Goal: Task Accomplishment & Management: Manage account settings

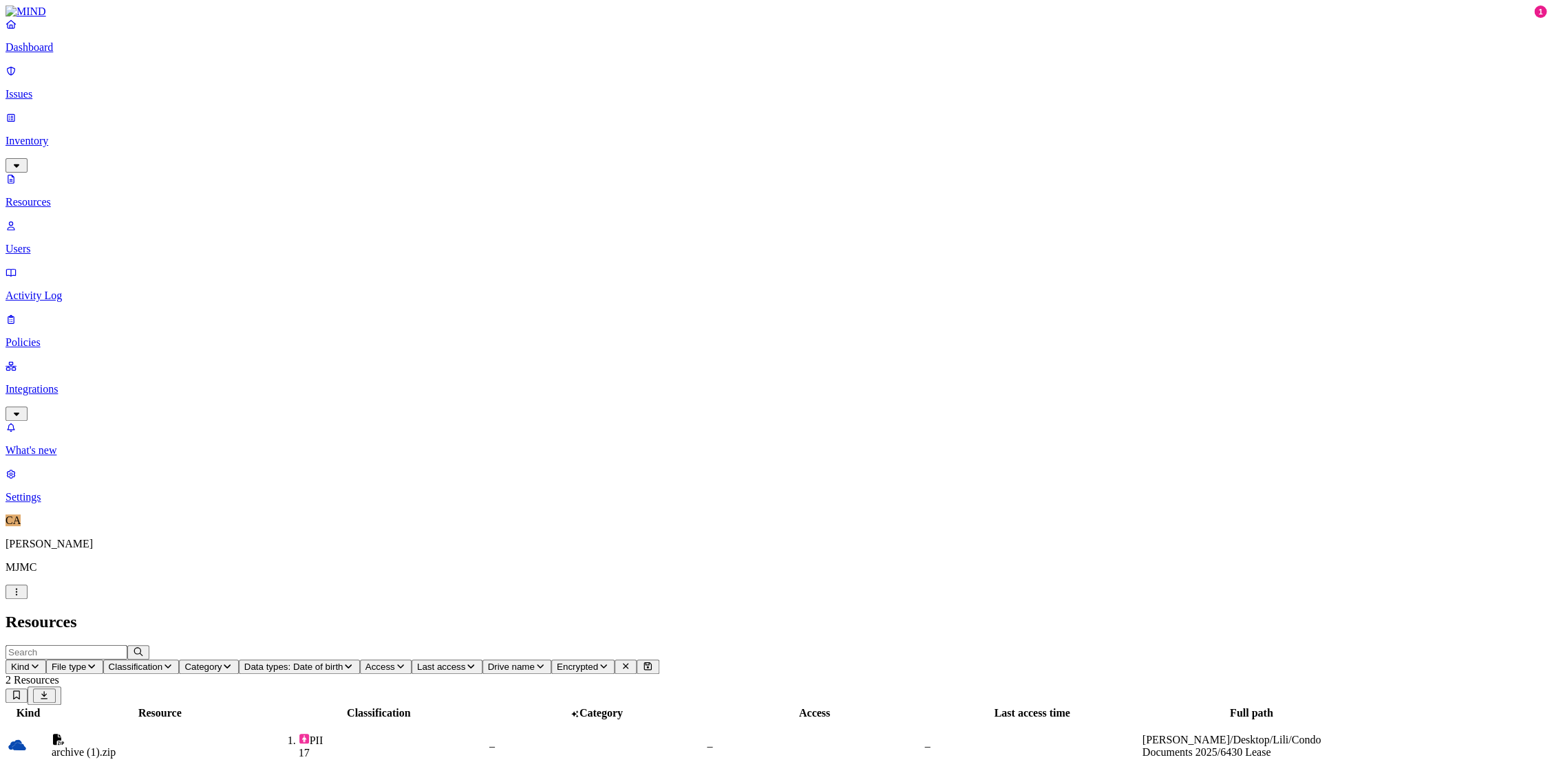
click at [23, 53] on link "Dashboard" at bounding box center [775, 35] width 1541 height 35
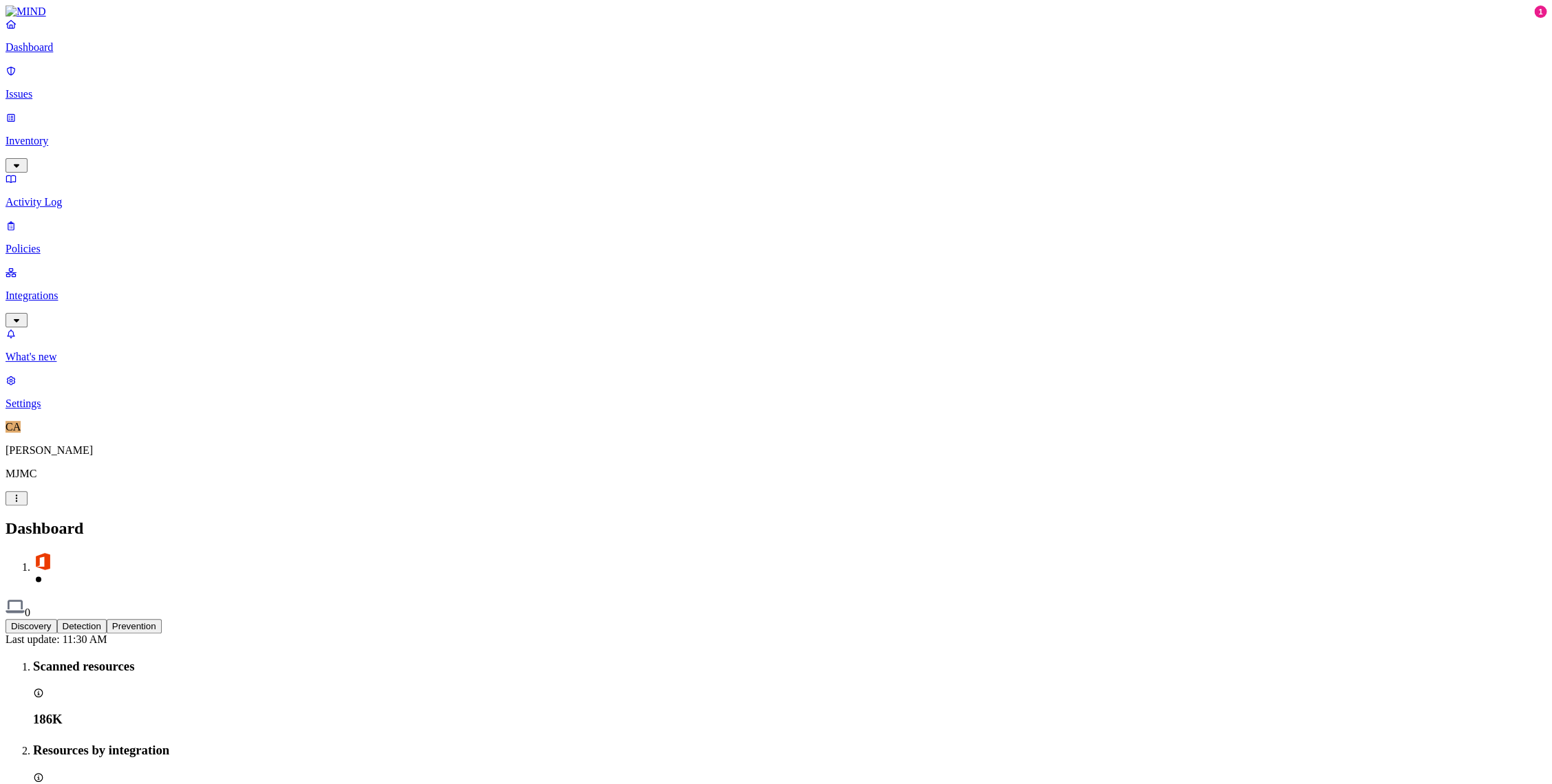
click at [46, 410] on link "Settings" at bounding box center [775, 392] width 1541 height 35
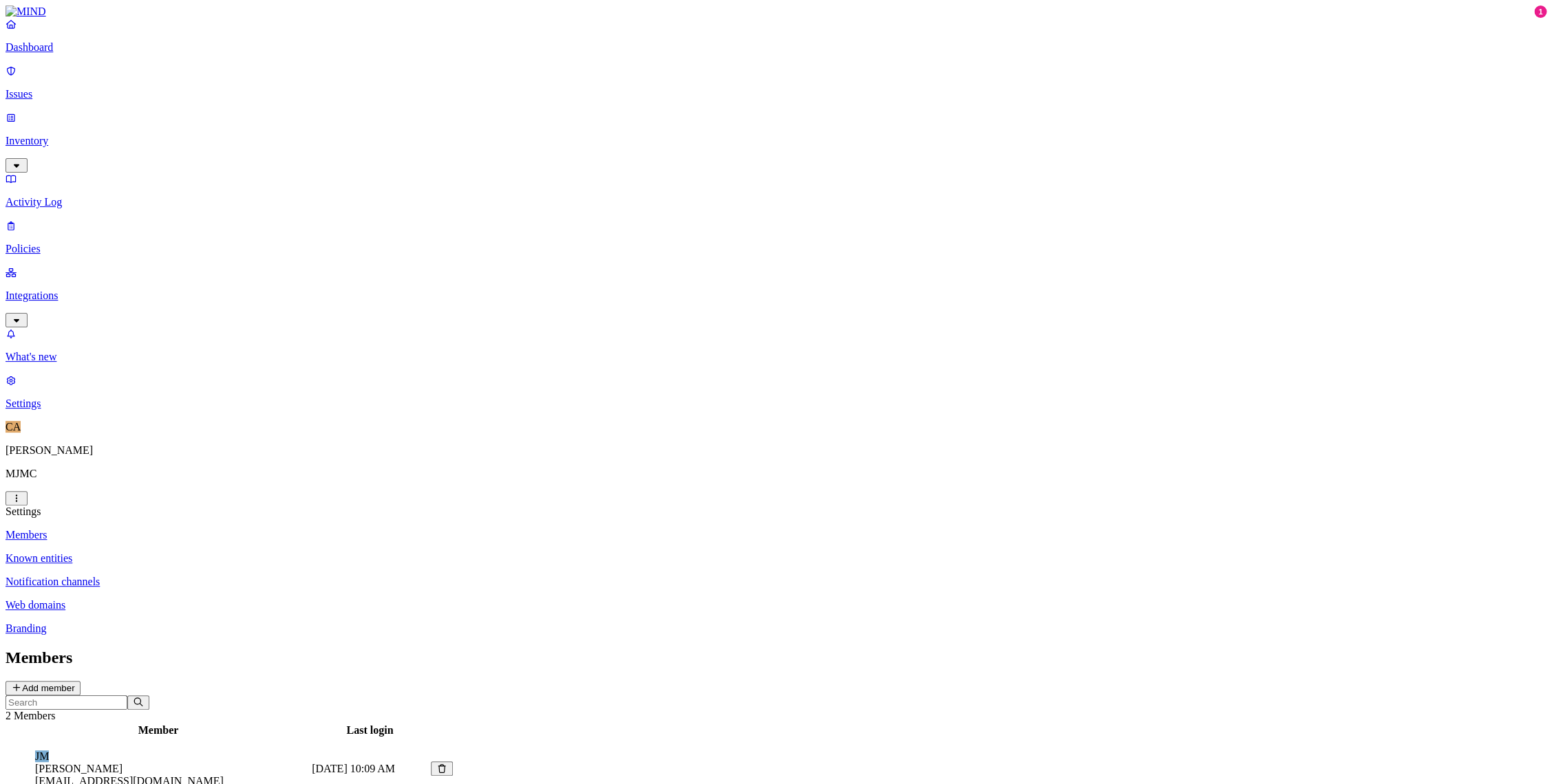
click at [220, 552] on p "Known entities" at bounding box center [775, 558] width 1541 height 12
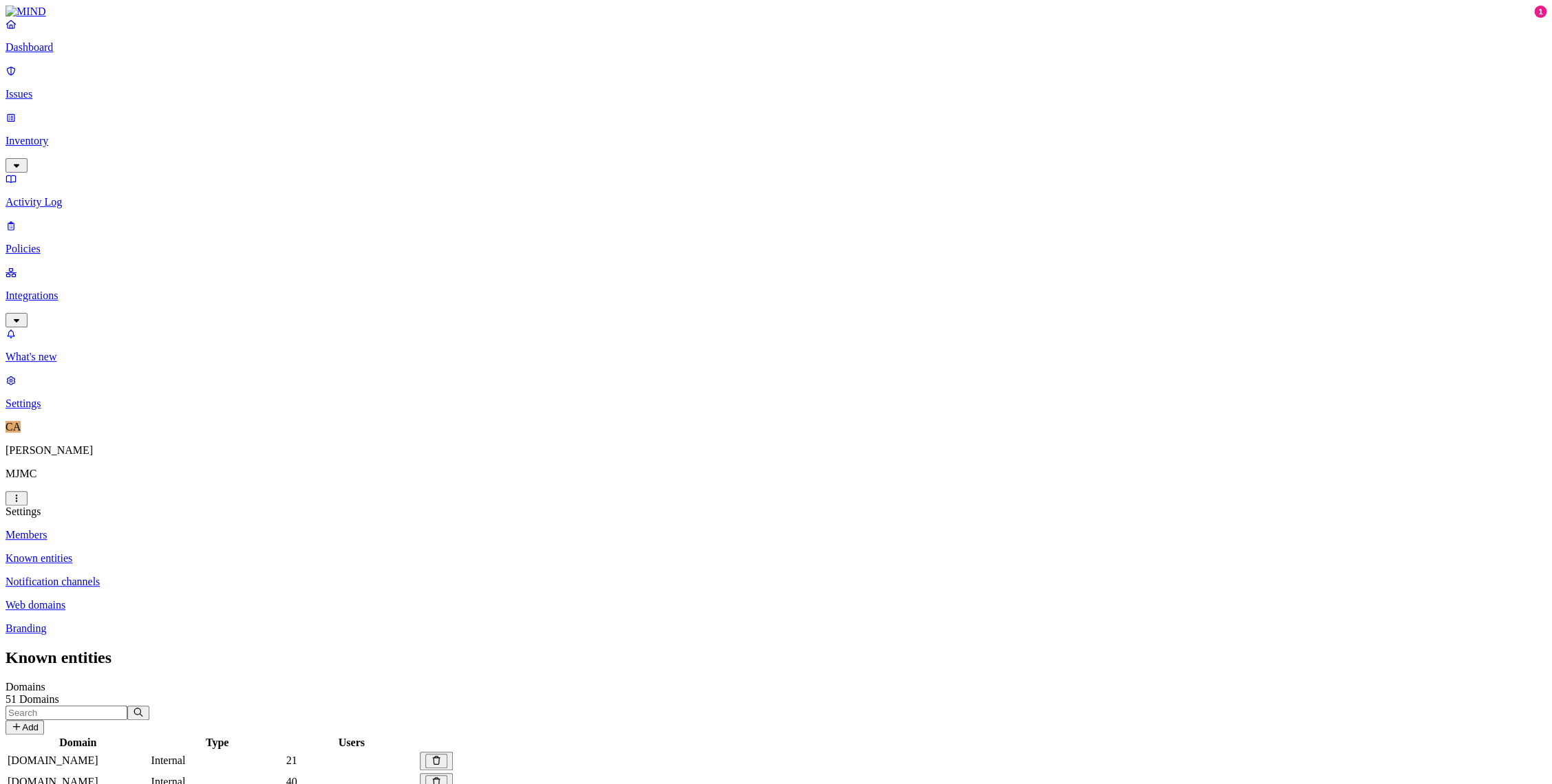
click at [208, 576] on link "Notification channels" at bounding box center [775, 582] width 1541 height 12
click at [212, 599] on p "Web domains" at bounding box center [775, 606] width 1541 height 12
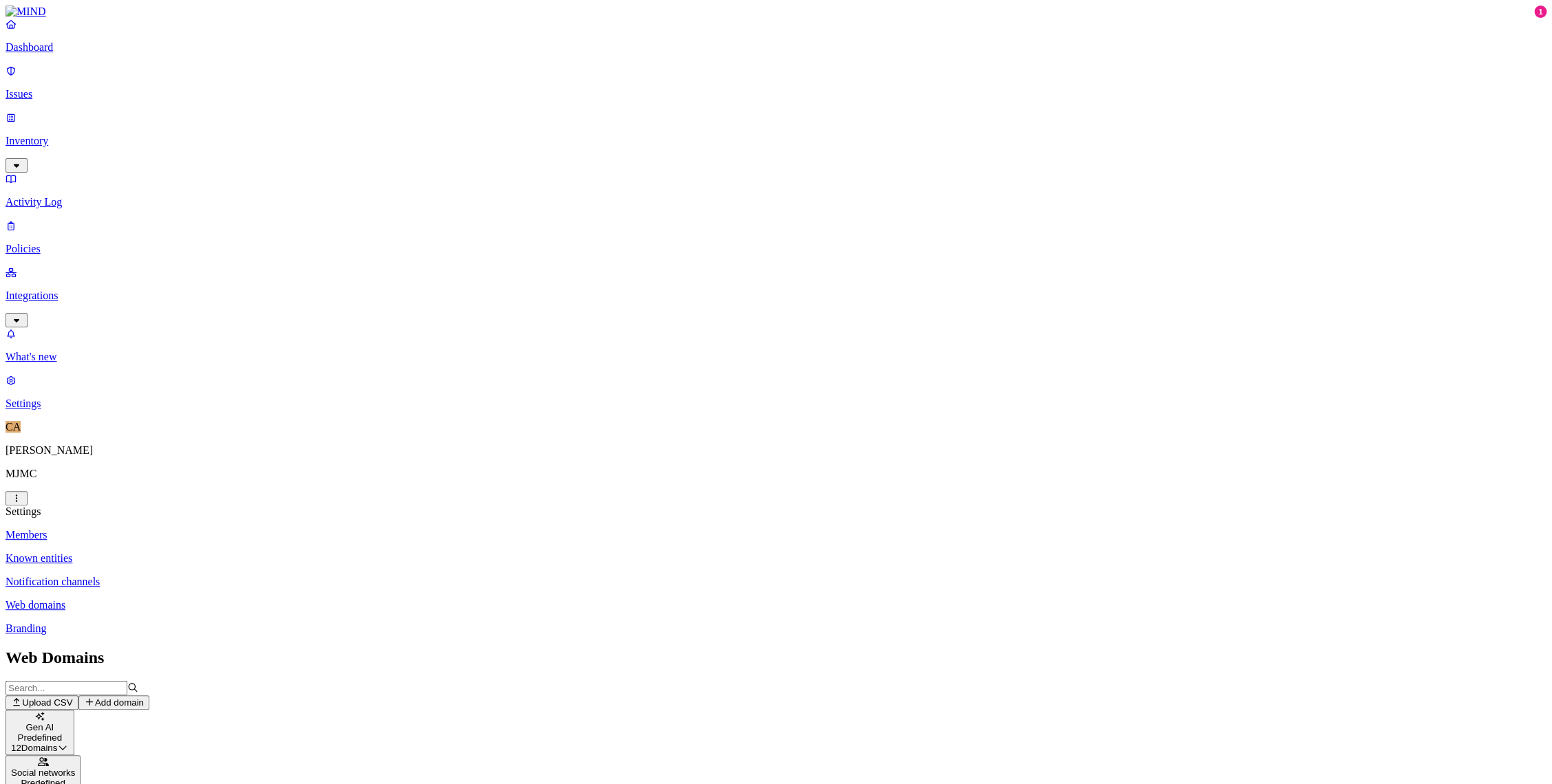
click at [69, 712] on div "Gen AI Predefined 12 Domains" at bounding box center [40, 732] width 58 height 41
click at [227, 623] on p "Branding" at bounding box center [775, 629] width 1541 height 12
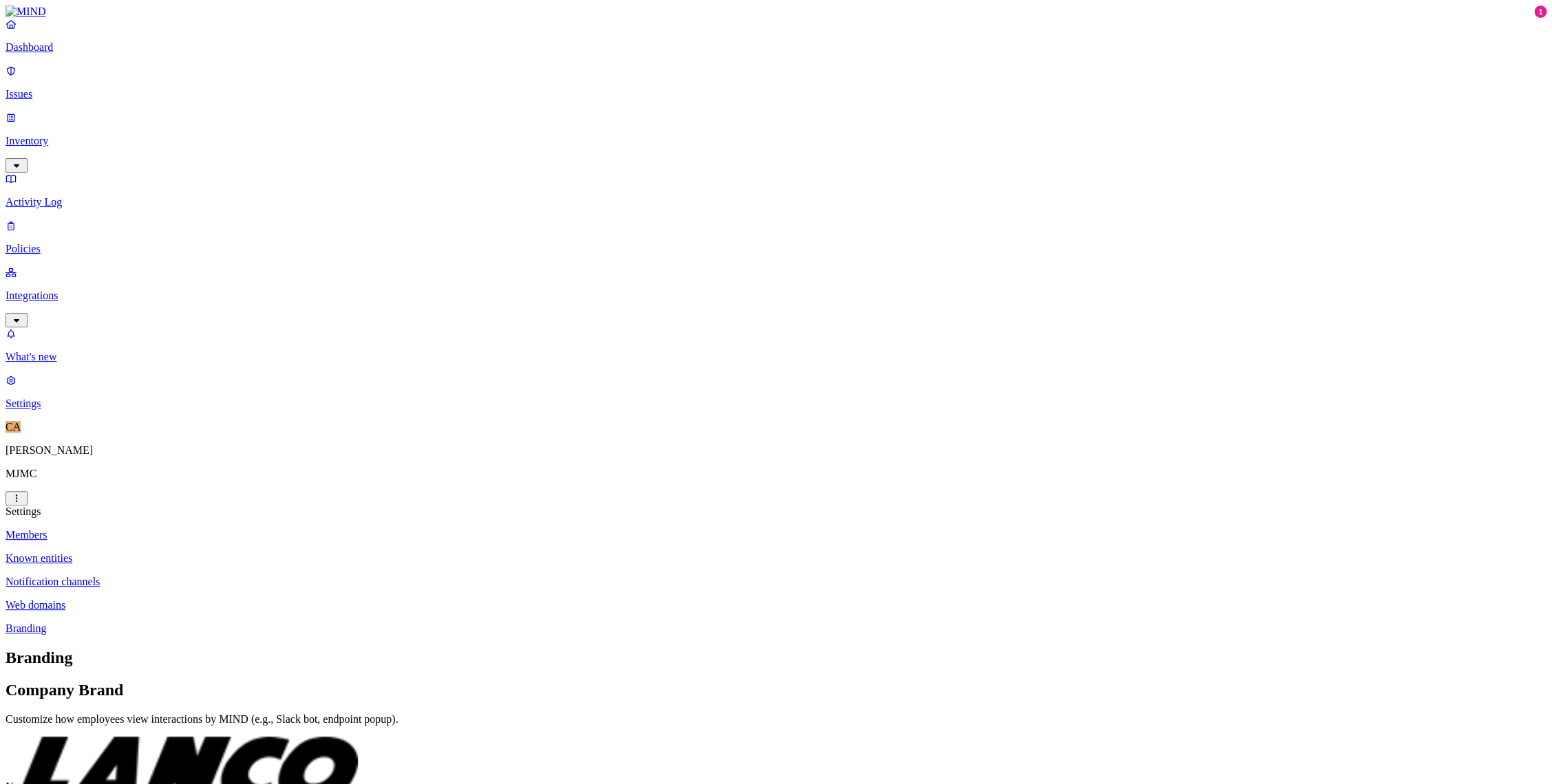
click at [47, 135] on p "Inventory" at bounding box center [775, 141] width 1541 height 12
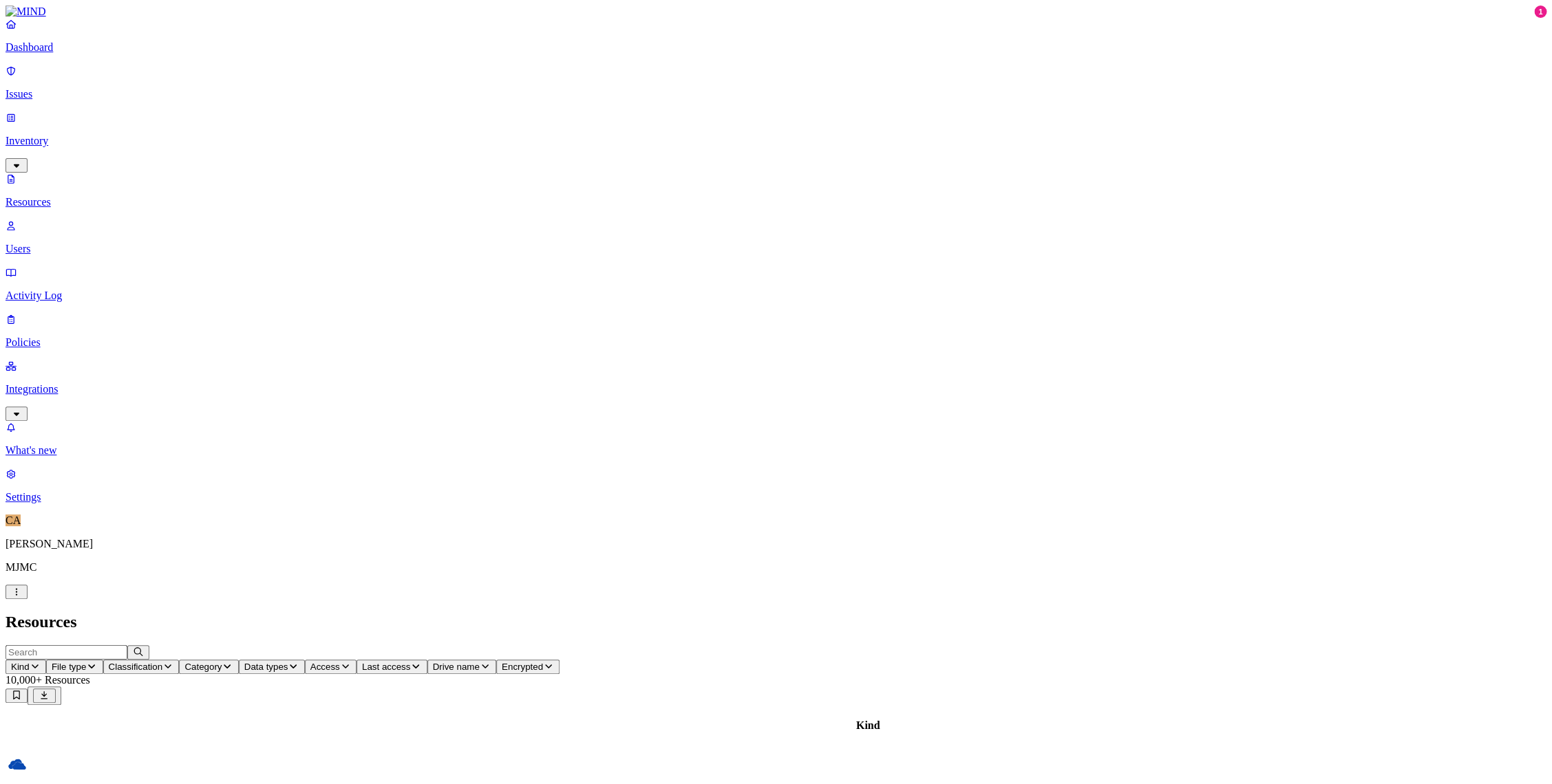
click at [56, 71] on div "Dashboard Issues Inventory Resources Users Activity Log Policies Integrations" at bounding box center [775, 219] width 1541 height 403
click at [59, 53] on p "Dashboard" at bounding box center [775, 47] width 1541 height 12
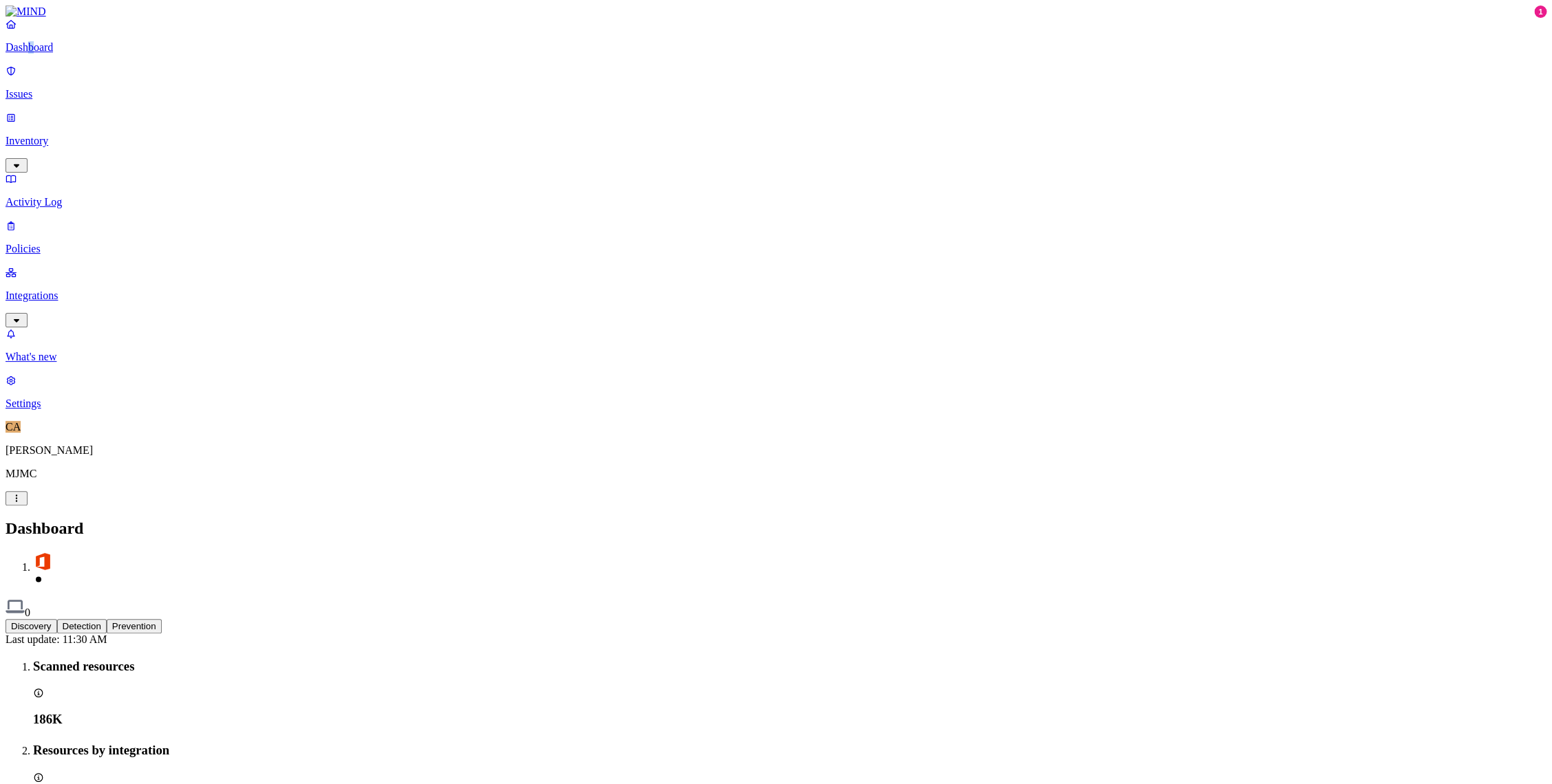
click at [52, 552] on img at bounding box center [43, 562] width 20 height 20
click at [99, 172] on link "Activity Log" at bounding box center [775, 190] width 1541 height 35
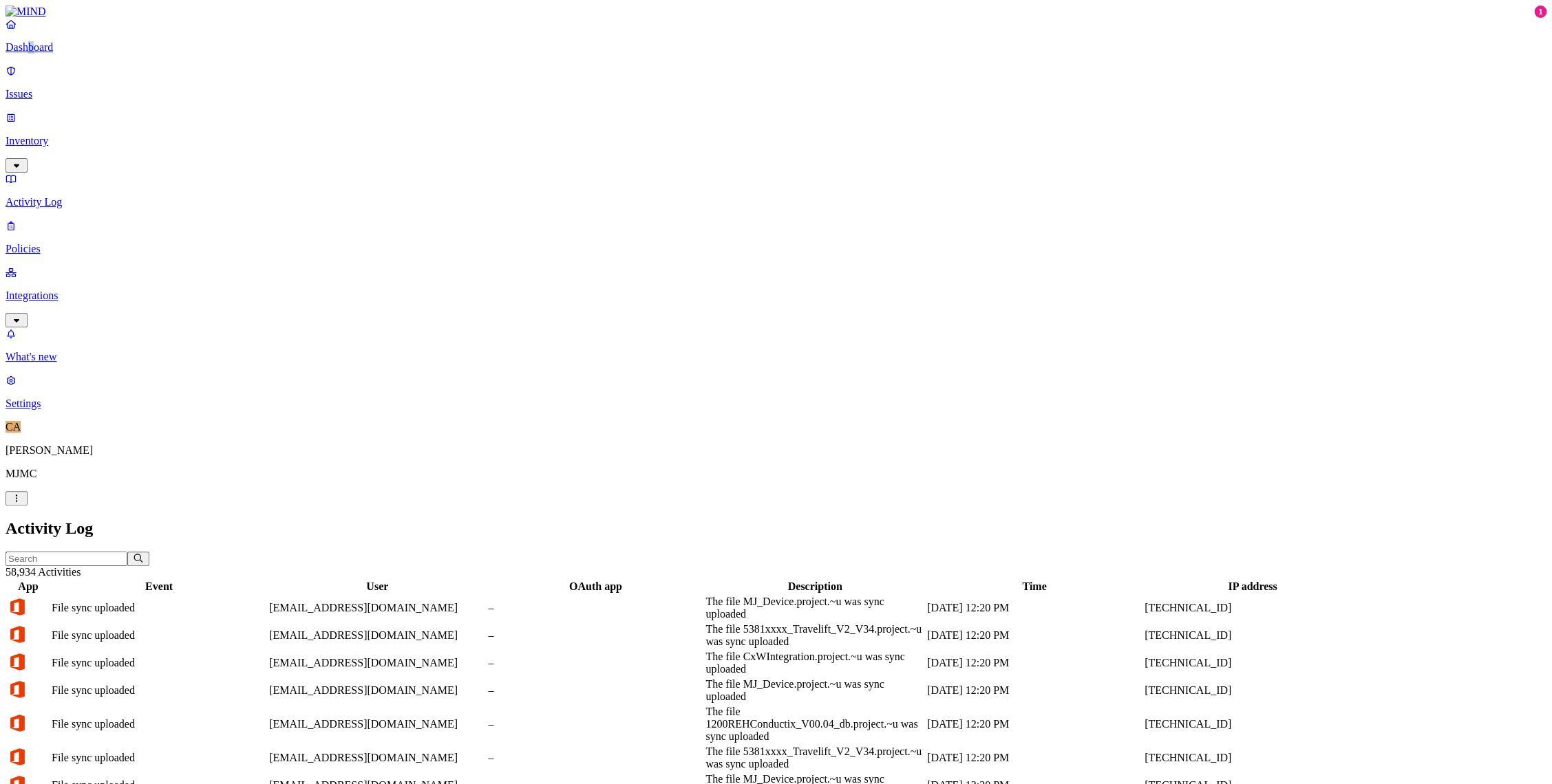
scroll to position [173, 0]
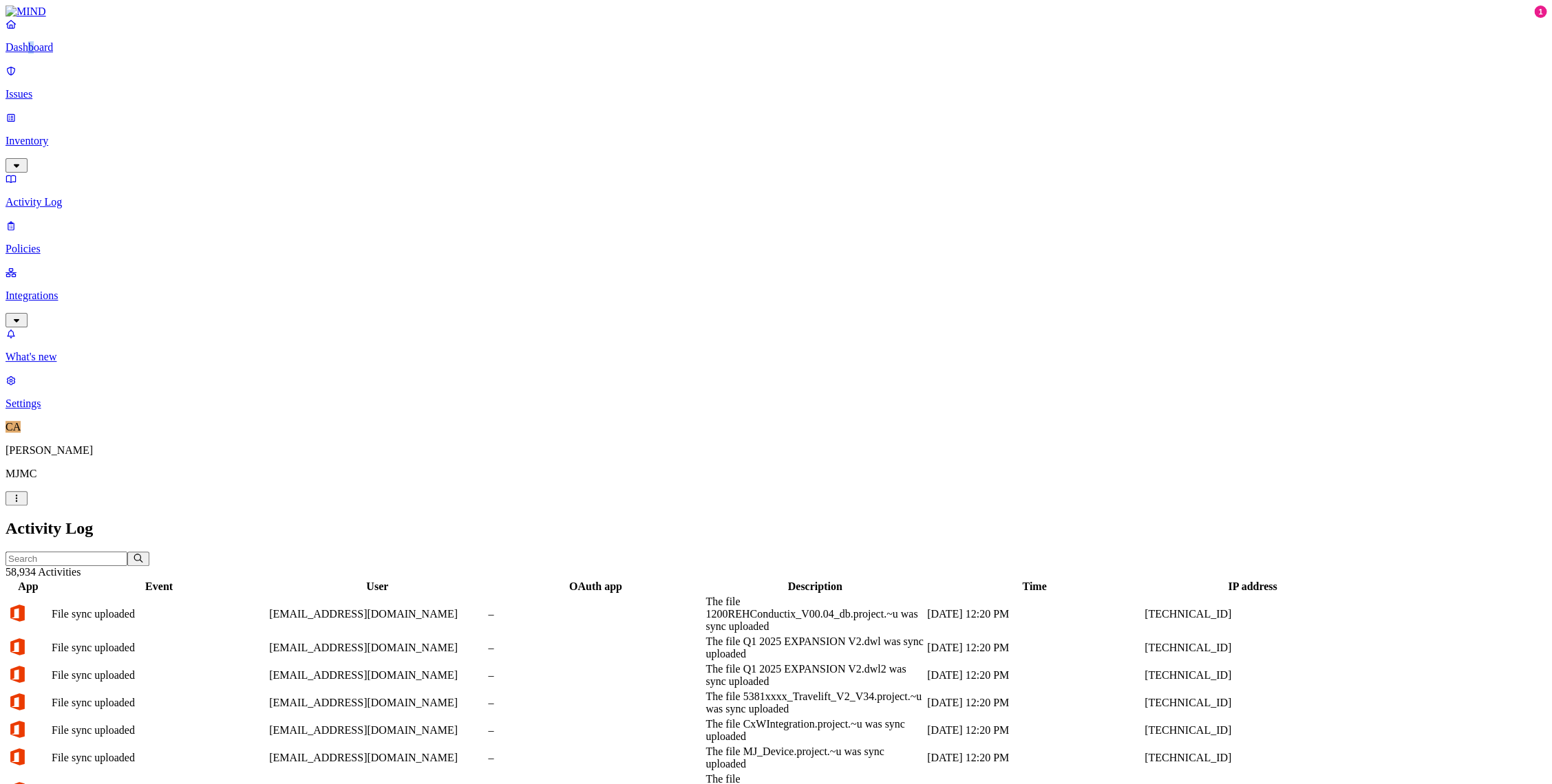
click at [84, 172] on link "Activity Log" at bounding box center [775, 190] width 1541 height 35
click at [69, 135] on p "Inventory" at bounding box center [775, 141] width 1541 height 12
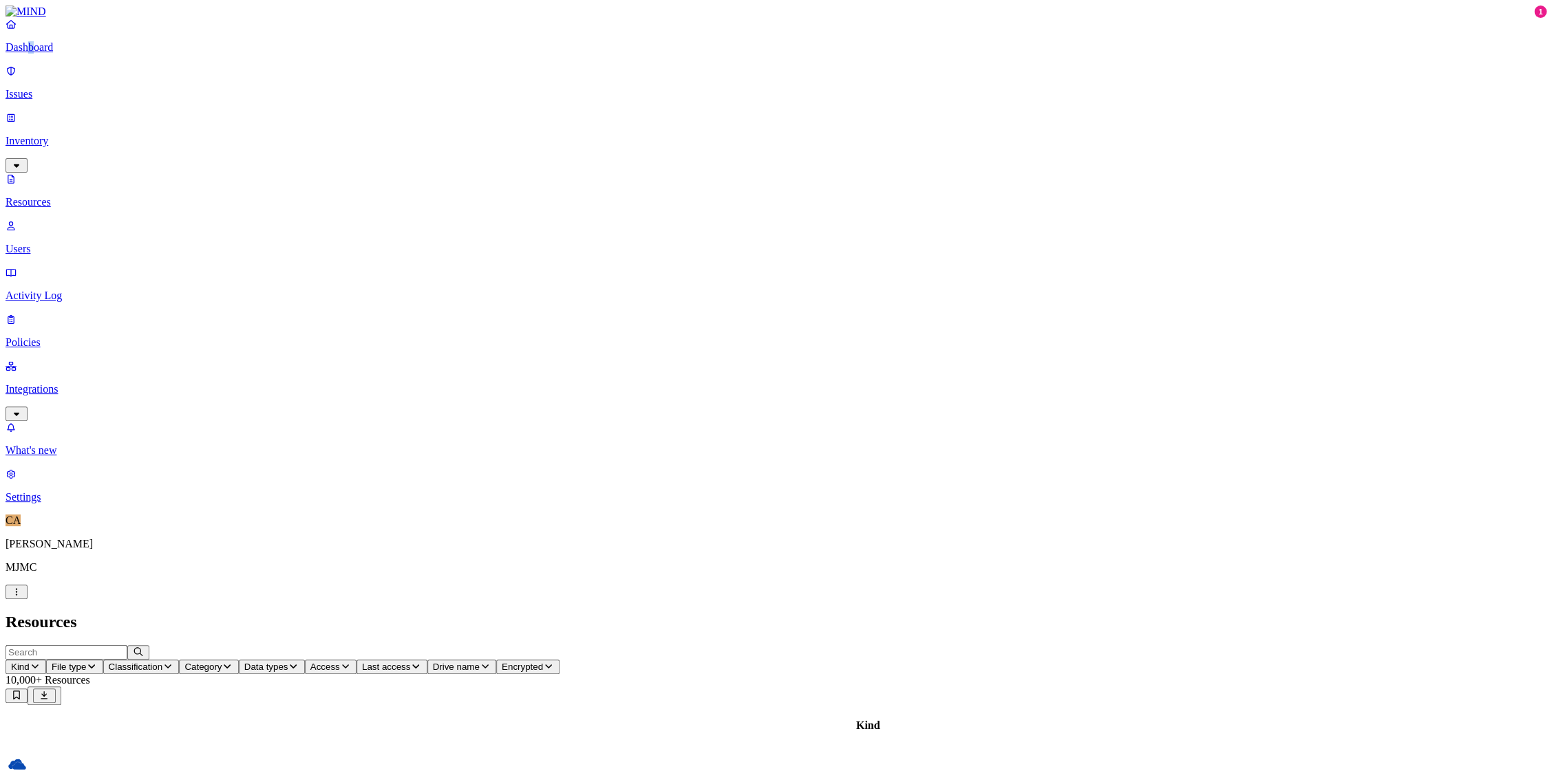
click at [289, 662] on span "Data types" at bounding box center [266, 667] width 44 height 11
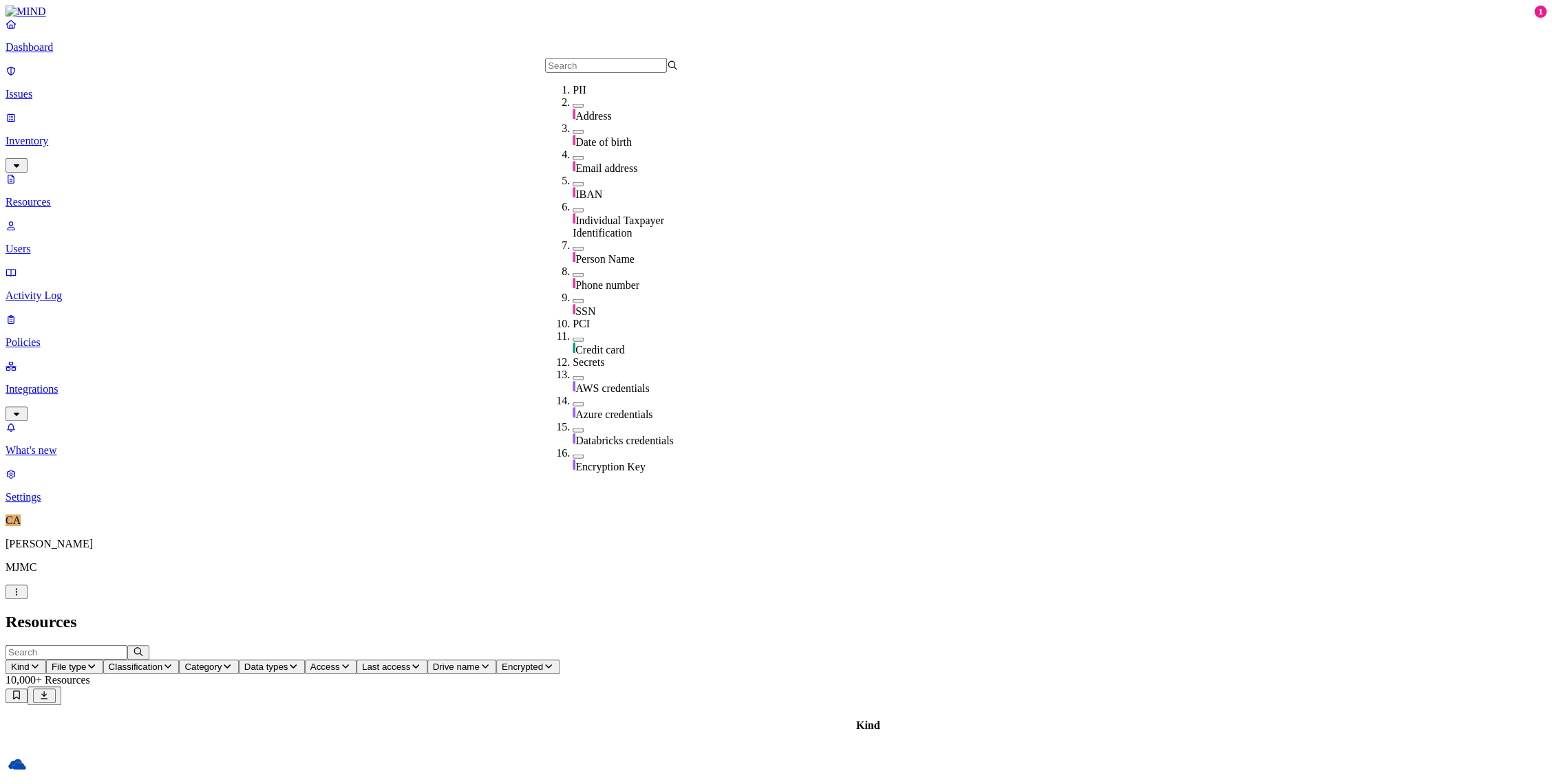
click at [604, 613] on h2 "Resources" at bounding box center [775, 622] width 1541 height 19
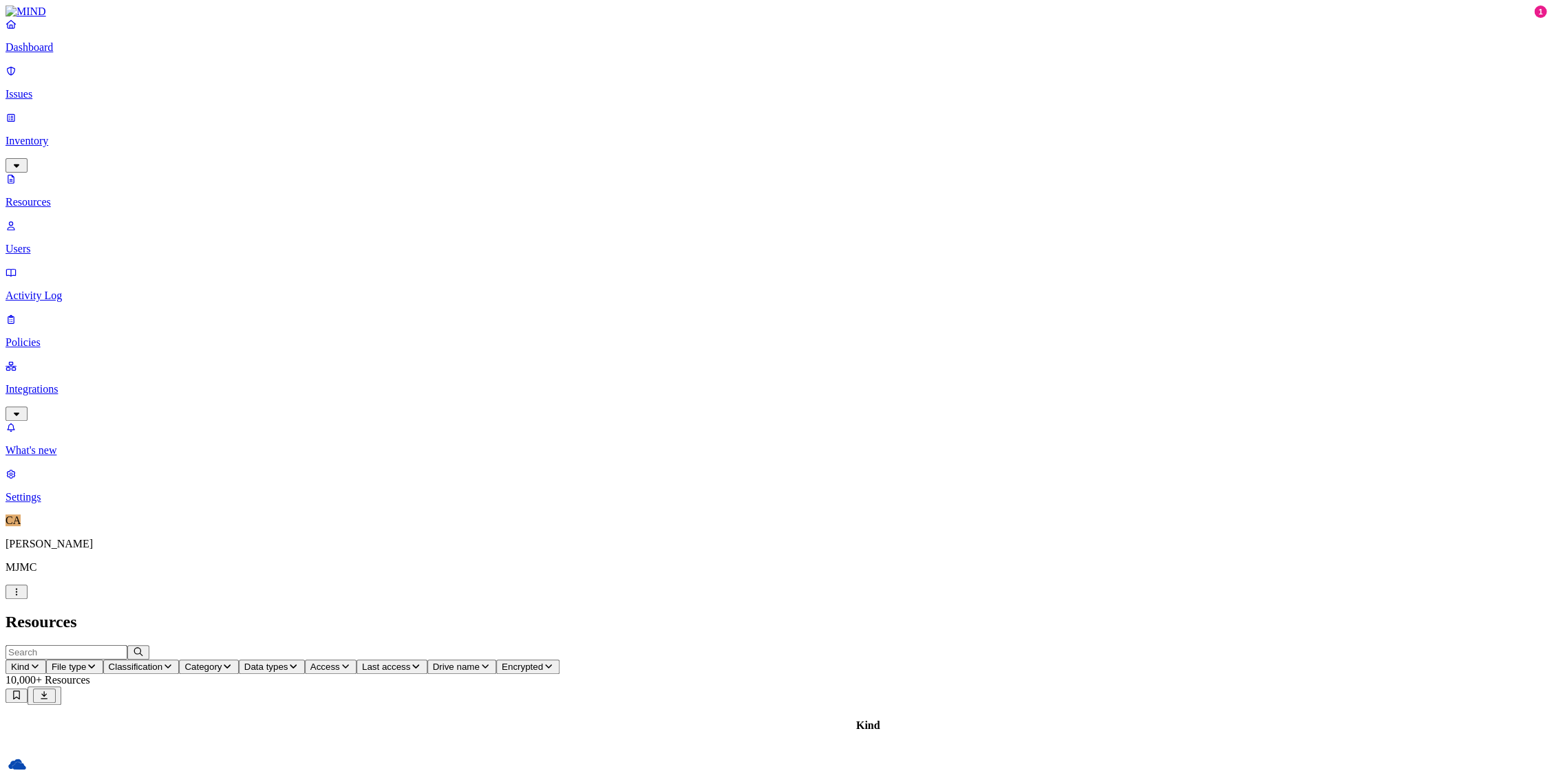
click at [233, 662] on icon "button" at bounding box center [227, 667] width 11 height 9
click at [460, 613] on header "Resources" at bounding box center [775, 622] width 1541 height 19
click at [539, 613] on h2 "Resources" at bounding box center [775, 622] width 1541 height 19
click at [47, 551] on p "[PERSON_NAME]" at bounding box center [775, 544] width 1541 height 12
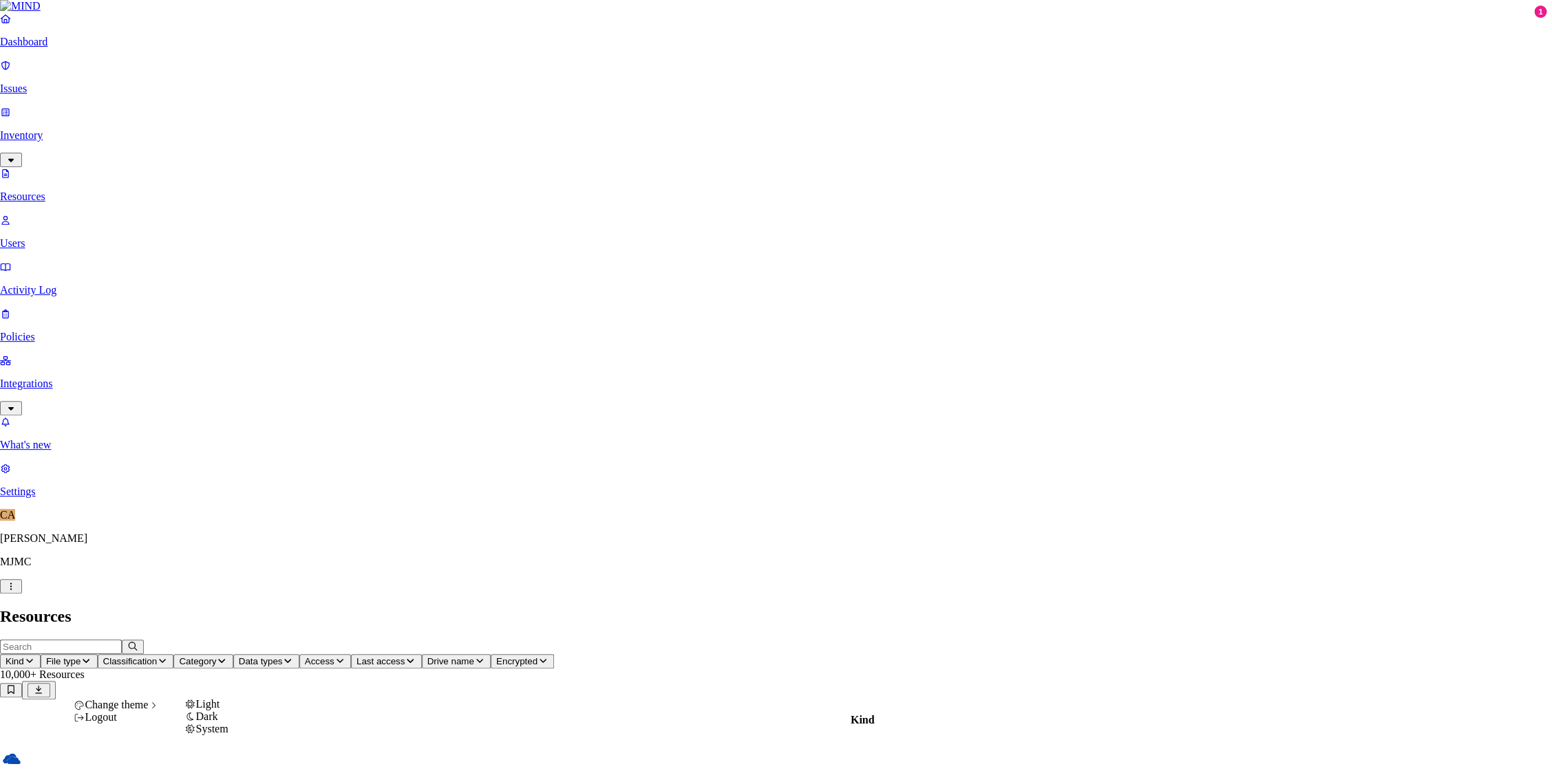
click at [118, 711] on span "Change theme" at bounding box center [116, 705] width 63 height 12
click at [228, 722] on div "Dark" at bounding box center [206, 716] width 44 height 12
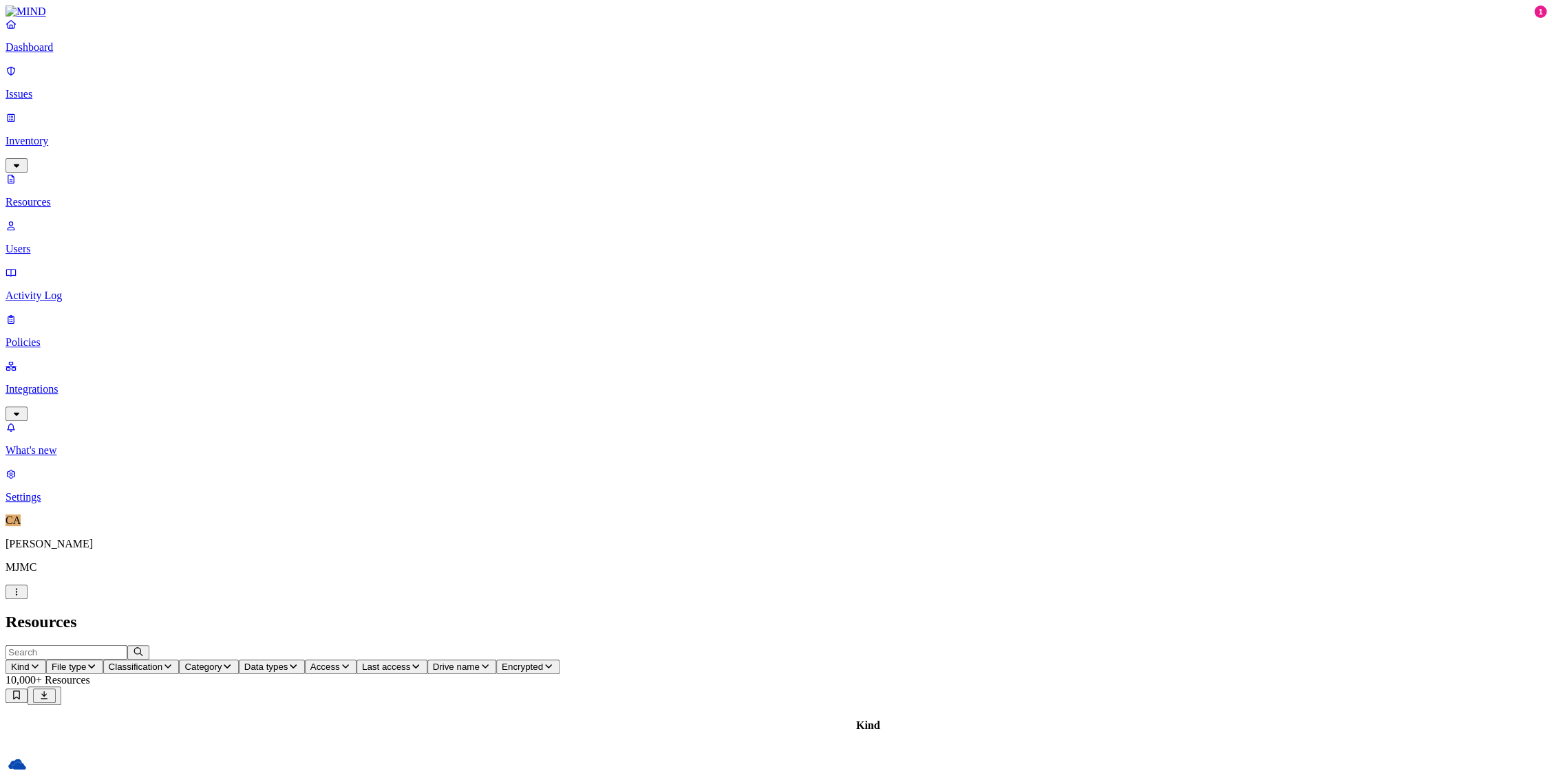
click at [1242, 613] on h2 "Resources" at bounding box center [775, 622] width 1541 height 19
click at [76, 53] on p "Dashboard" at bounding box center [775, 47] width 1541 height 12
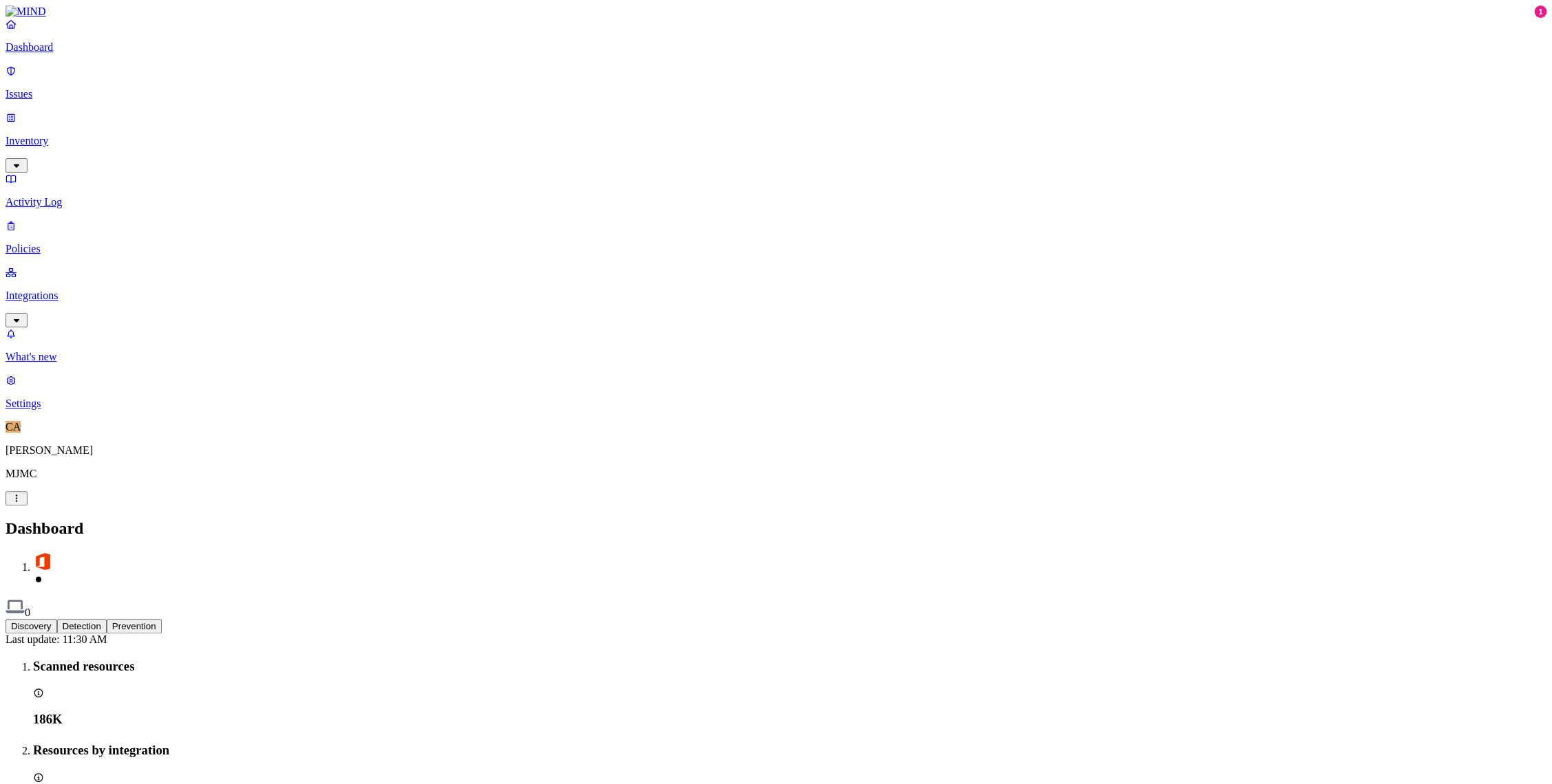
click at [75, 135] on p "Inventory" at bounding box center [775, 141] width 1541 height 12
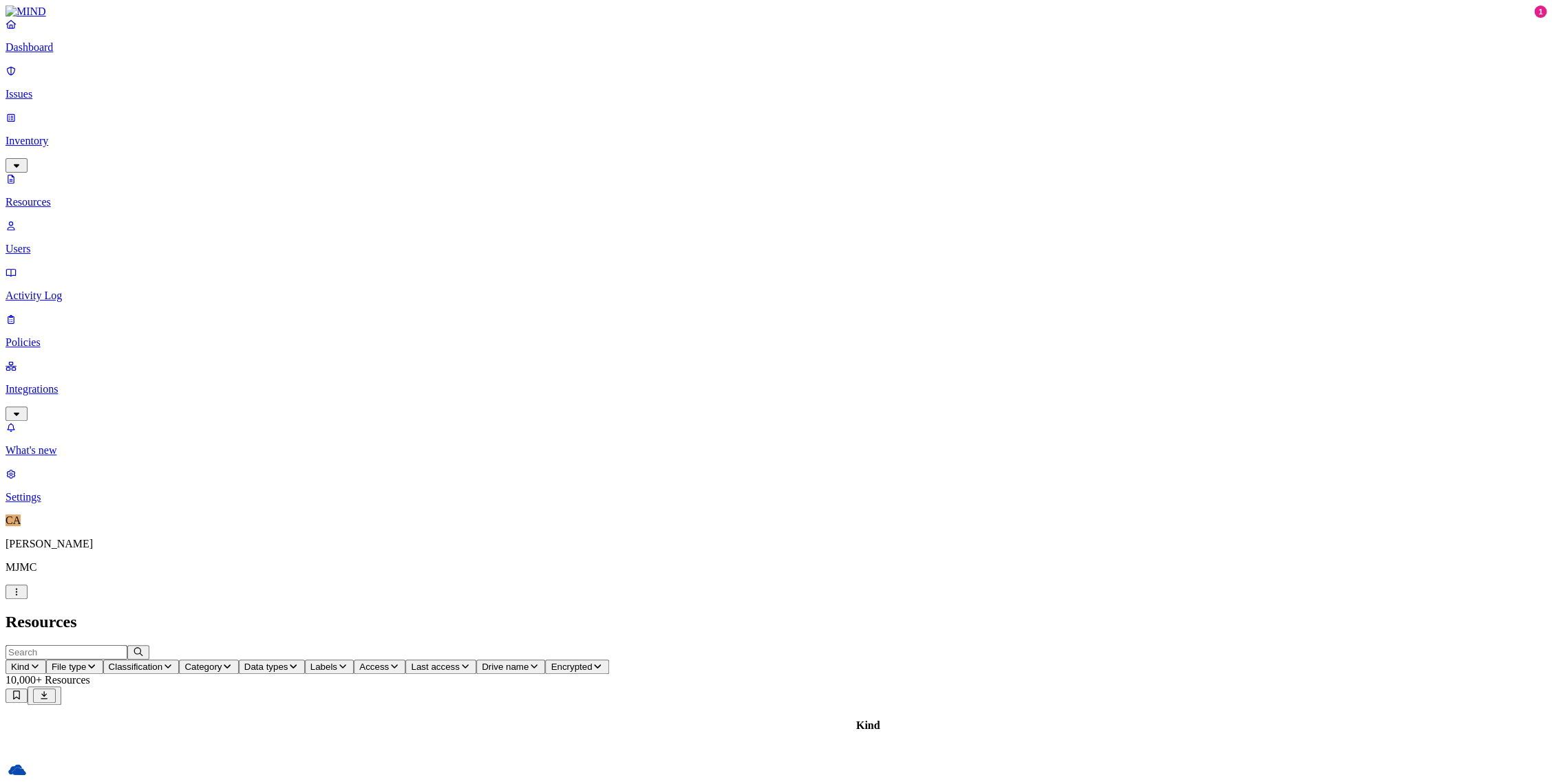
click at [72, 243] on p "Users" at bounding box center [775, 249] width 1541 height 12
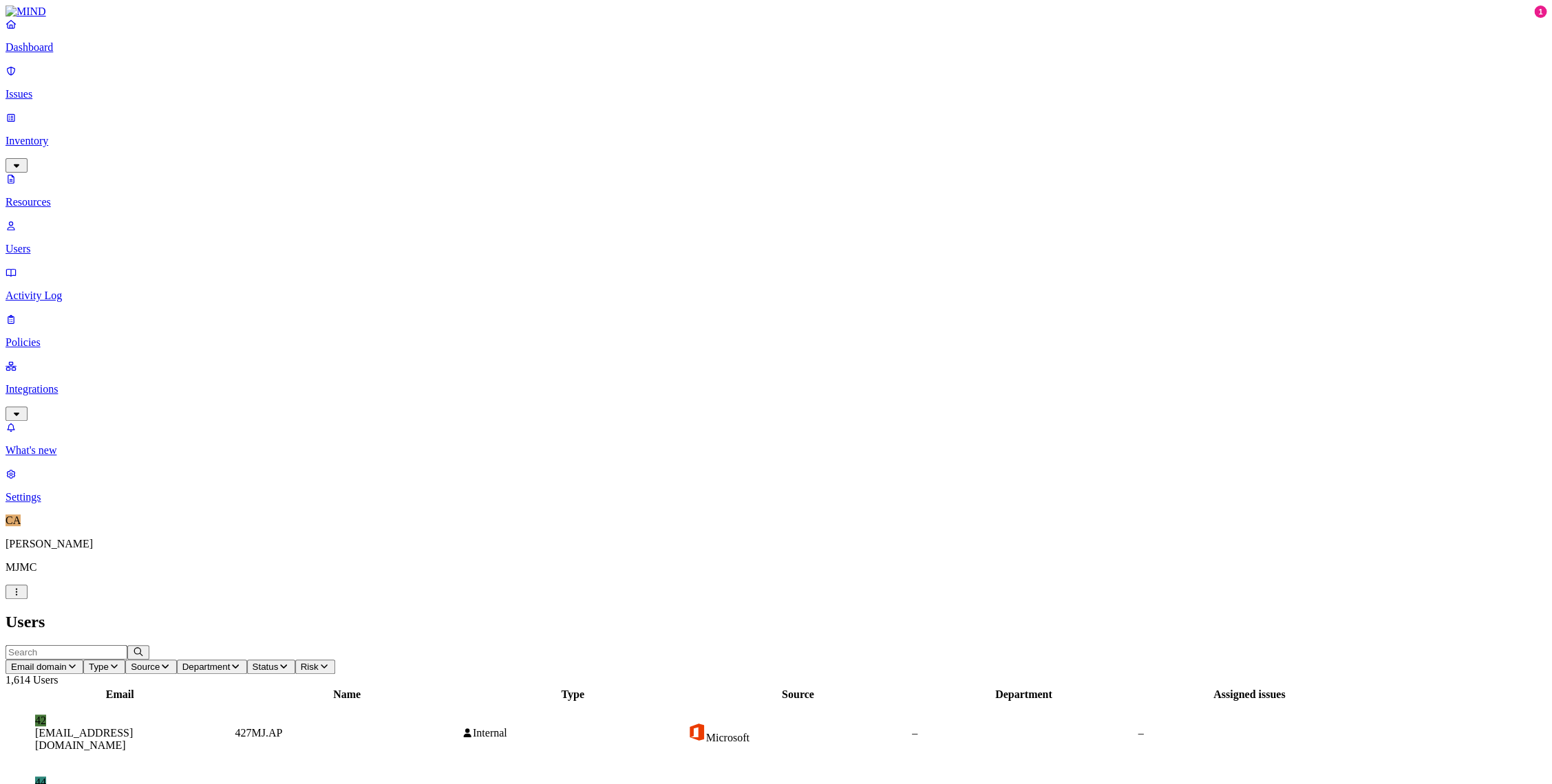
click at [59, 383] on p "Integrations" at bounding box center [775, 389] width 1541 height 12
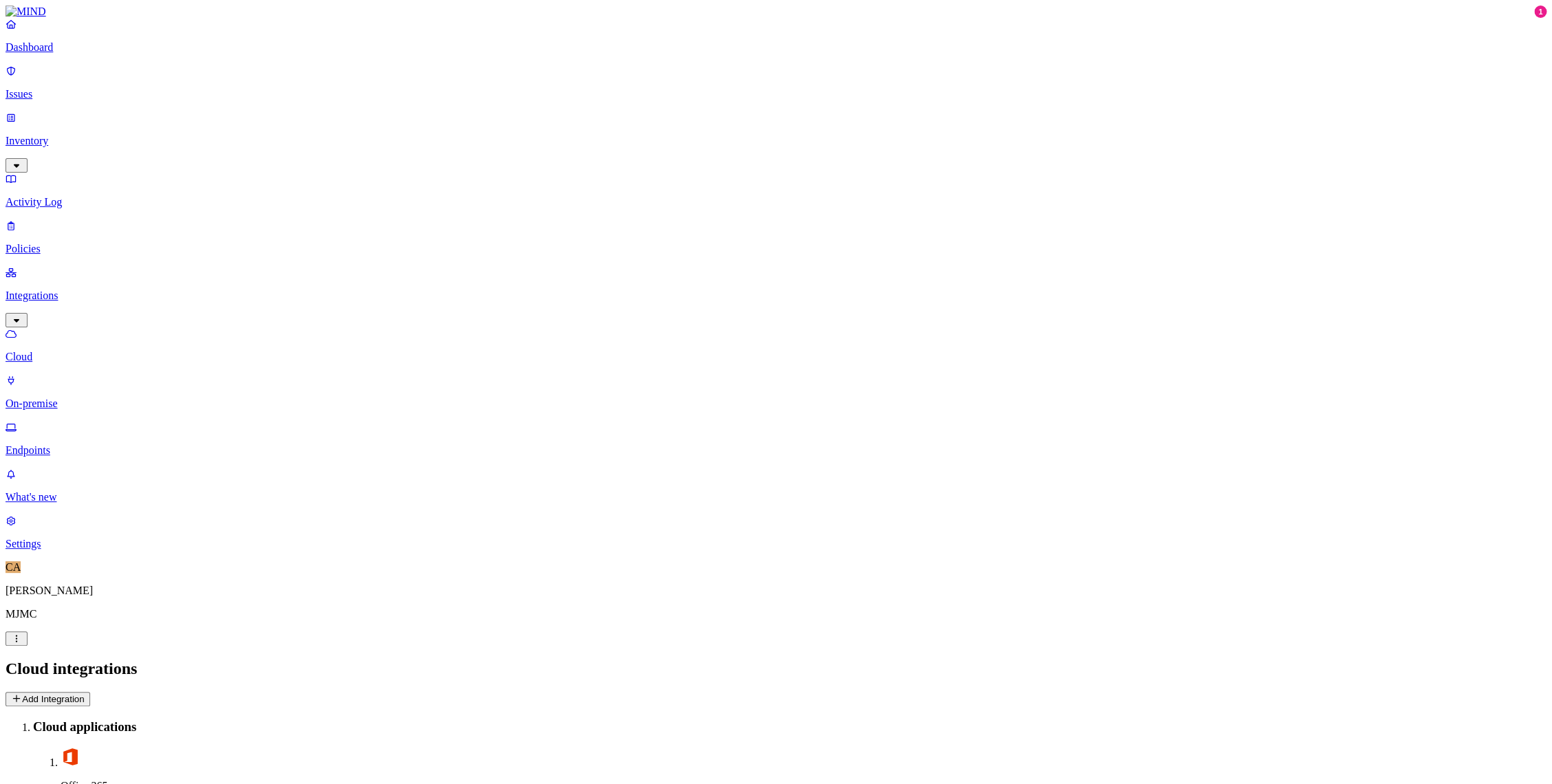
click at [68, 444] on p "Endpoints" at bounding box center [775, 450] width 1541 height 12
click at [841, 692] on section "No endpoints detected Get started by deploying a new endpoint Deploy" at bounding box center [775, 779] width 1541 height 174
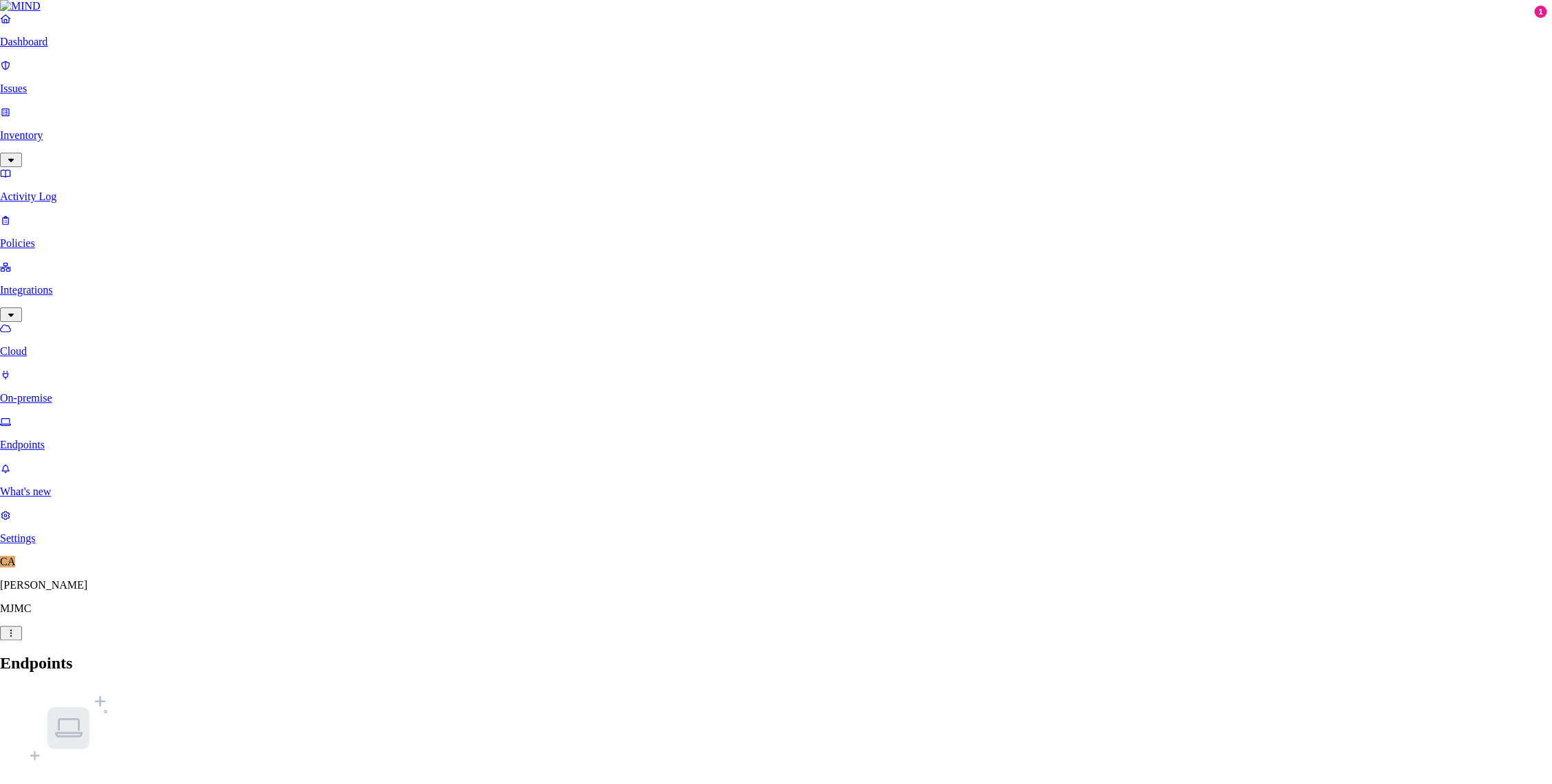
drag, startPoint x: 965, startPoint y: 510, endPoint x: 780, endPoint y: 313, distance: 270.2
click at [780, 692] on div "No endpoints detected Get started by deploying a new endpoint Deploy" at bounding box center [775, 779] width 1541 height 174
click at [909, 692] on div "No endpoints detected Get started by deploying a new endpoint Deploy" at bounding box center [775, 779] width 1541 height 174
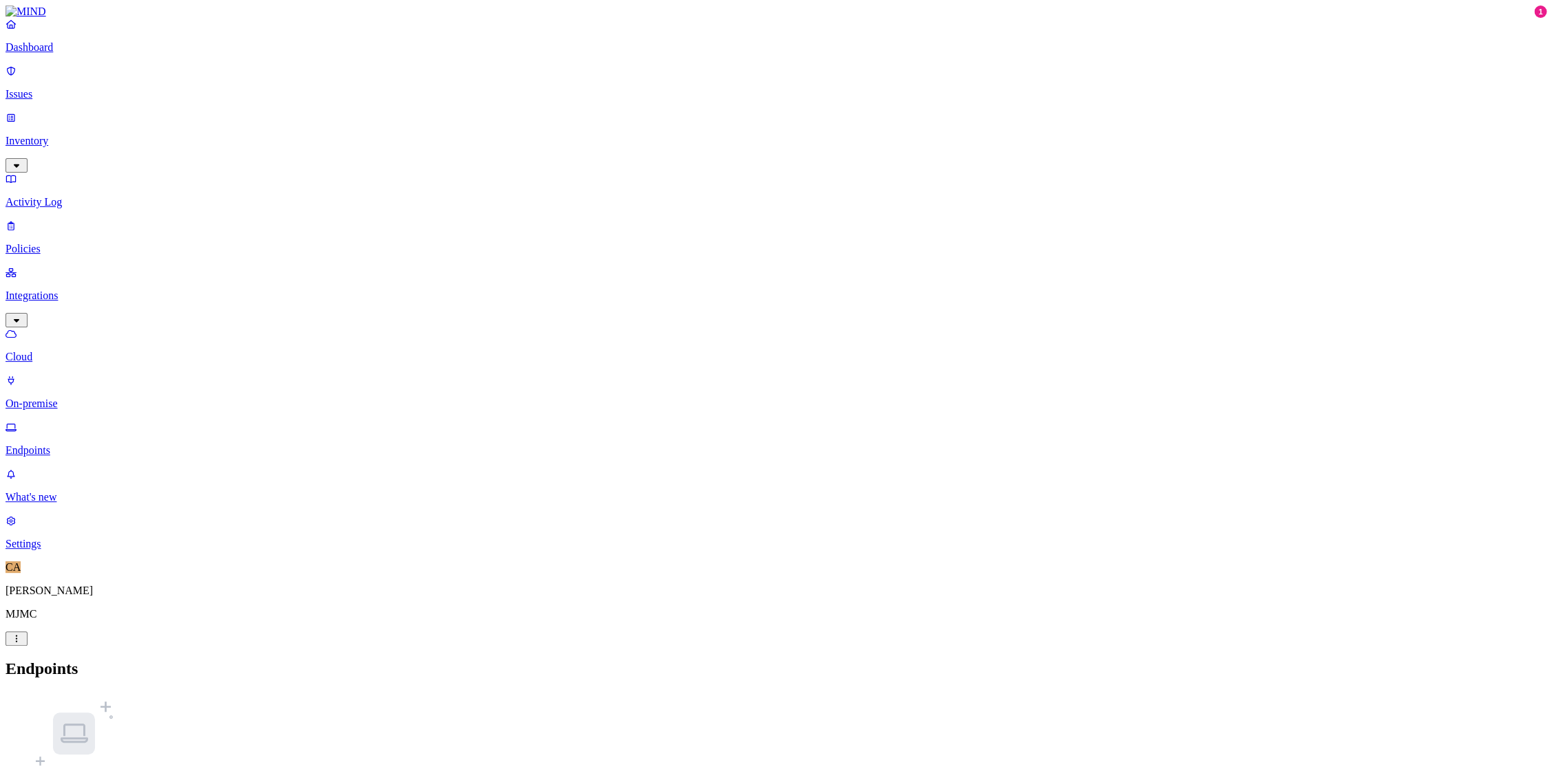
click at [97, 111] on link "Inventory" at bounding box center [775, 141] width 1541 height 59
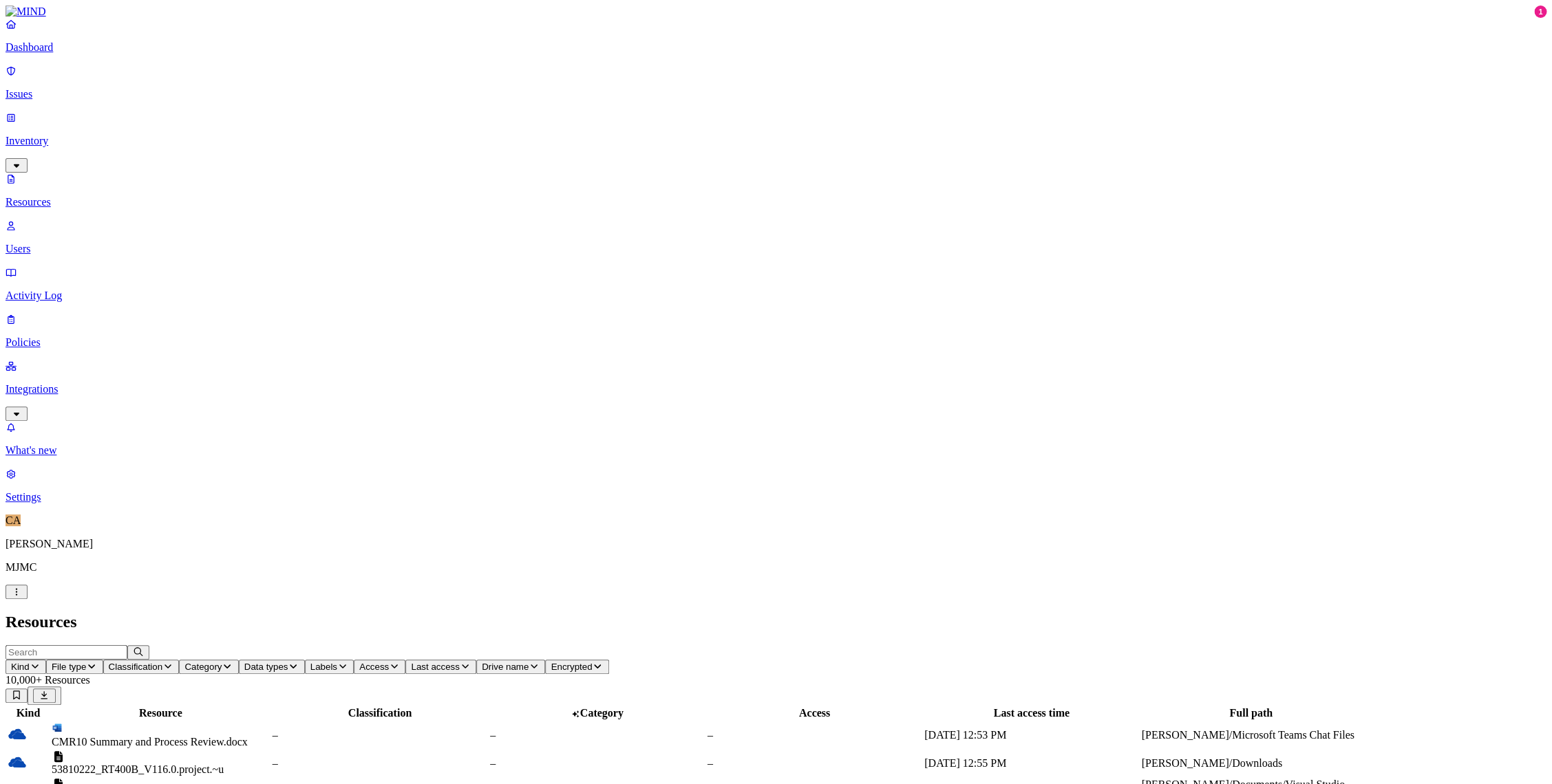
click at [57, 53] on p "Dashboard" at bounding box center [775, 47] width 1541 height 12
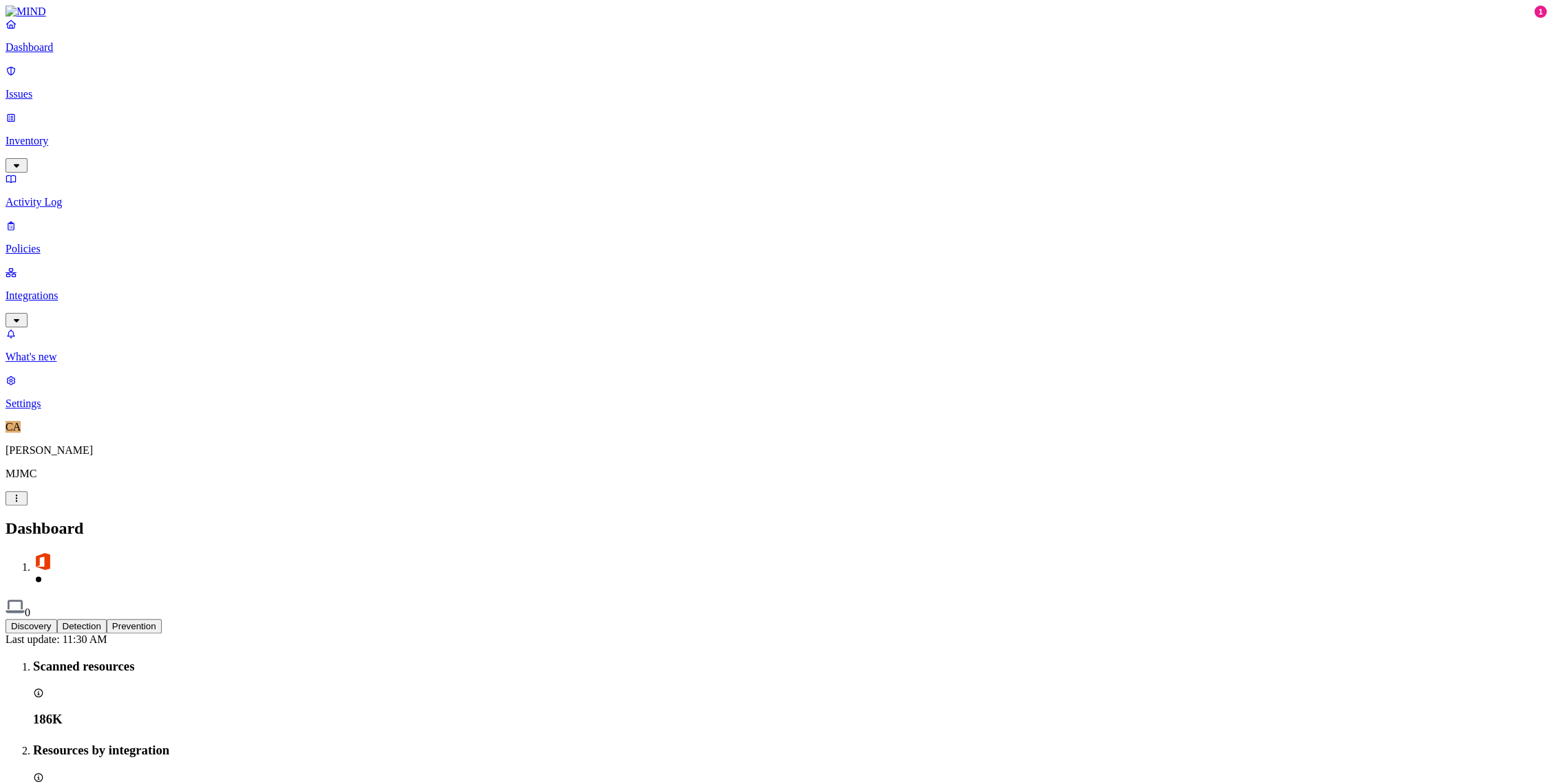
click at [62, 266] on link "Integrations" at bounding box center [775, 295] width 1541 height 59
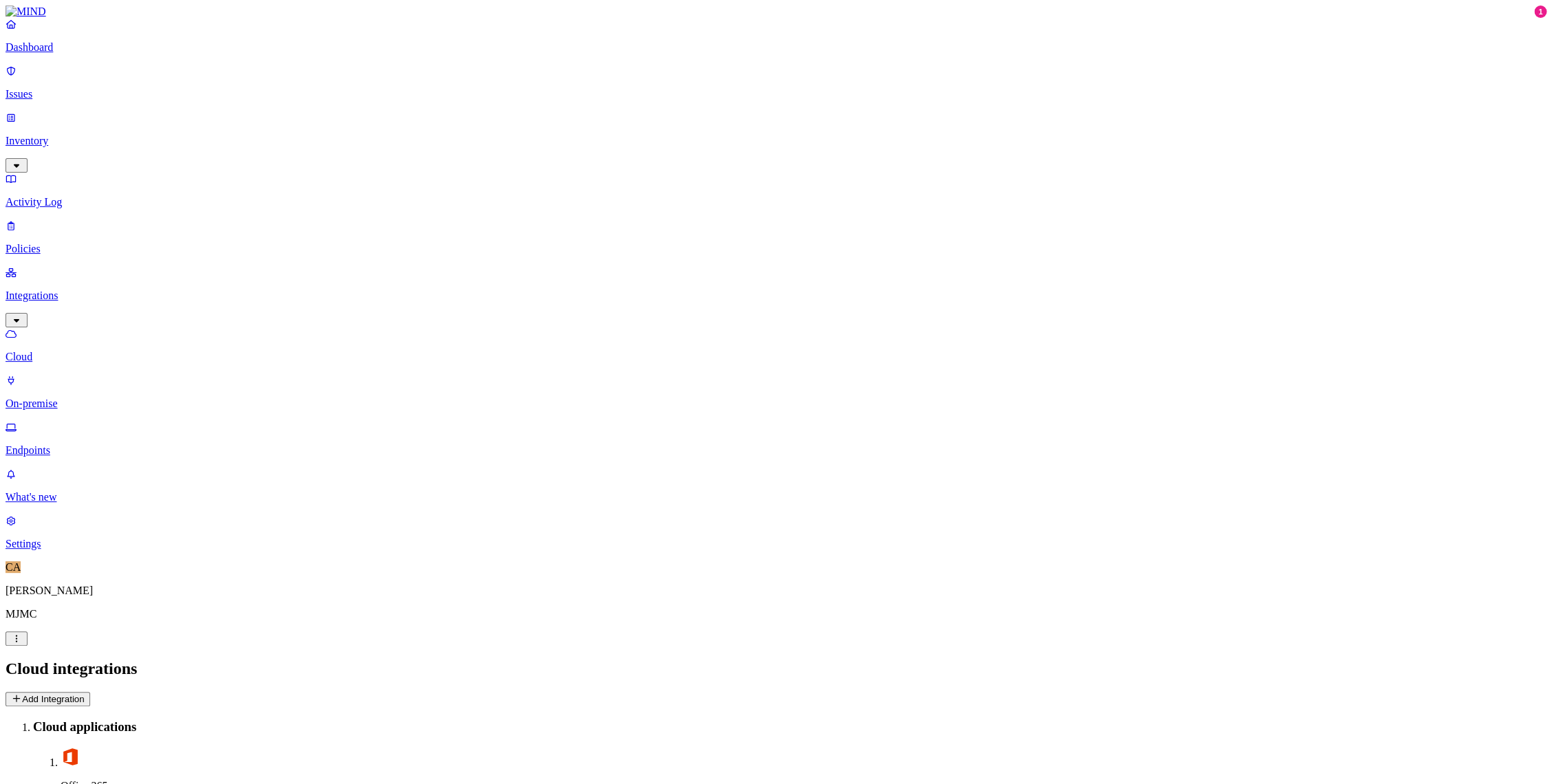
click at [72, 53] on p "Dashboard" at bounding box center [775, 47] width 1541 height 12
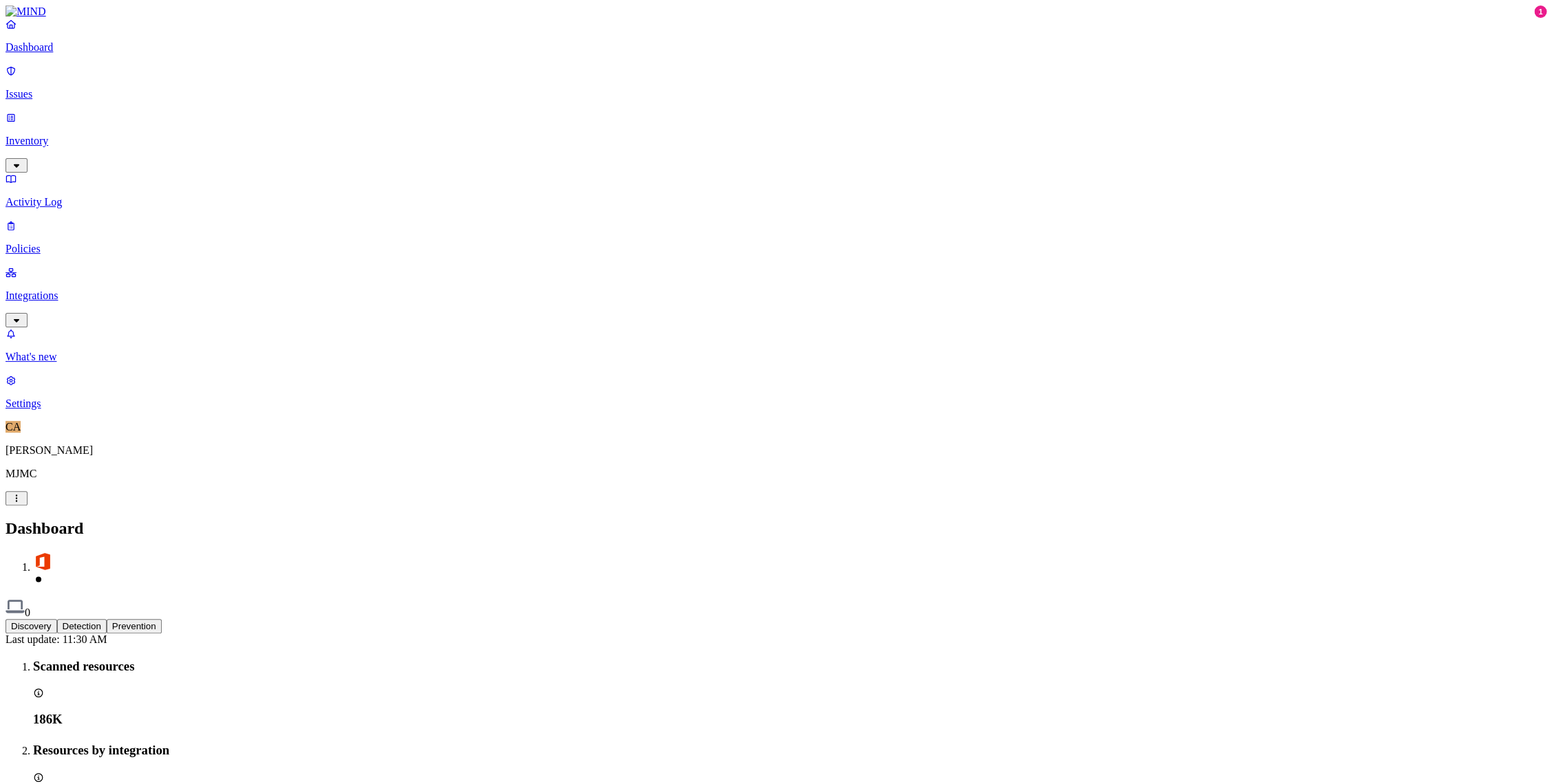
click at [107, 619] on button "Detection" at bounding box center [82, 626] width 50 height 14
click at [57, 619] on button "Discovery" at bounding box center [31, 626] width 52 height 14
click at [66, 117] on link "Inventory" at bounding box center [775, 141] width 1541 height 59
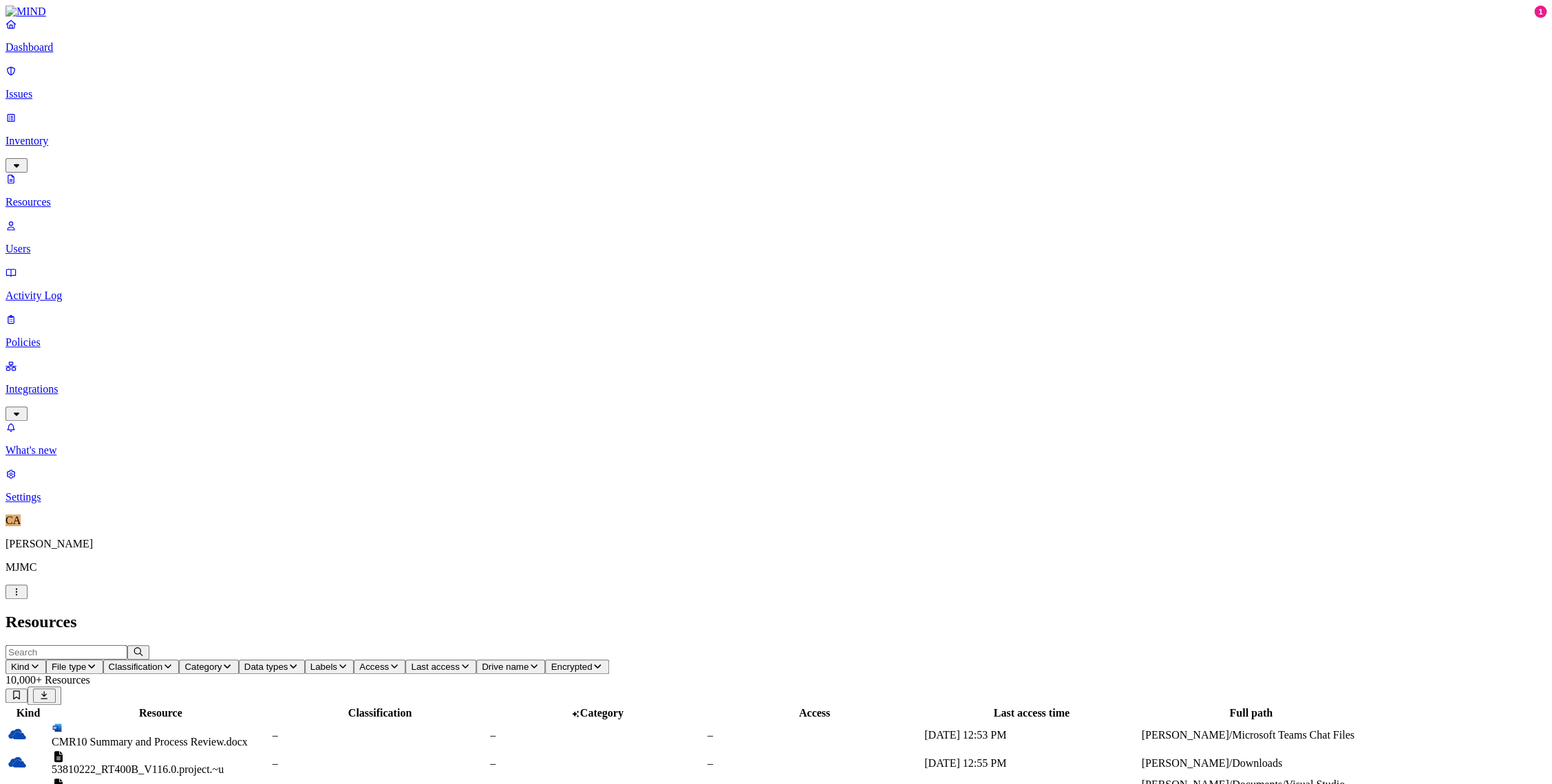
click at [836, 613] on h2 "Resources" at bounding box center [775, 622] width 1541 height 19
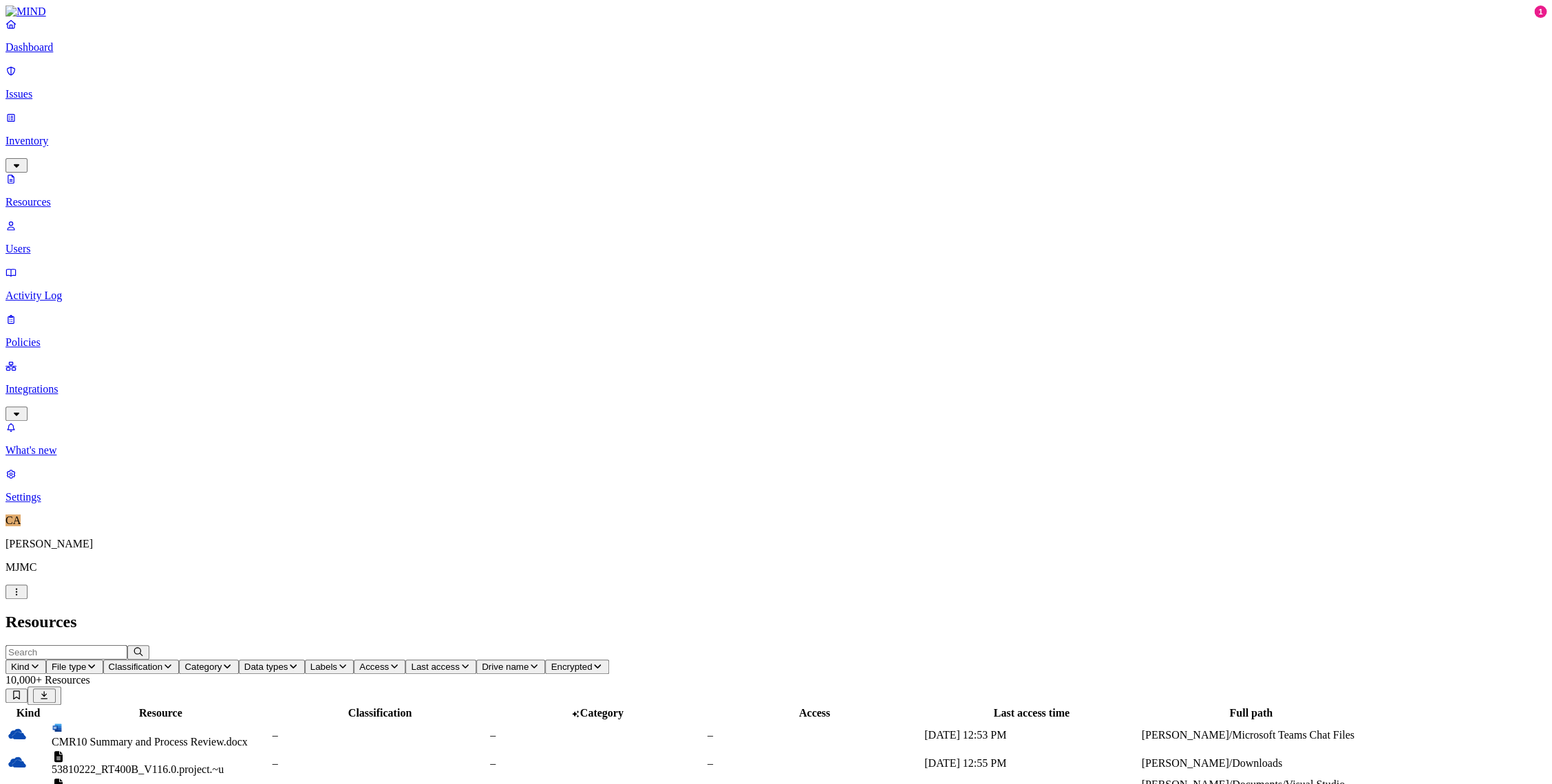
click at [163, 662] on span "Classification" at bounding box center [136, 667] width 54 height 11
drag, startPoint x: 437, startPoint y: 74, endPoint x: 448, endPoint y: 75, distance: 11.0
click at [437, 82] on img at bounding box center [437, 87] width 11 height 11
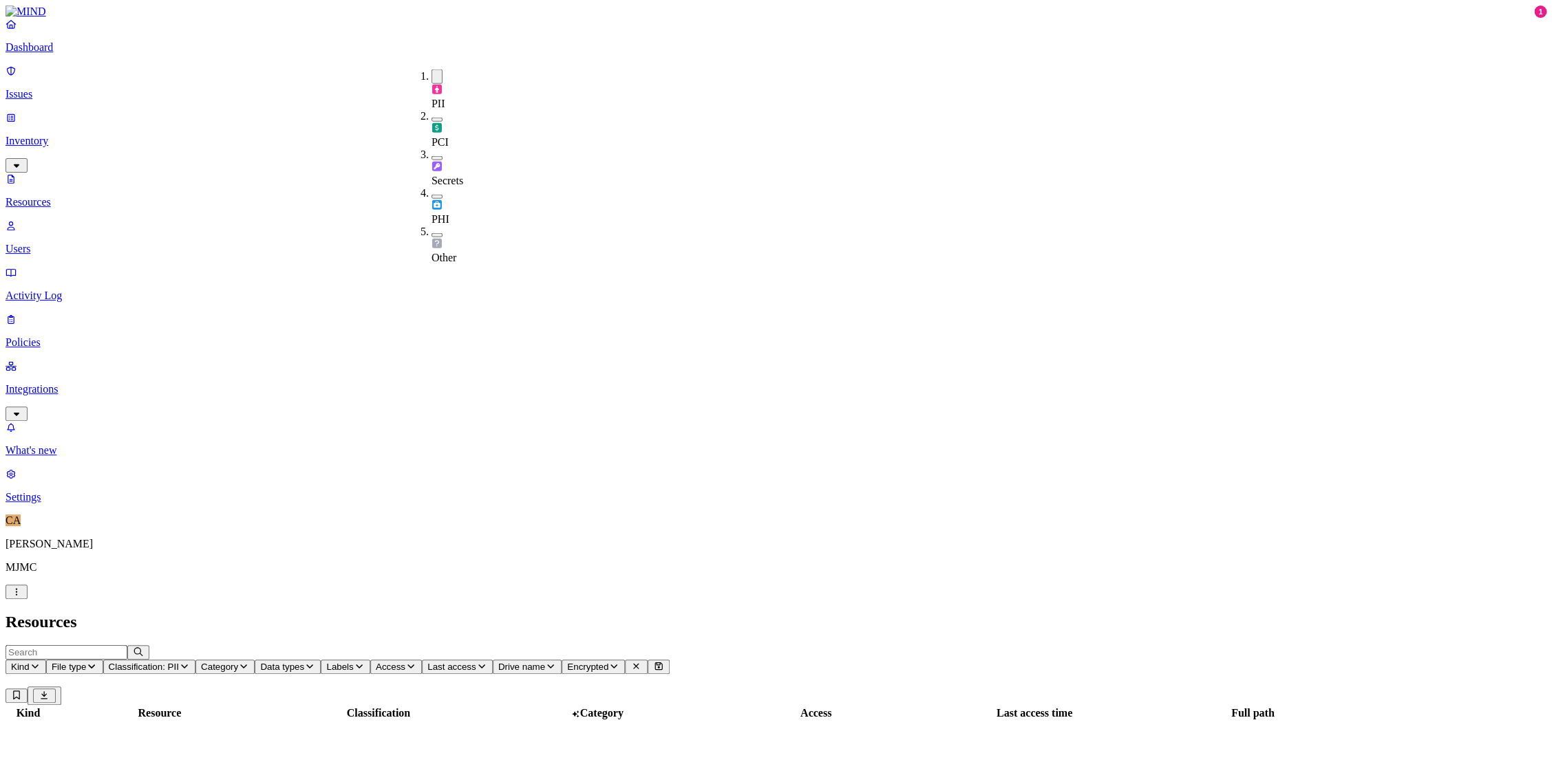
click at [432, 110] on div "PCI" at bounding box center [432, 129] width 0 height 38
click at [432, 117] on button "button" at bounding box center [437, 119] width 11 height 4
click at [432, 110] on div "PCI" at bounding box center [432, 129] width 0 height 38
click at [432, 72] on div "PII" at bounding box center [432, 90] width 0 height 41
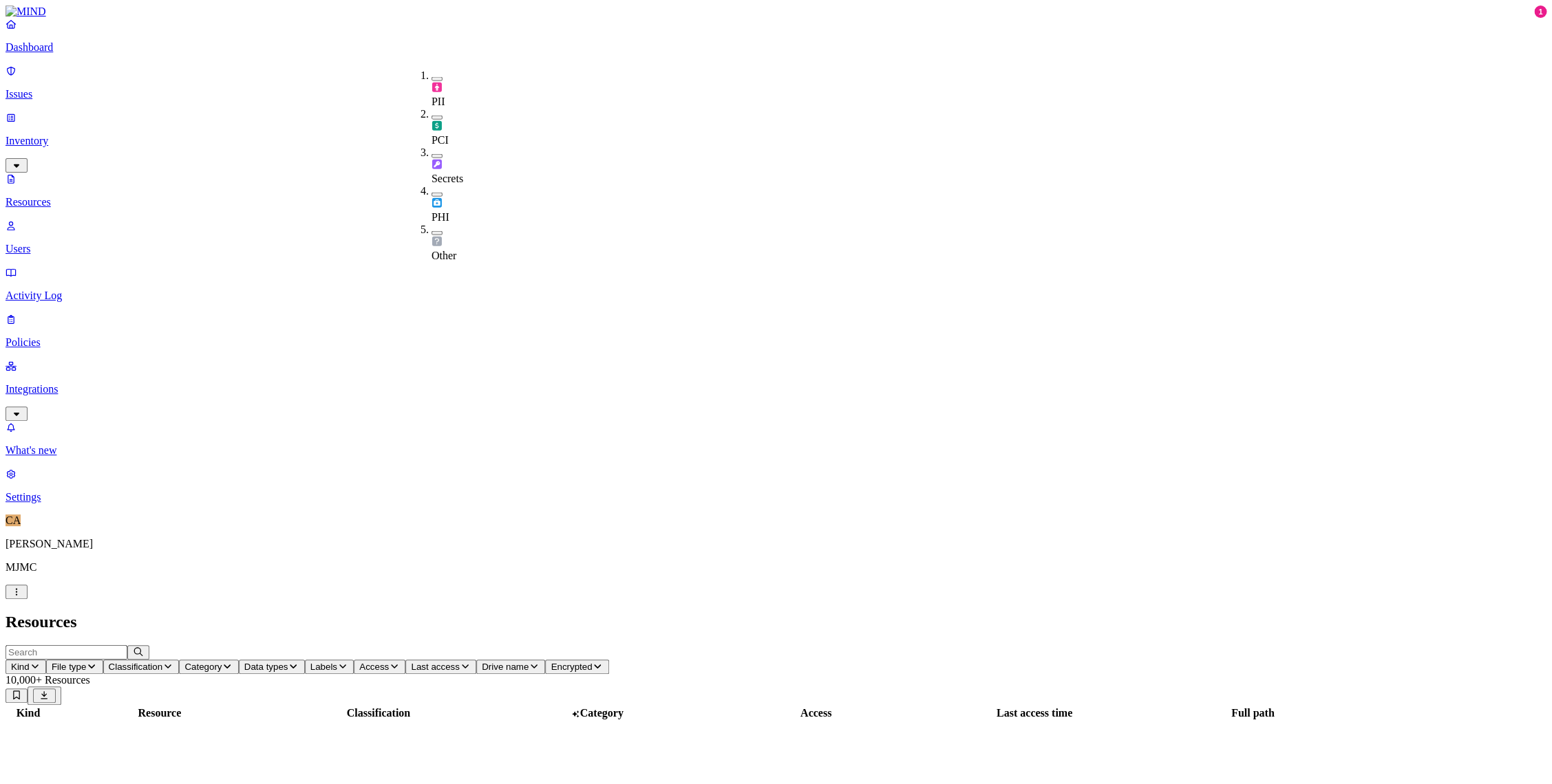
click at [432, 120] on img at bounding box center [437, 126] width 11 height 11
click at [719, 613] on h2 "Resources" at bounding box center [775, 622] width 1541 height 19
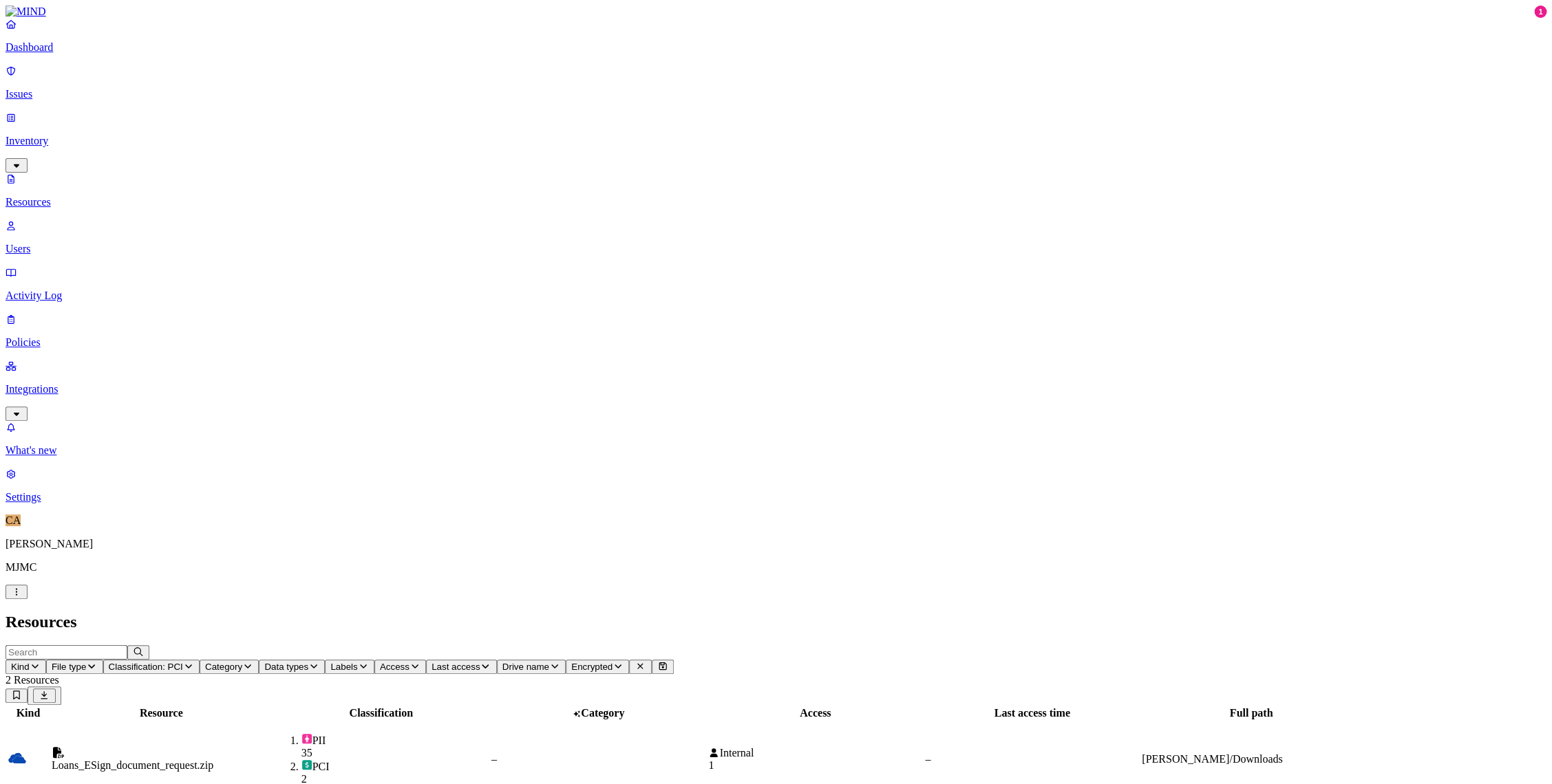
click at [922, 747] on div "Internal 1" at bounding box center [815, 759] width 214 height 25
click at [28, 599] on button "button" at bounding box center [16, 591] width 22 height 14
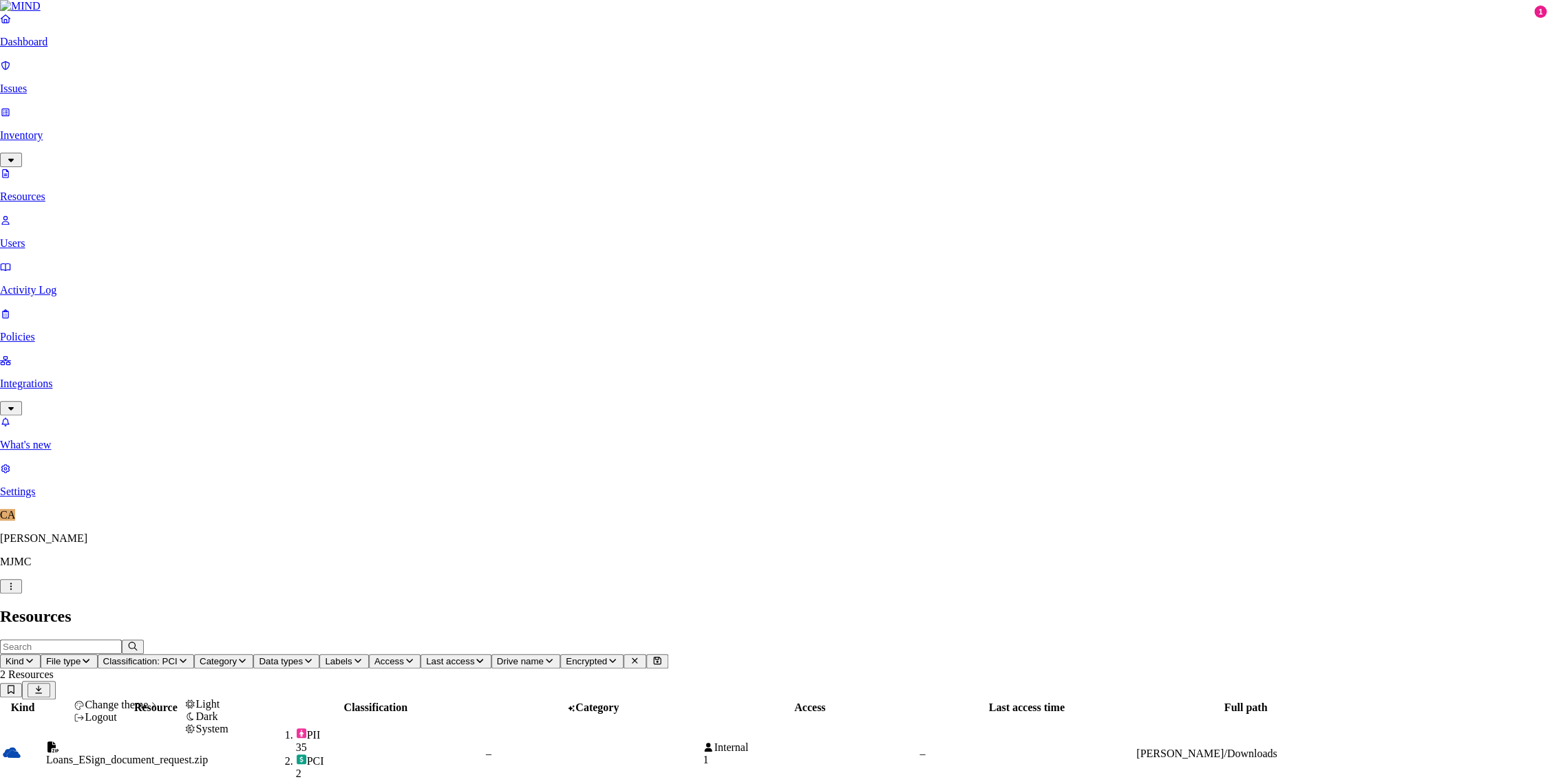
click at [128, 711] on span "Change theme" at bounding box center [116, 705] width 63 height 12
click at [212, 710] on div "Light" at bounding box center [206, 703] width 44 height 12
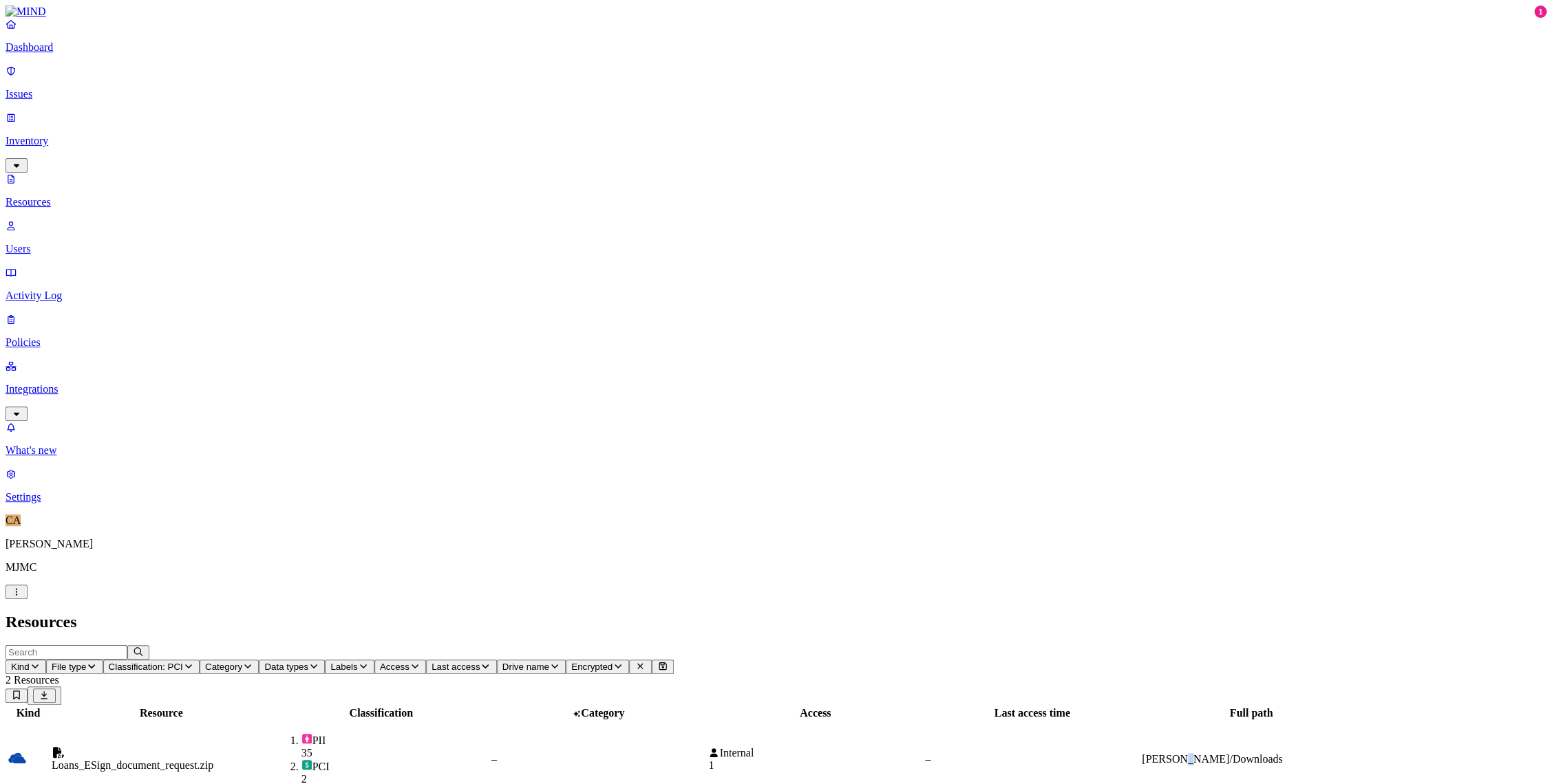
click at [1353, 753] on div "[PERSON_NAME]/Downloads" at bounding box center [1251, 759] width 218 height 12
click at [1361, 721] on td "[PERSON_NAME]/Downloads" at bounding box center [1251, 759] width 220 height 75
click at [1354, 721] on td "[PERSON_NAME]/Downloads" at bounding box center [1251, 759] width 220 height 75
click at [1140, 721] on td "–" at bounding box center [1032, 759] width 215 height 75
click at [272, 721] on td "Loans_ESign_document_request.zip" at bounding box center [161, 759] width 221 height 75
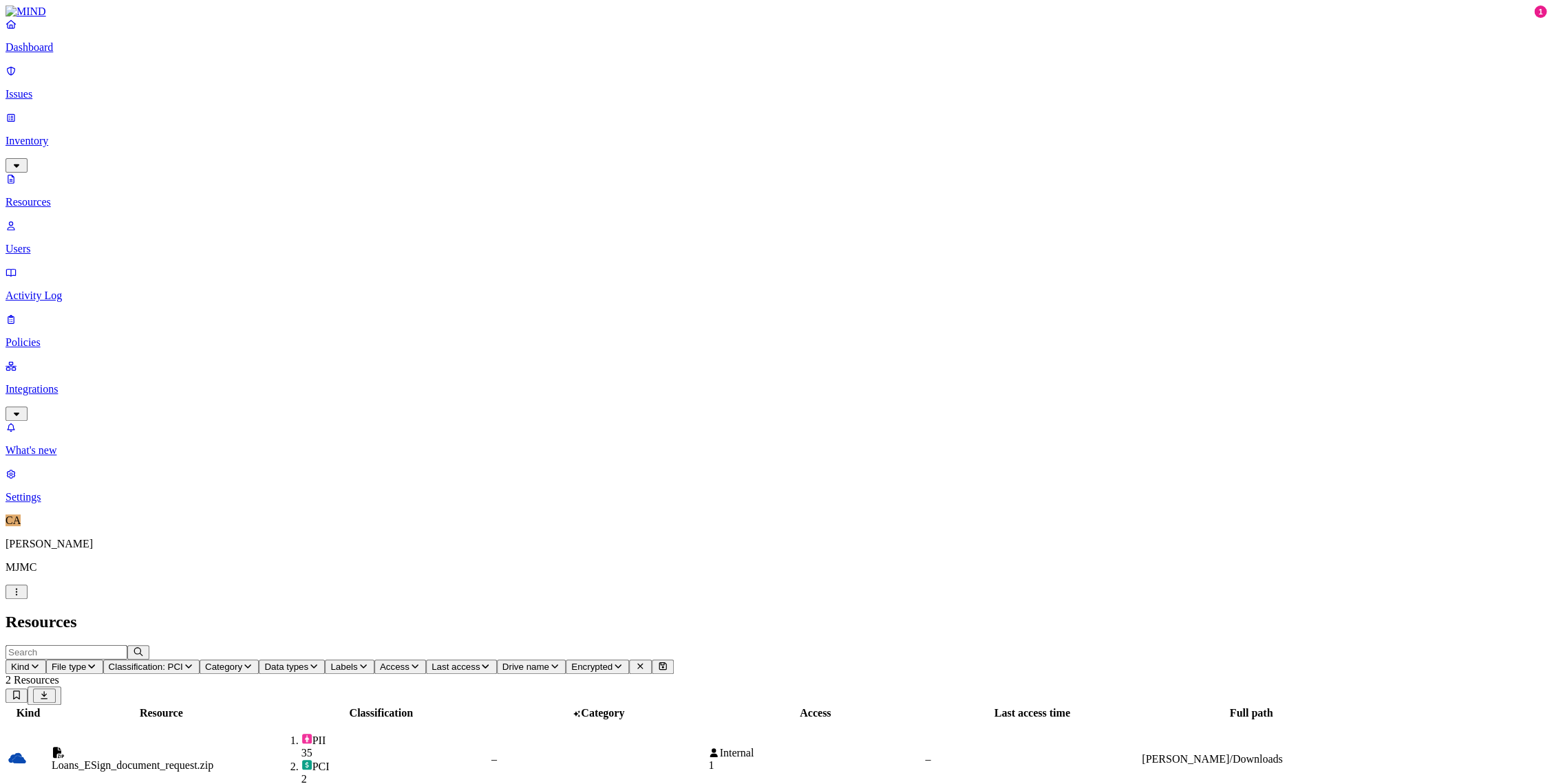
click at [272, 721] on td "Loans_ESign_document_request.zip" at bounding box center [161, 759] width 221 height 75
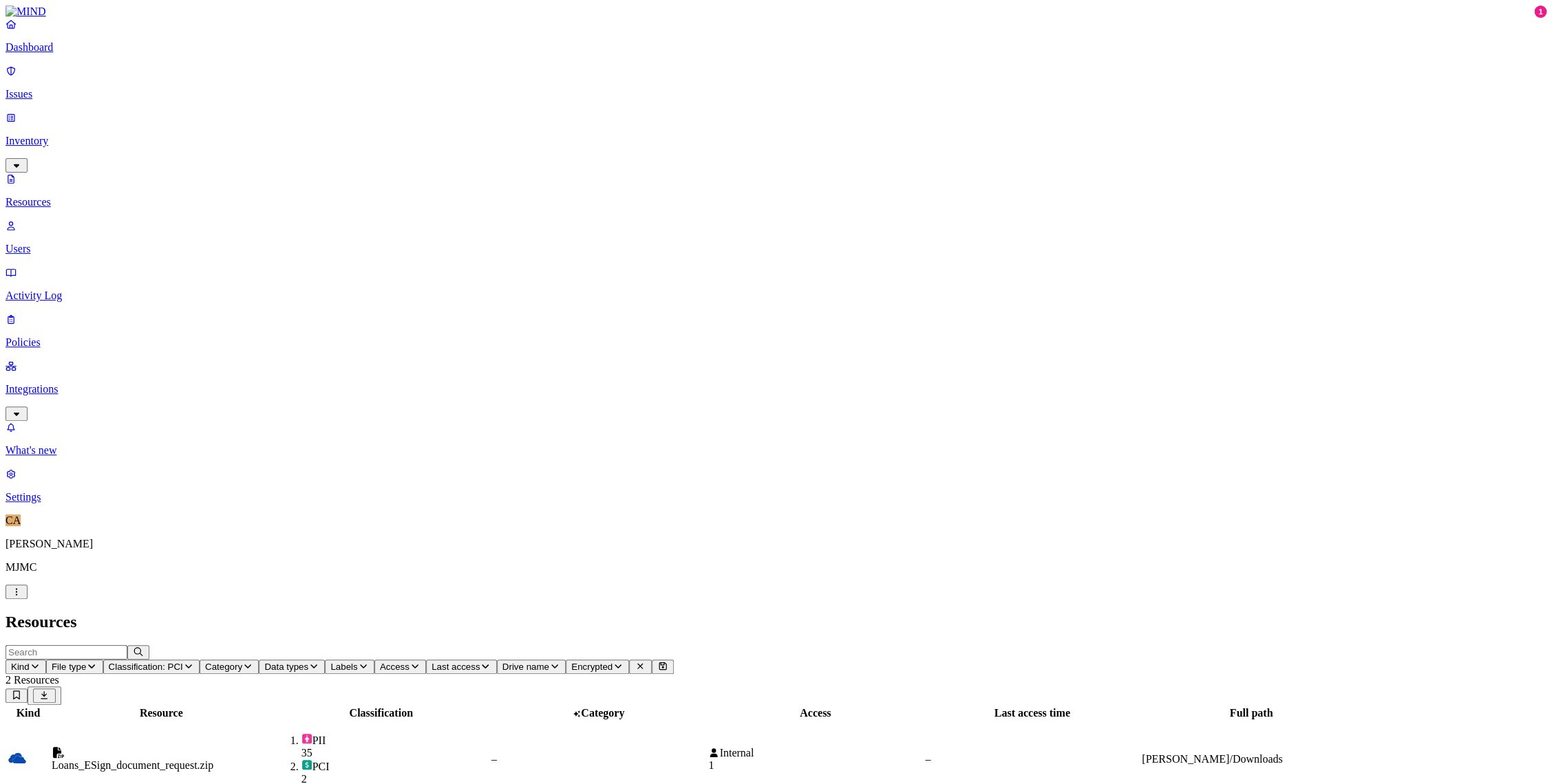
click at [616, 705] on div "Kind Resource Classification Category Access Last access time Full path Loans_E…" at bounding box center [775, 790] width 1541 height 171
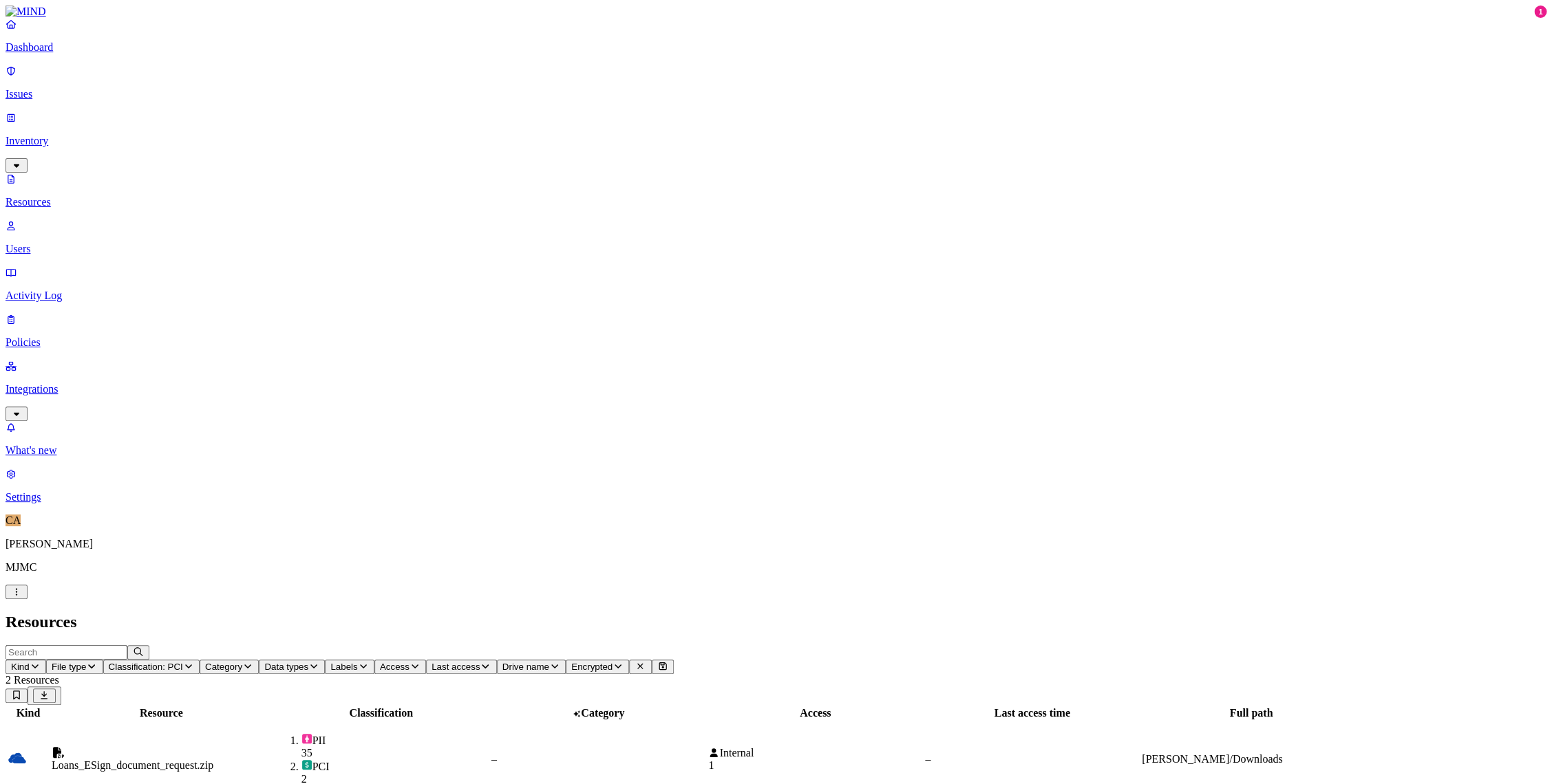
click at [38, 504] on p "Settings" at bounding box center [775, 497] width 1541 height 12
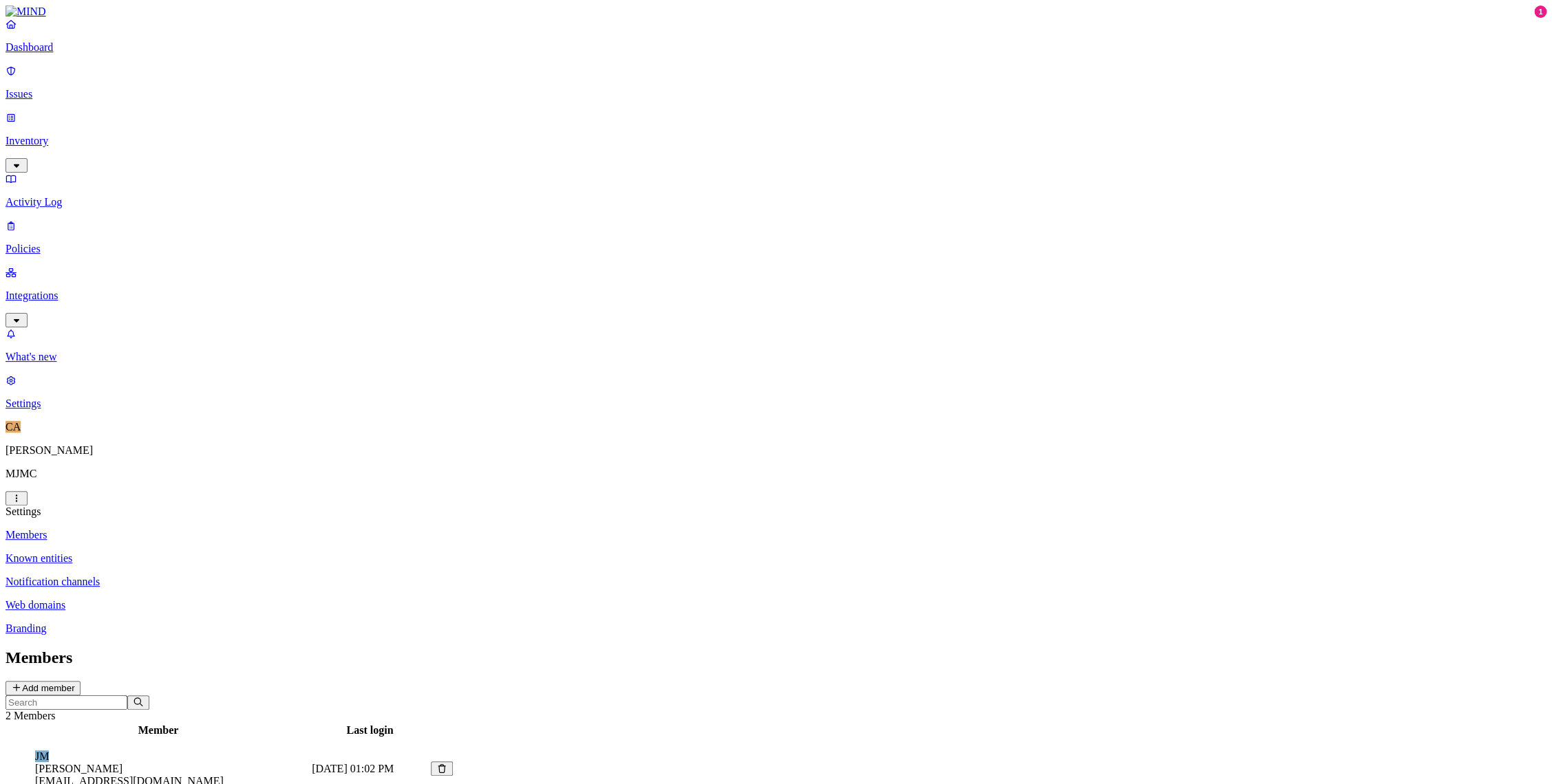
click at [199, 552] on p "Known entities" at bounding box center [775, 558] width 1541 height 12
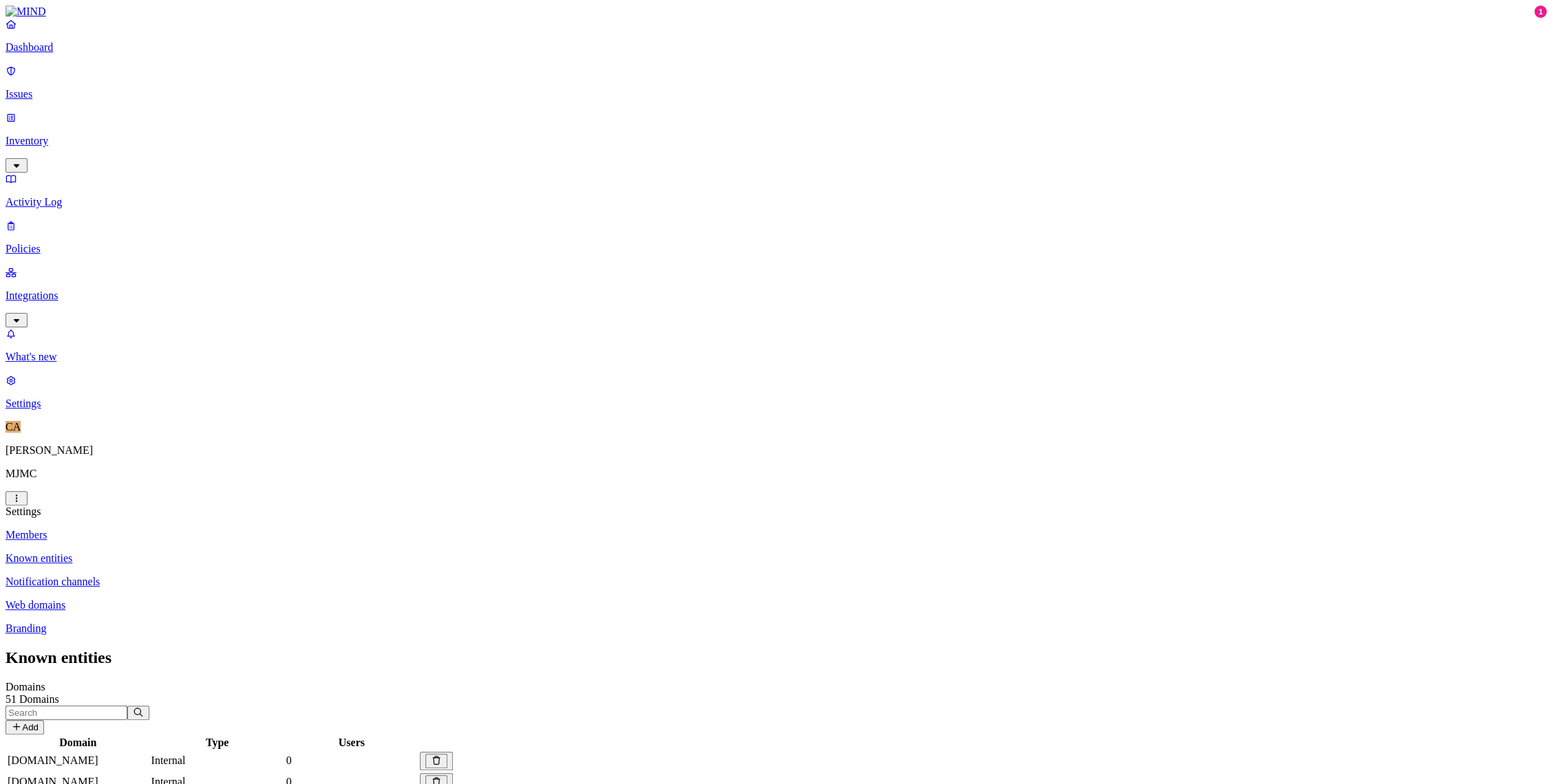
click at [127, 706] on input "text" at bounding box center [66, 712] width 122 height 14
type input "b"
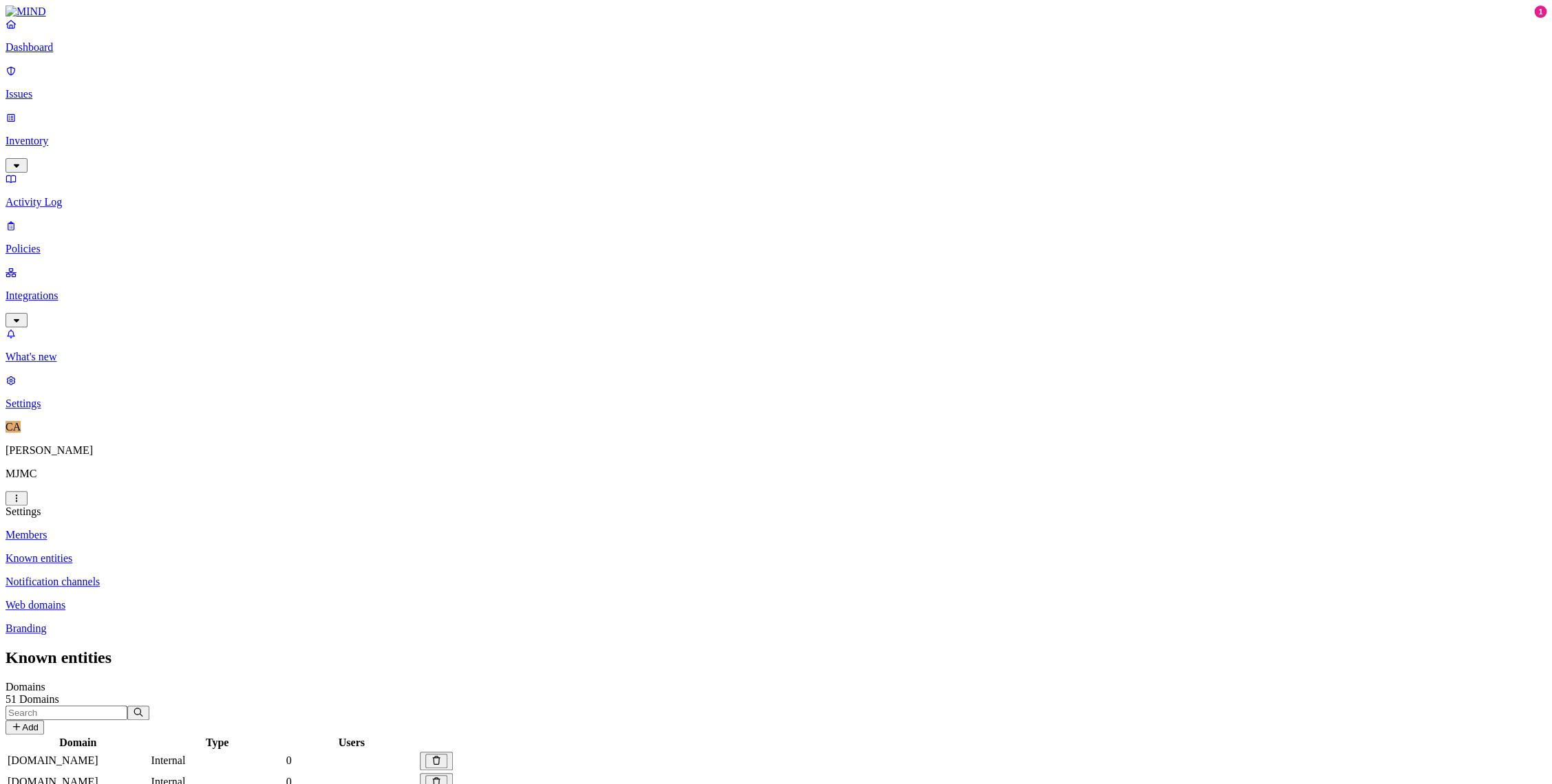
click at [66, 135] on p "Inventory" at bounding box center [775, 141] width 1541 height 12
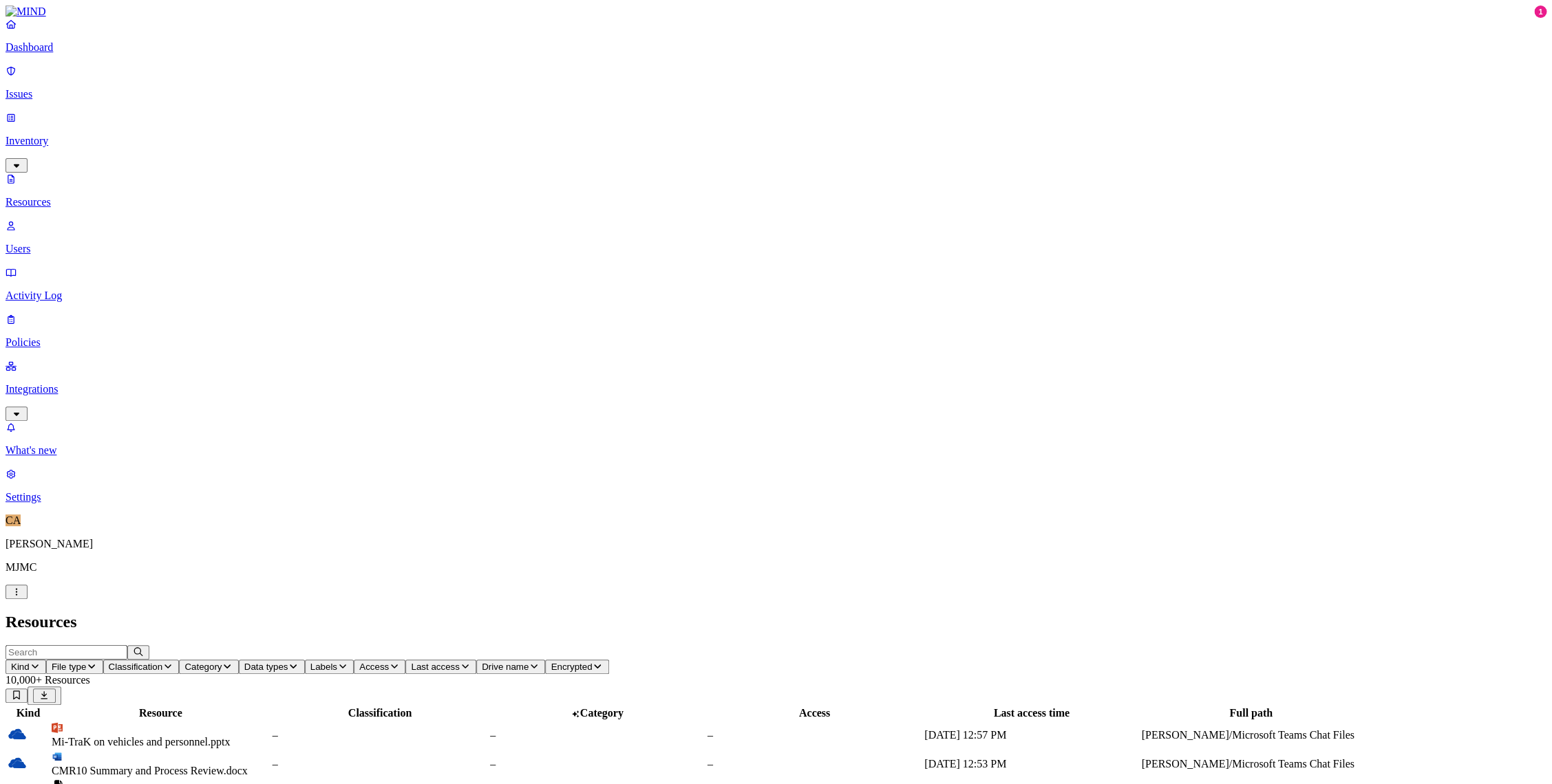
click at [389, 662] on span "Access" at bounding box center [374, 667] width 29 height 11
click at [695, 127] on button "button" at bounding box center [700, 128] width 11 height 4
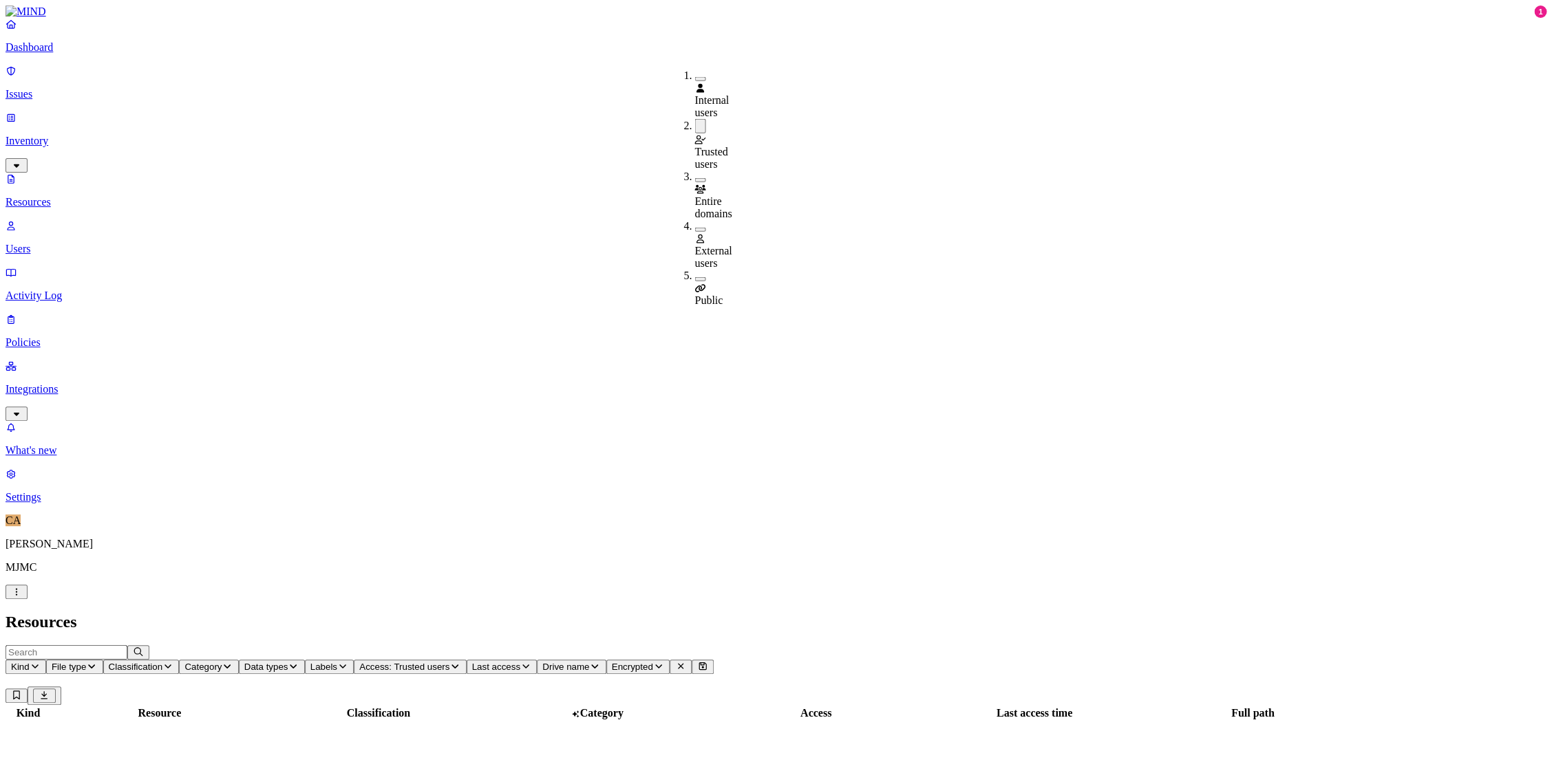
click at [695, 178] on button "button" at bounding box center [700, 180] width 11 height 4
click at [695, 220] on div "External users" at bounding box center [695, 245] width 0 height 50
click at [695, 227] on button "button" at bounding box center [700, 229] width 11 height 4
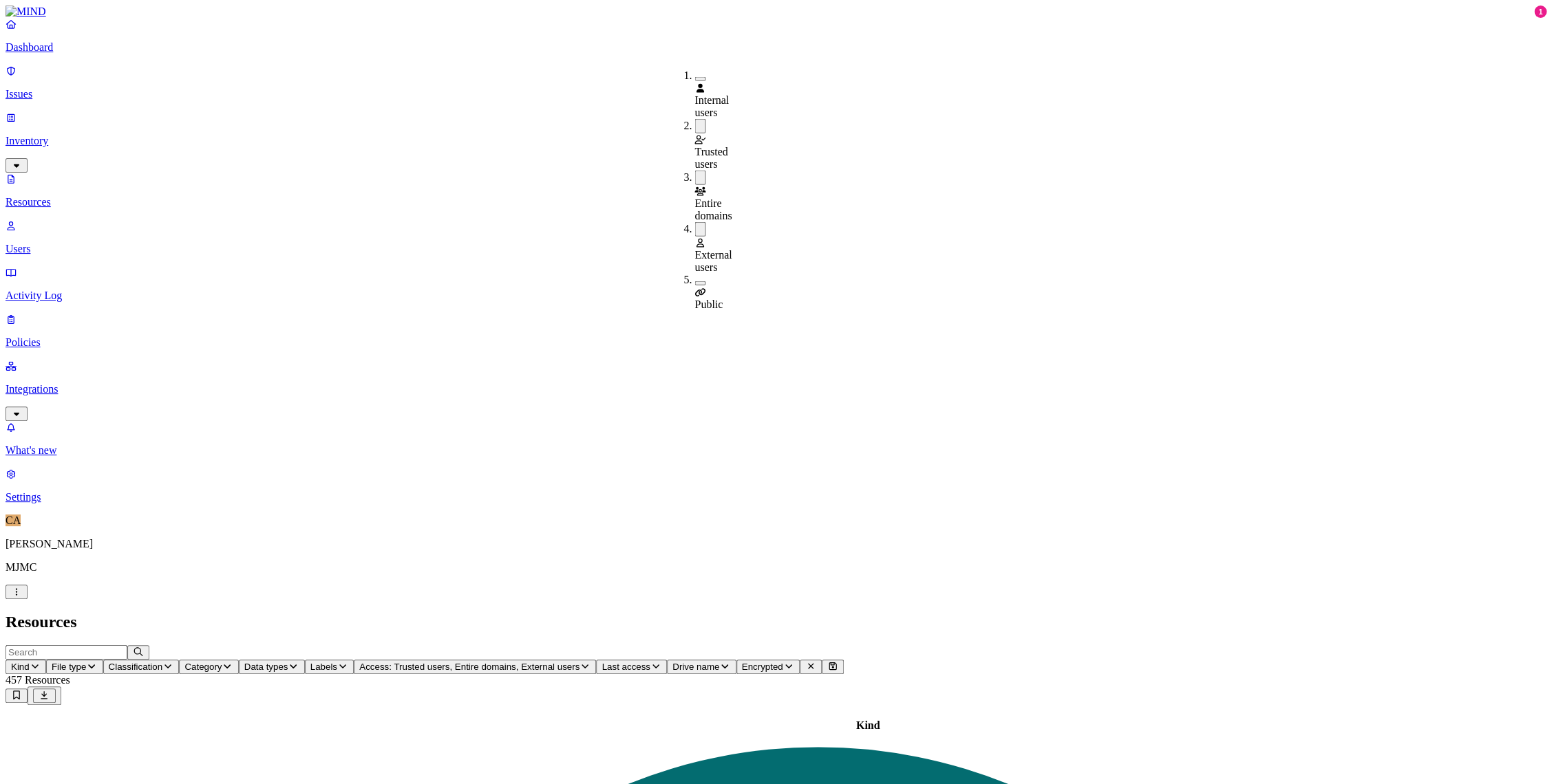
click at [695, 282] on button "button" at bounding box center [700, 283] width 11 height 4
click at [1106, 613] on h2 "Resources" at bounding box center [775, 622] width 1541 height 19
click at [68, 196] on p "Resources" at bounding box center [775, 202] width 1541 height 12
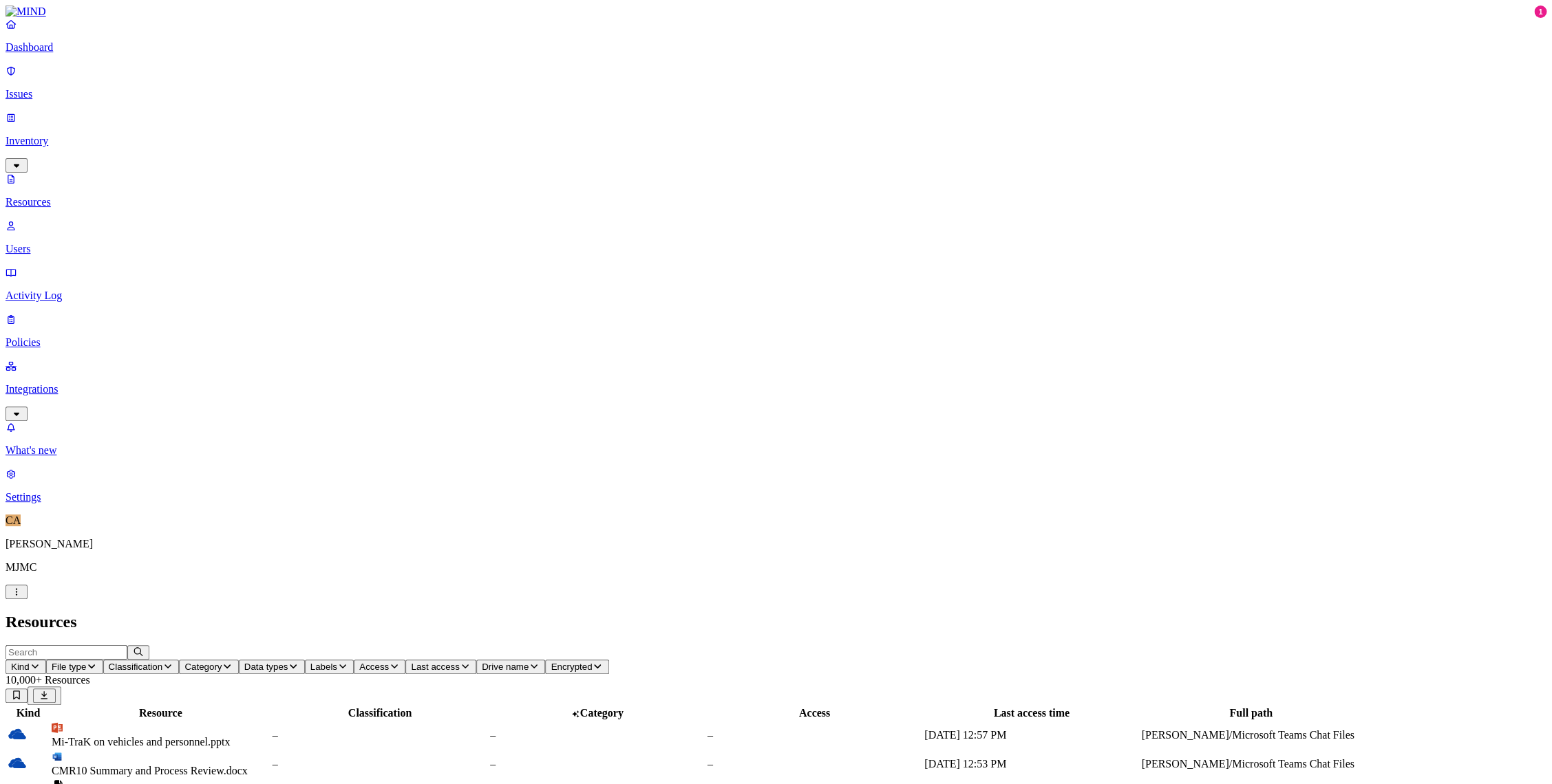
click at [171, 664] on icon "button" at bounding box center [167, 666] width 7 height 4
click at [1017, 645] on header "Kind File type Classification Category Data types Labels Access Last access Dri…" at bounding box center [775, 675] width 1541 height 59
click at [354, 660] on button "Labels" at bounding box center [330, 667] width 50 height 14
click at [641, 119] on label "Confidential and Encrypted" at bounding box center [668, 137] width 55 height 36
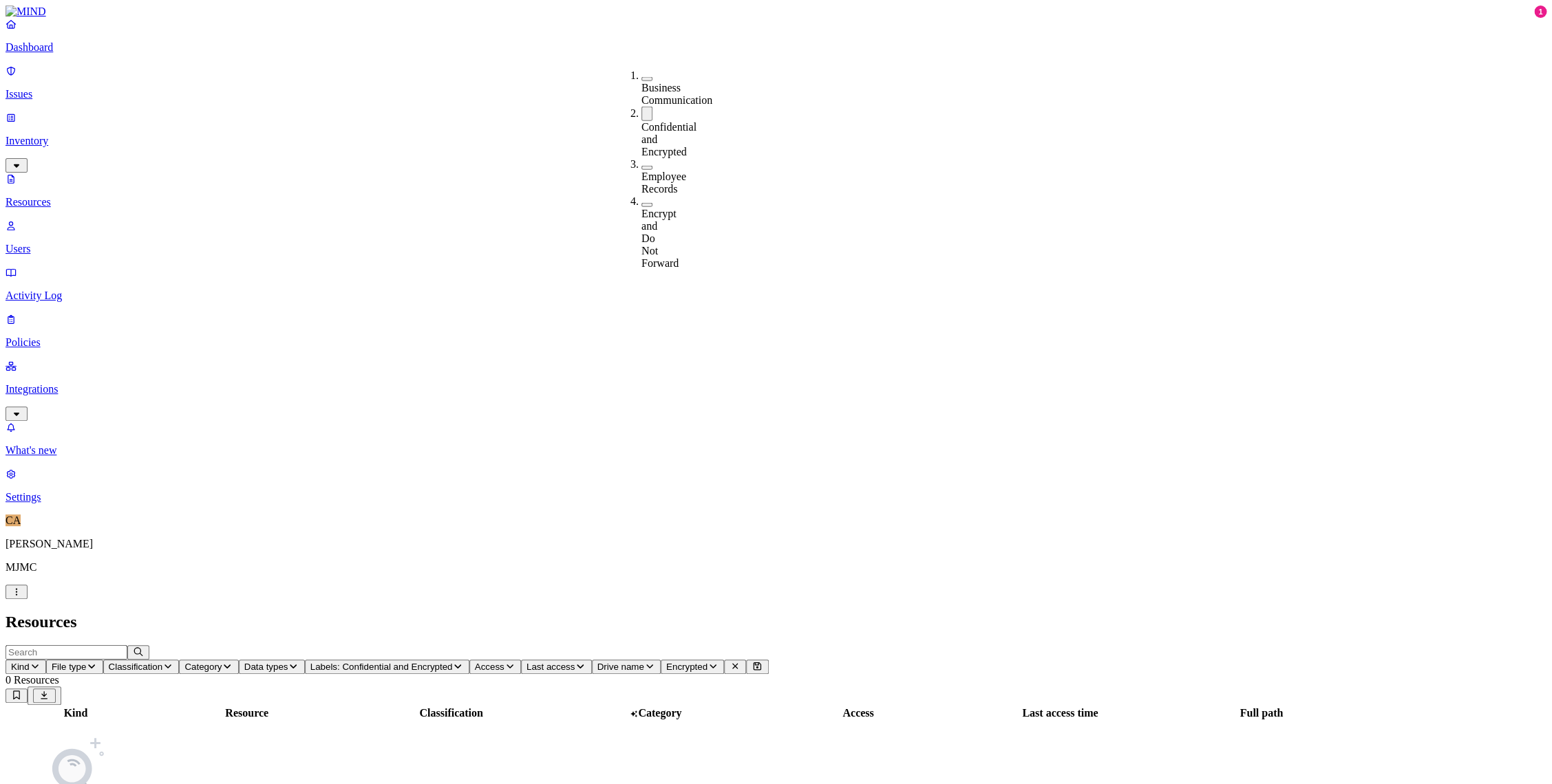
click at [655, 121] on label "Confidential and Encrypted" at bounding box center [668, 139] width 55 height 36
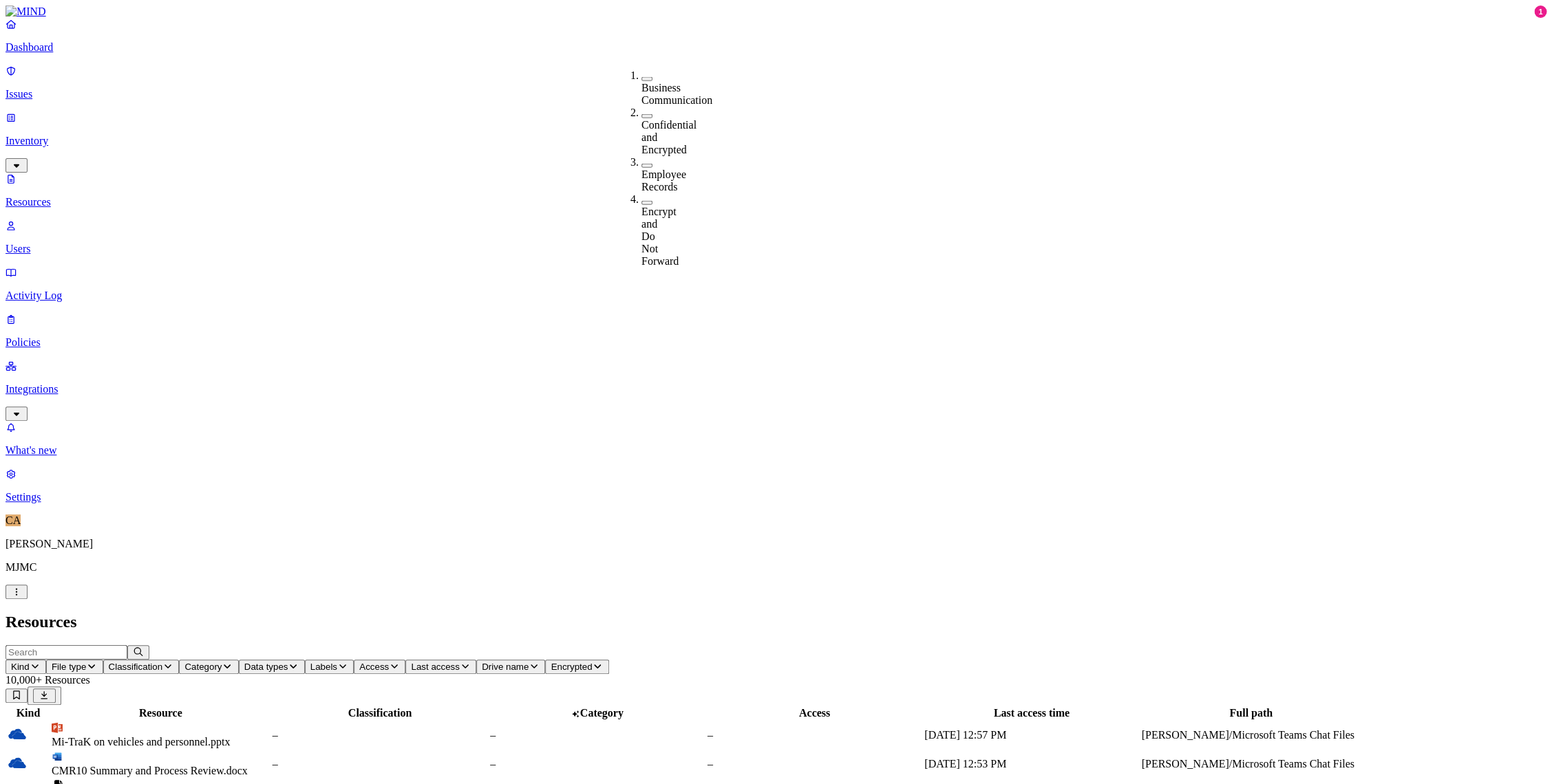
click at [305, 660] on button "Data types" at bounding box center [272, 667] width 66 height 14
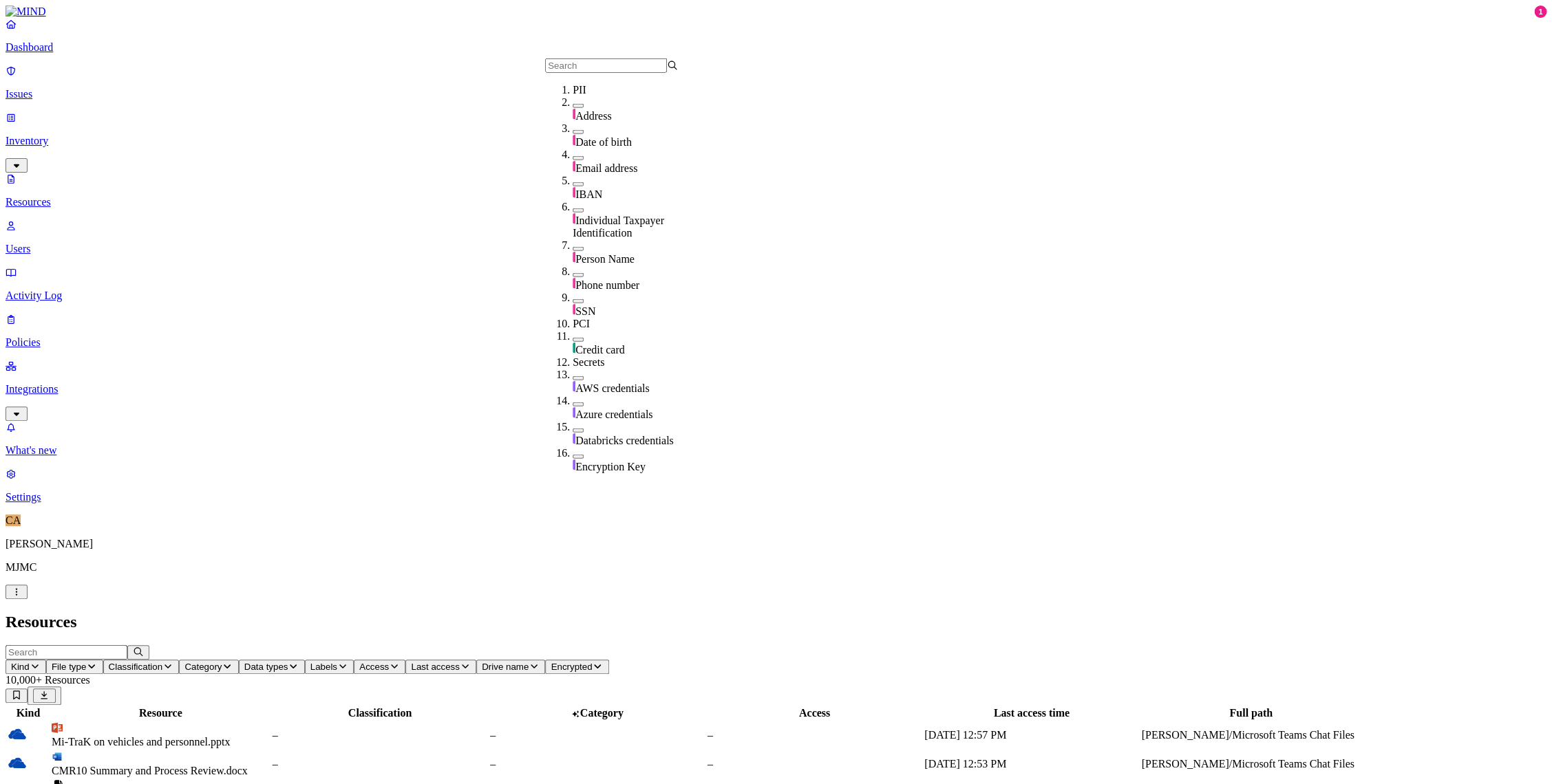
click at [221, 662] on span "Category" at bounding box center [203, 667] width 37 height 11
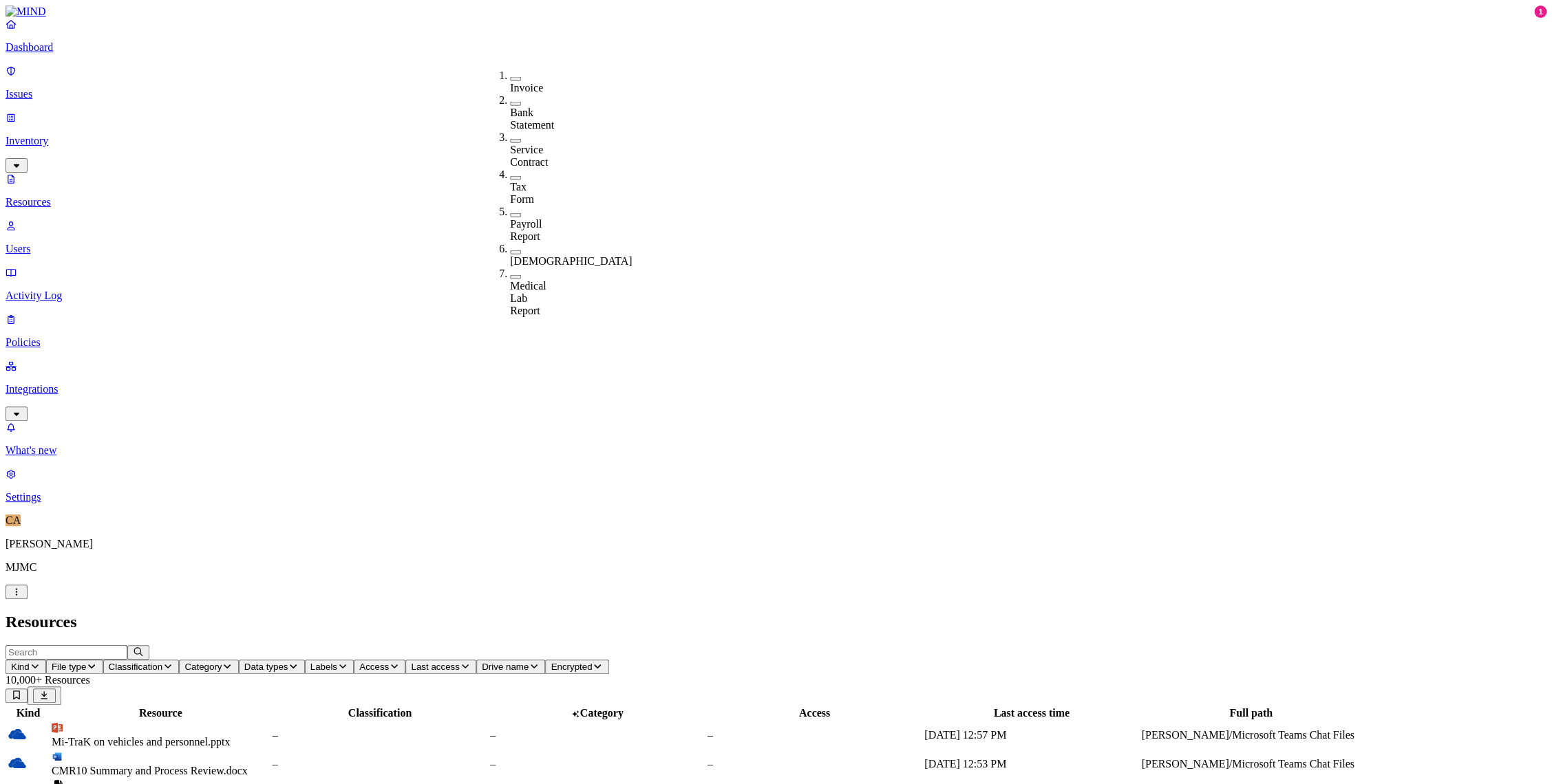
click at [163, 662] on span "Classification" at bounding box center [136, 667] width 54 height 11
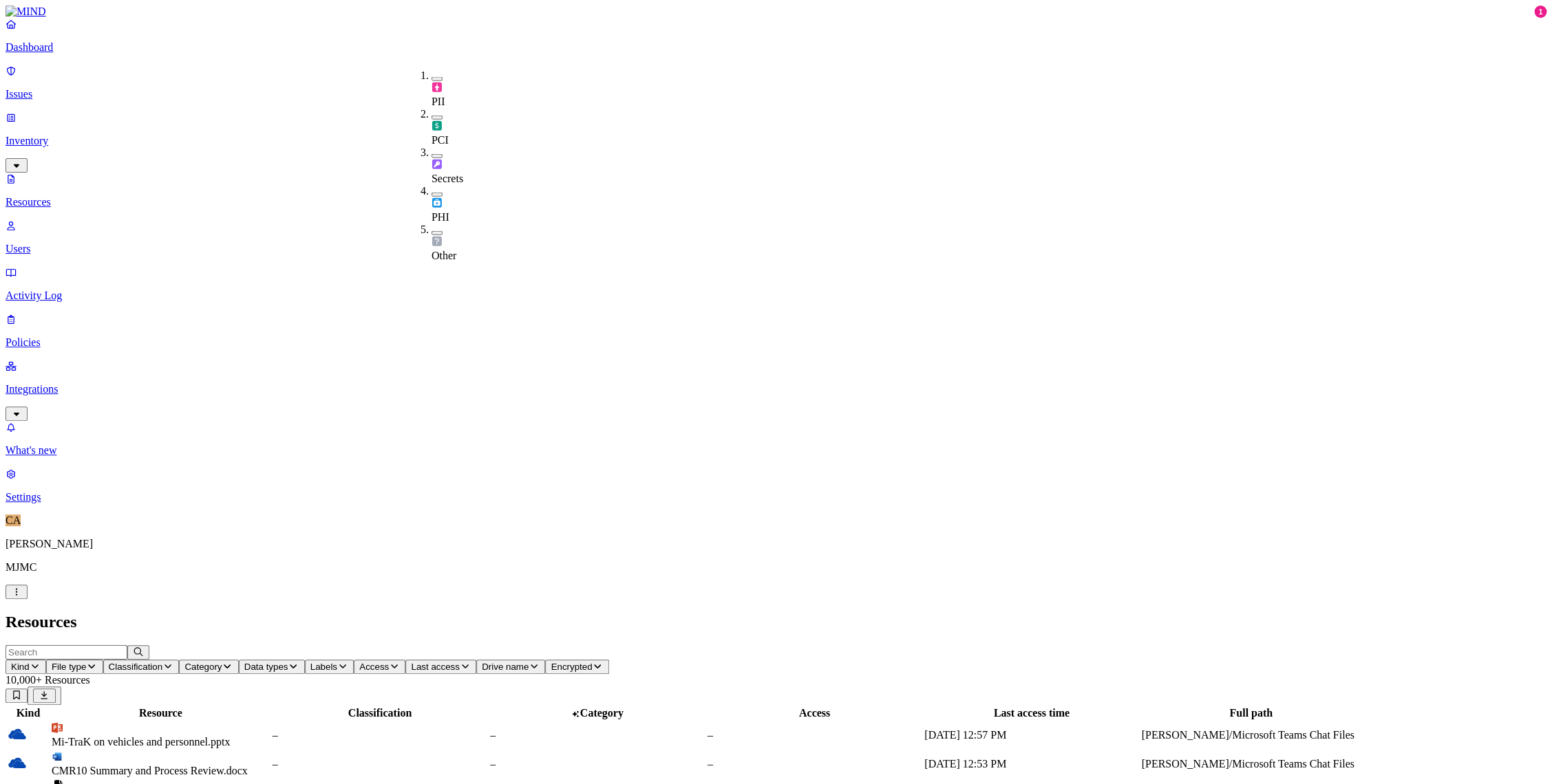
click at [238, 660] on button "Category" at bounding box center [208, 667] width 60 height 14
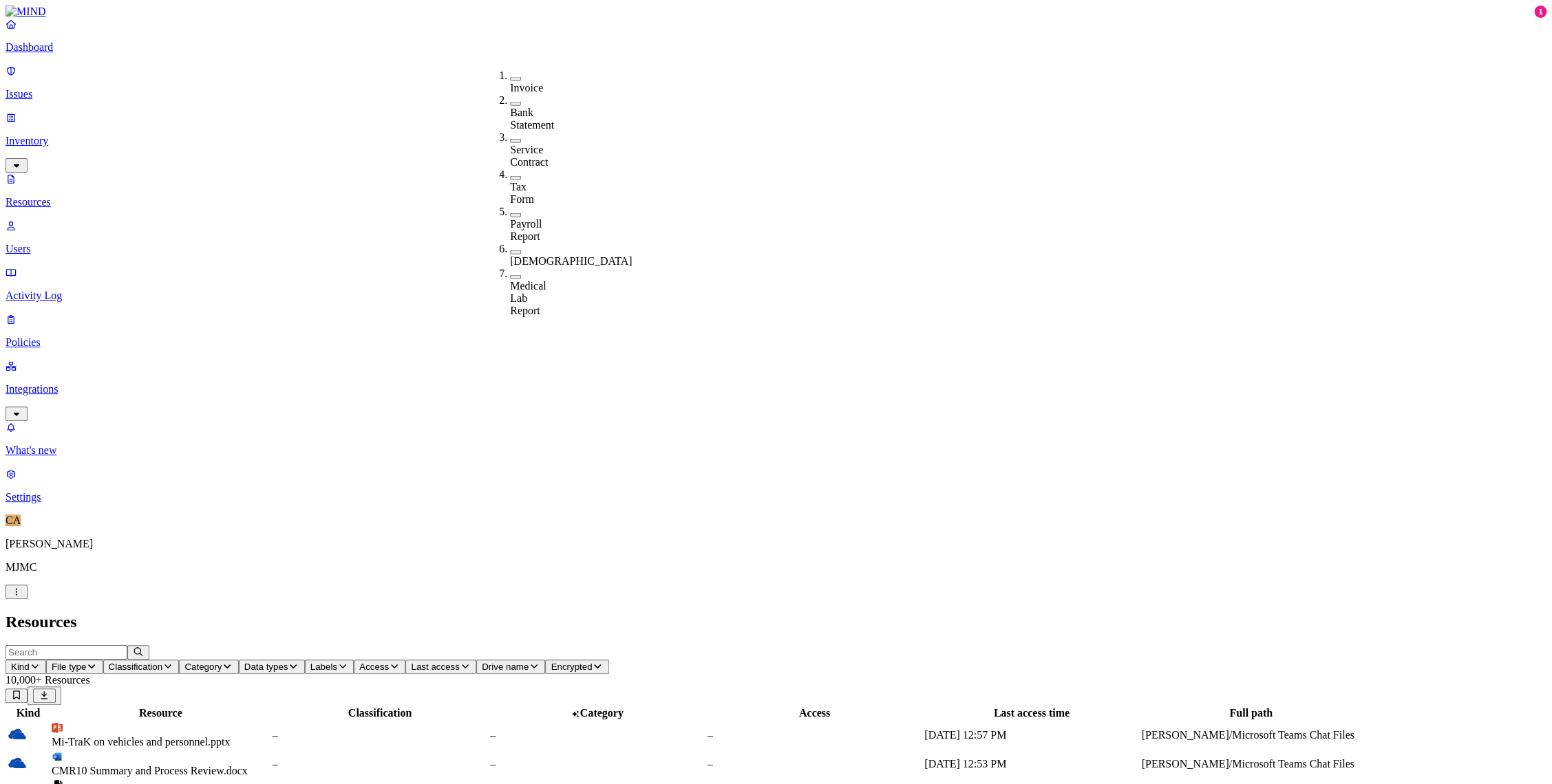
click at [289, 662] on span "Data types" at bounding box center [266, 667] width 44 height 11
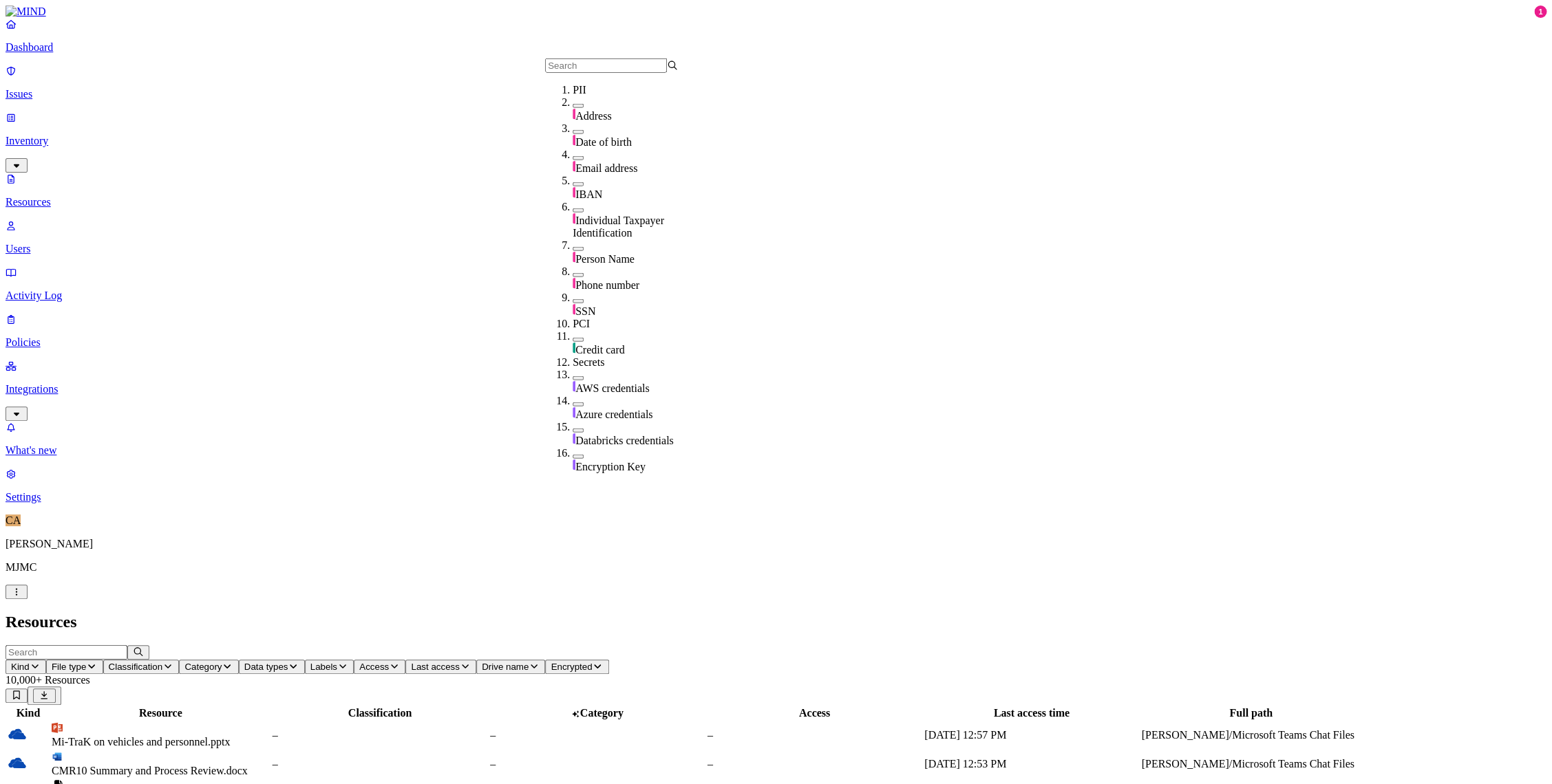
click at [221, 662] on span "Category" at bounding box center [203, 667] width 37 height 11
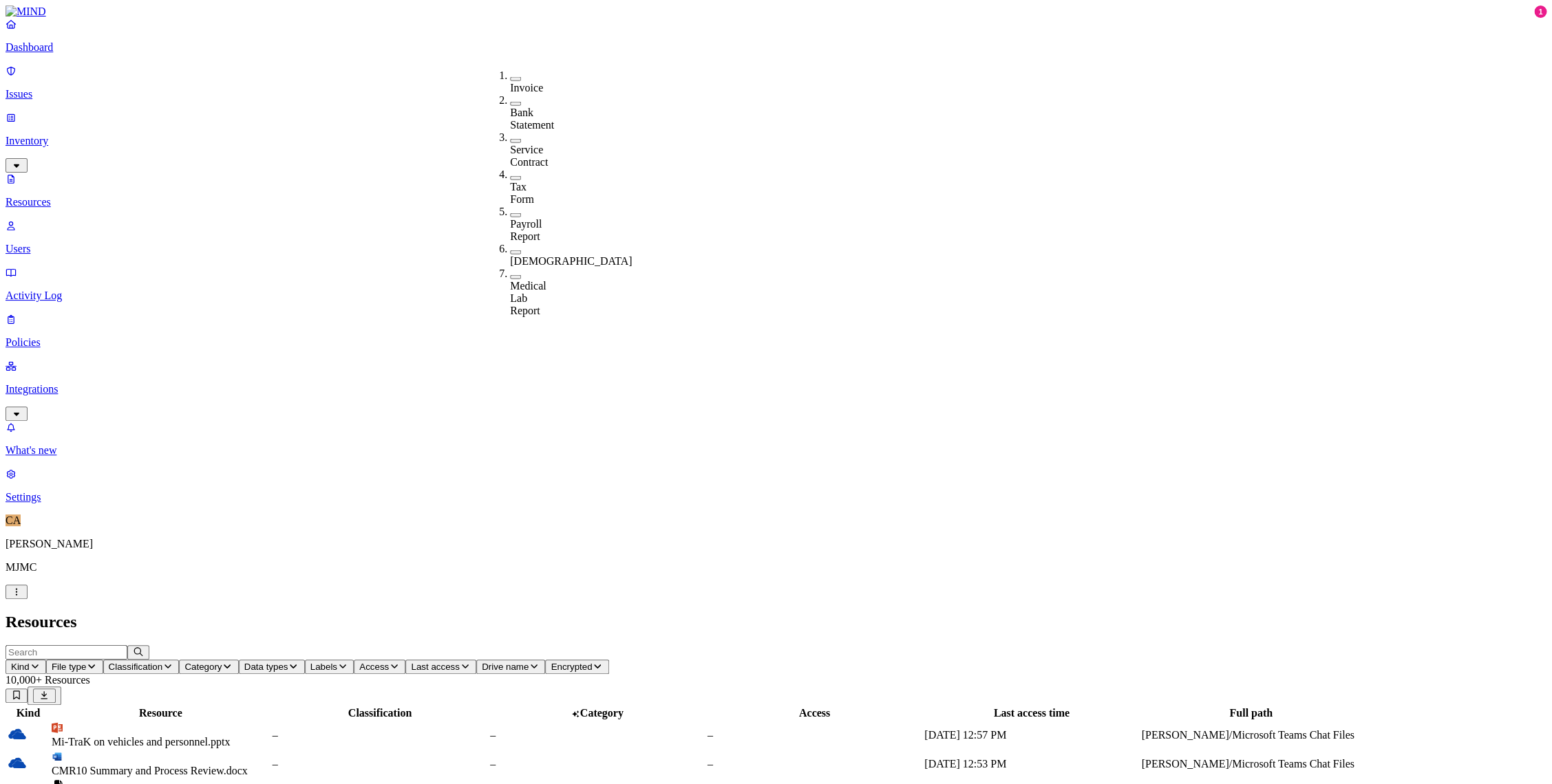
click at [289, 662] on span "Data types" at bounding box center [266, 667] width 44 height 11
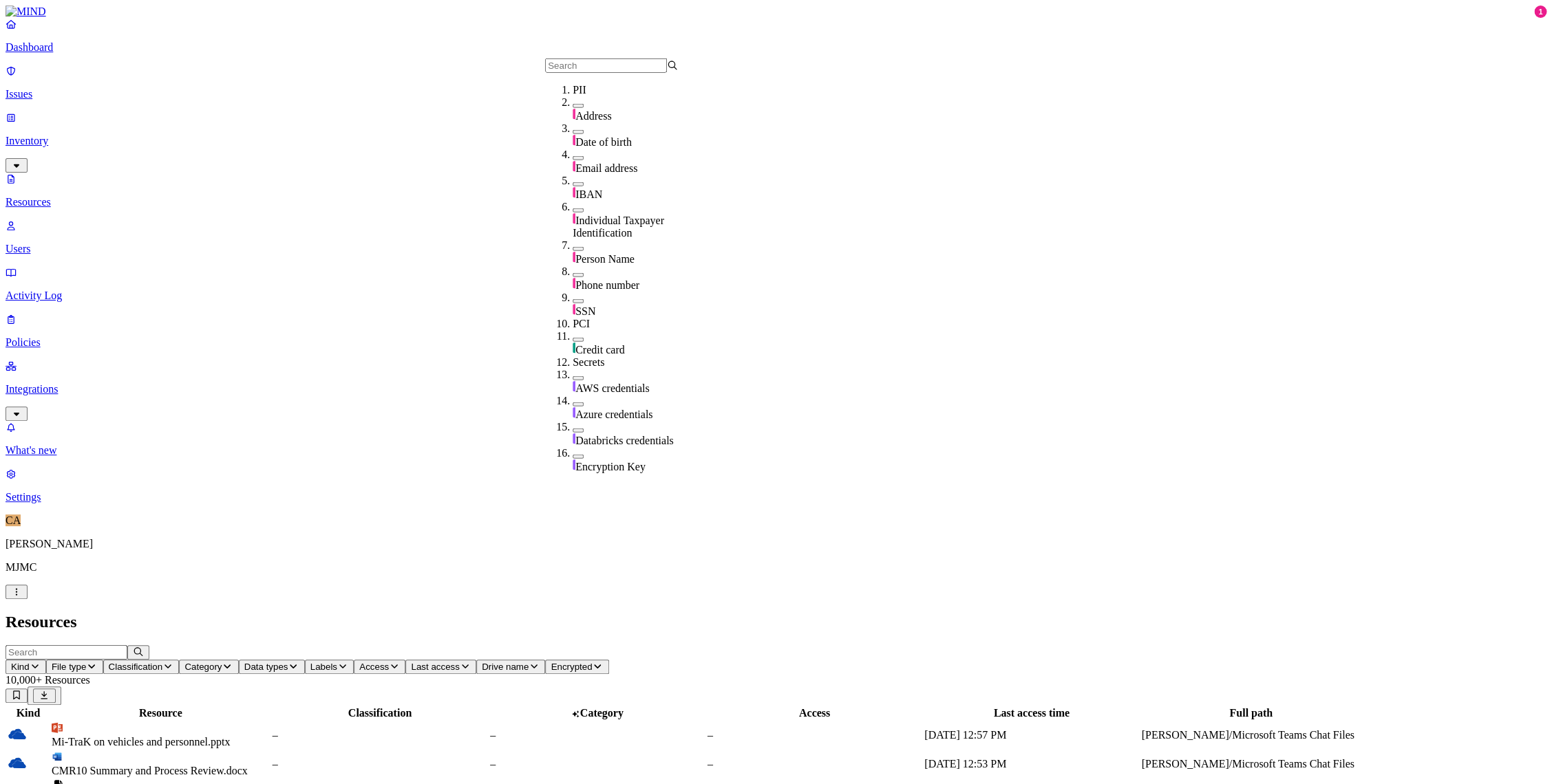
click at [573, 291] on div "SSN" at bounding box center [639, 304] width 133 height 26
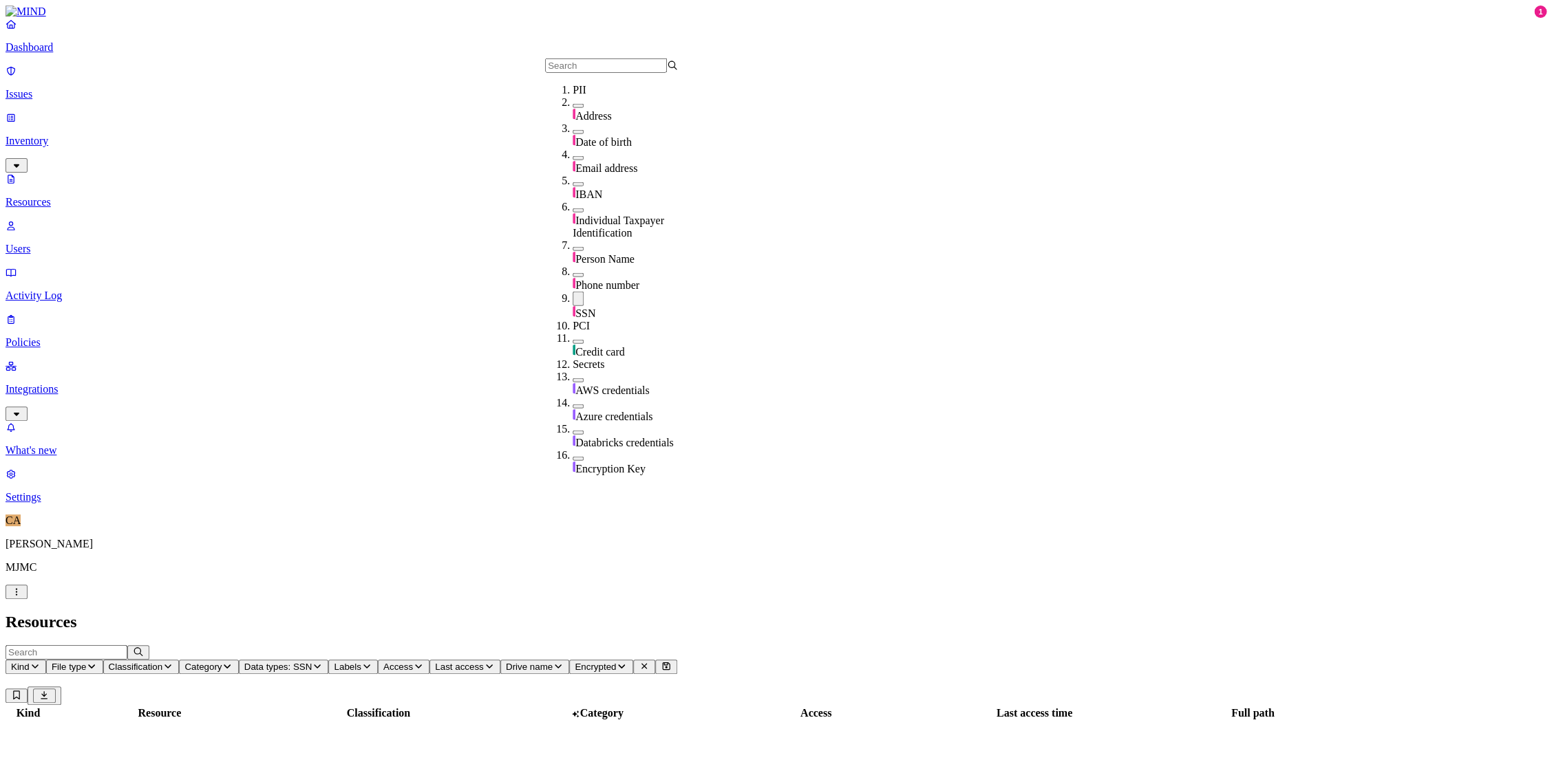
click at [741, 613] on header "Resources" at bounding box center [775, 622] width 1541 height 19
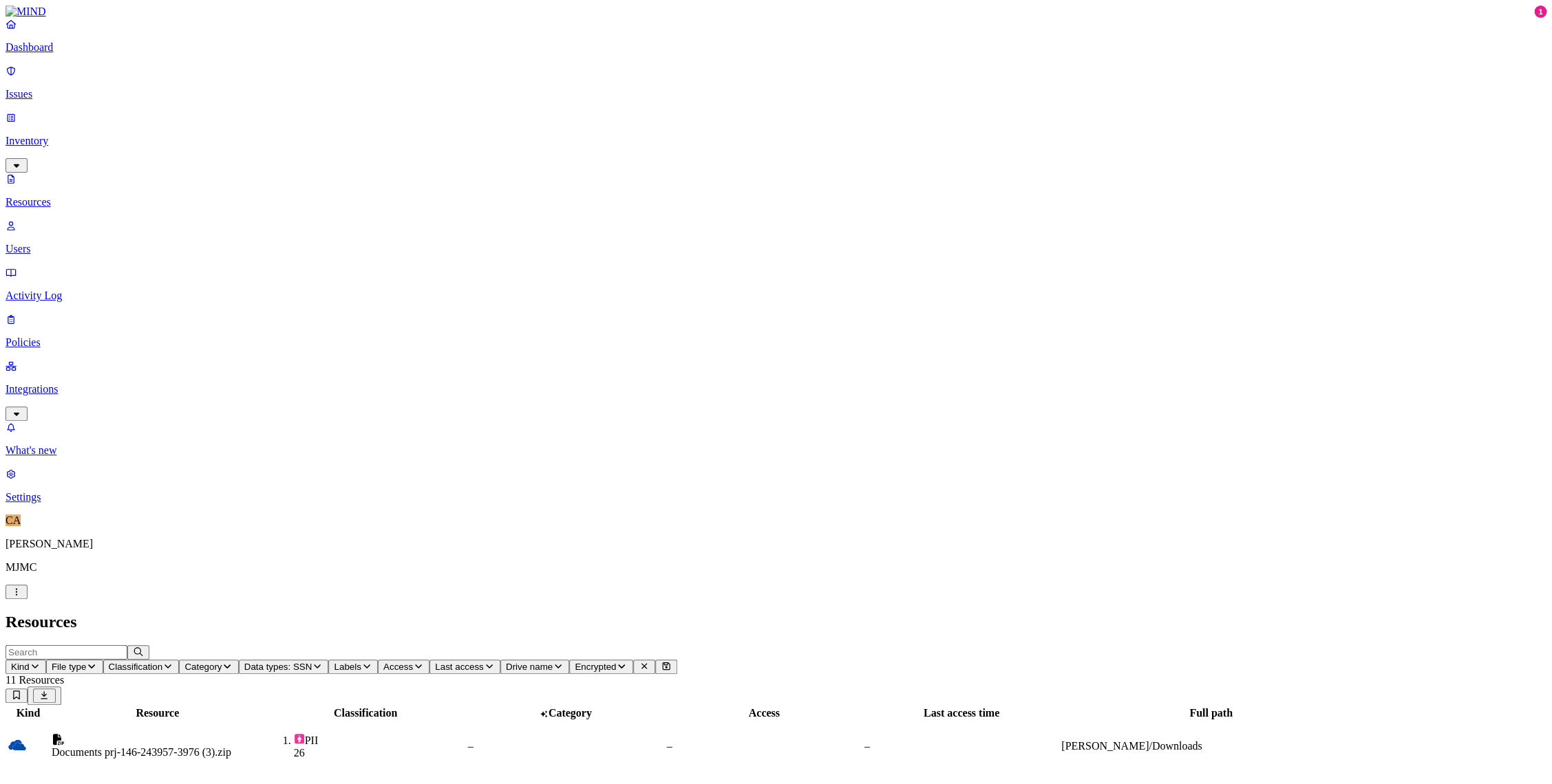
click at [264, 746] on div "Documents prj-146-243957-3976 (3).zip" at bounding box center [157, 752] width 212 height 12
click at [57, 337] on p "Policies" at bounding box center [775, 343] width 1541 height 12
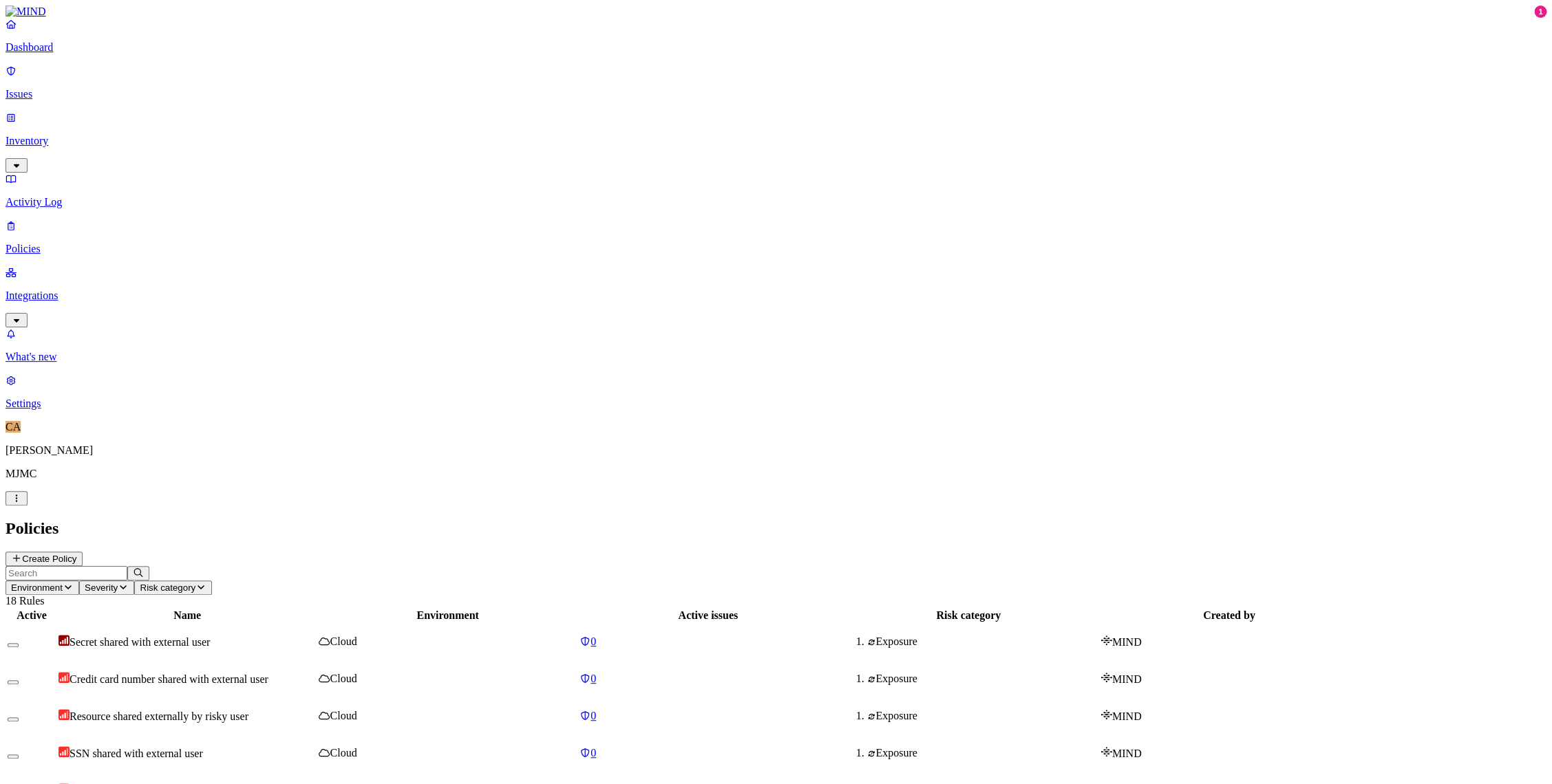
click at [210, 636] on span "Secret shared with external user" at bounding box center [139, 642] width 140 height 12
click at [67, 135] on p "Inventory" at bounding box center [775, 141] width 1541 height 12
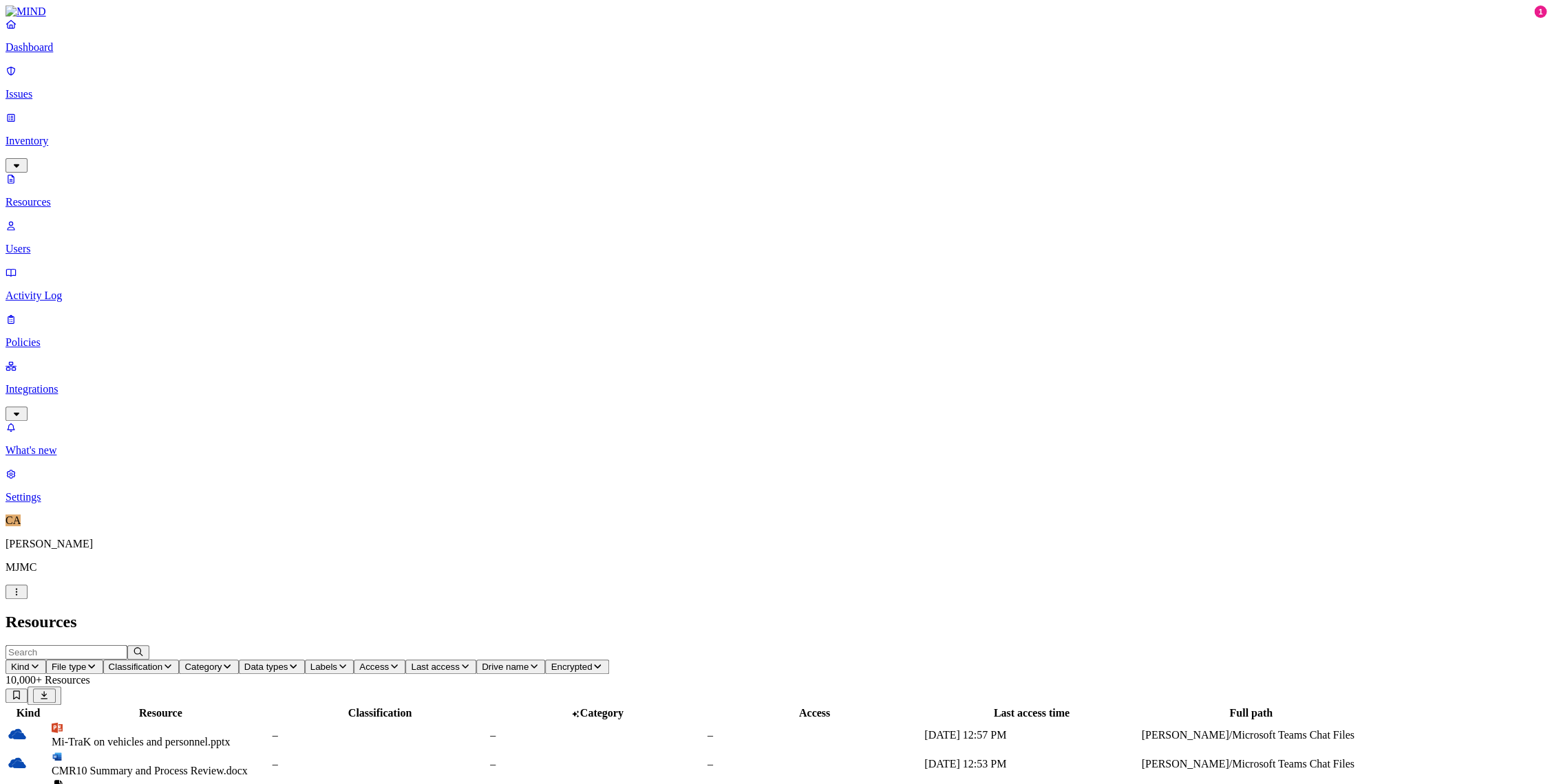
click at [389, 662] on span "Access" at bounding box center [374, 667] width 29 height 11
click at [697, 232] on icon at bounding box center [700, 236] width 11 height 9
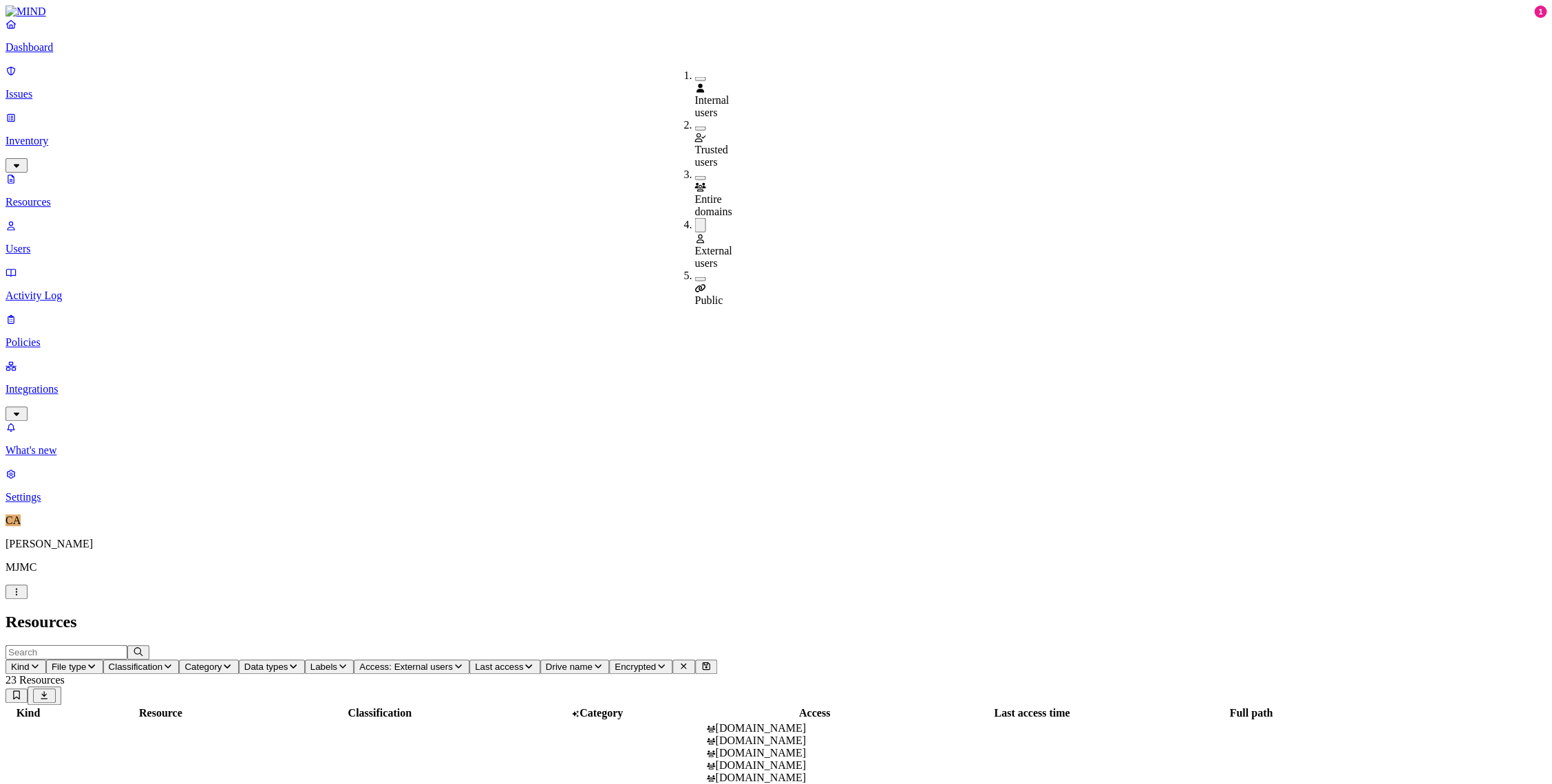
click at [1043, 613] on h2 "Resources" at bounding box center [775, 622] width 1541 height 19
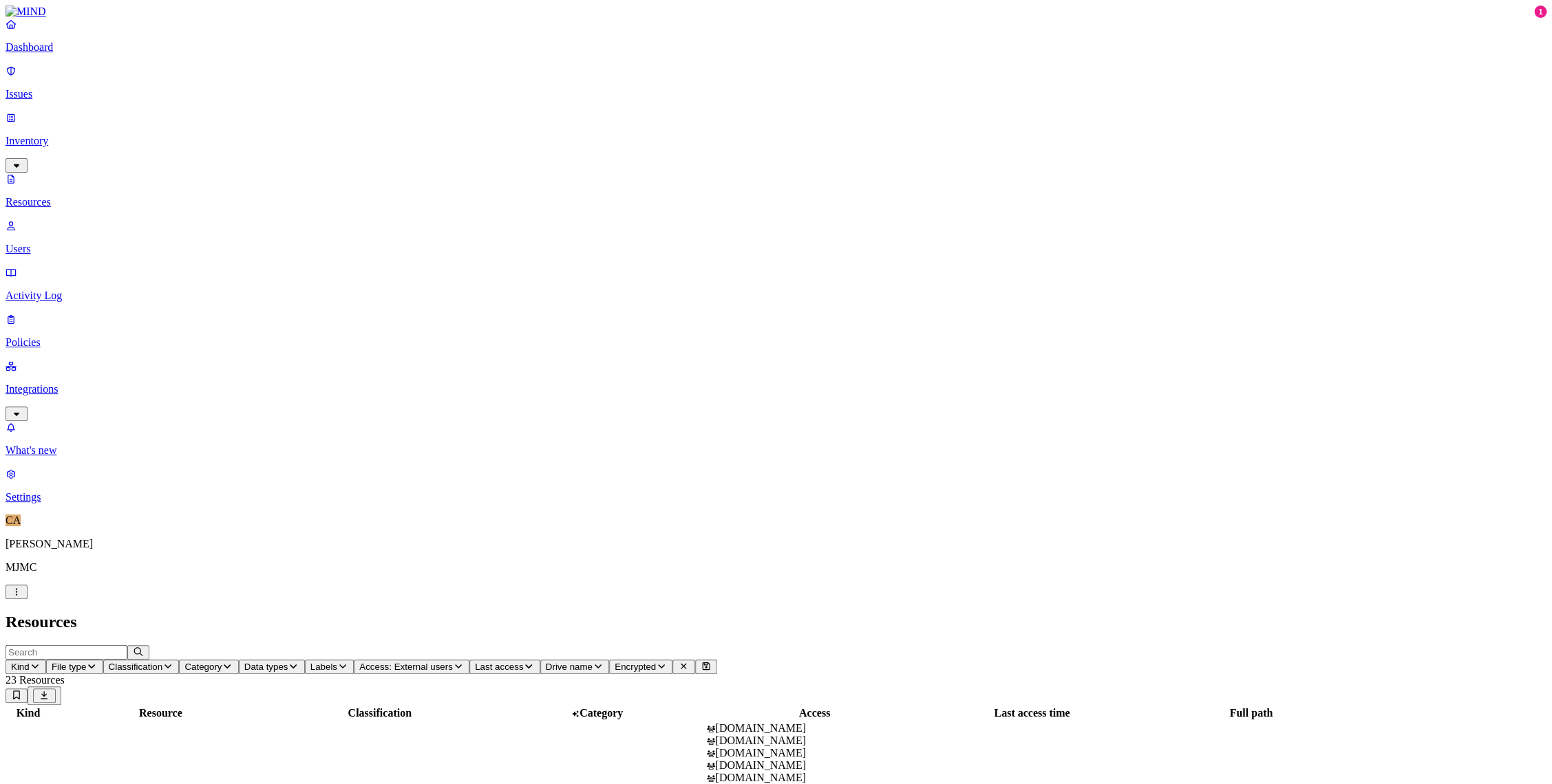
drag, startPoint x: 362, startPoint y: 676, endPoint x: 417, endPoint y: 679, distance: 55.1
click at [1087, 613] on h2 "Resources" at bounding box center [775, 622] width 1541 height 19
click at [71, 53] on link "Dashboard" at bounding box center [775, 35] width 1541 height 35
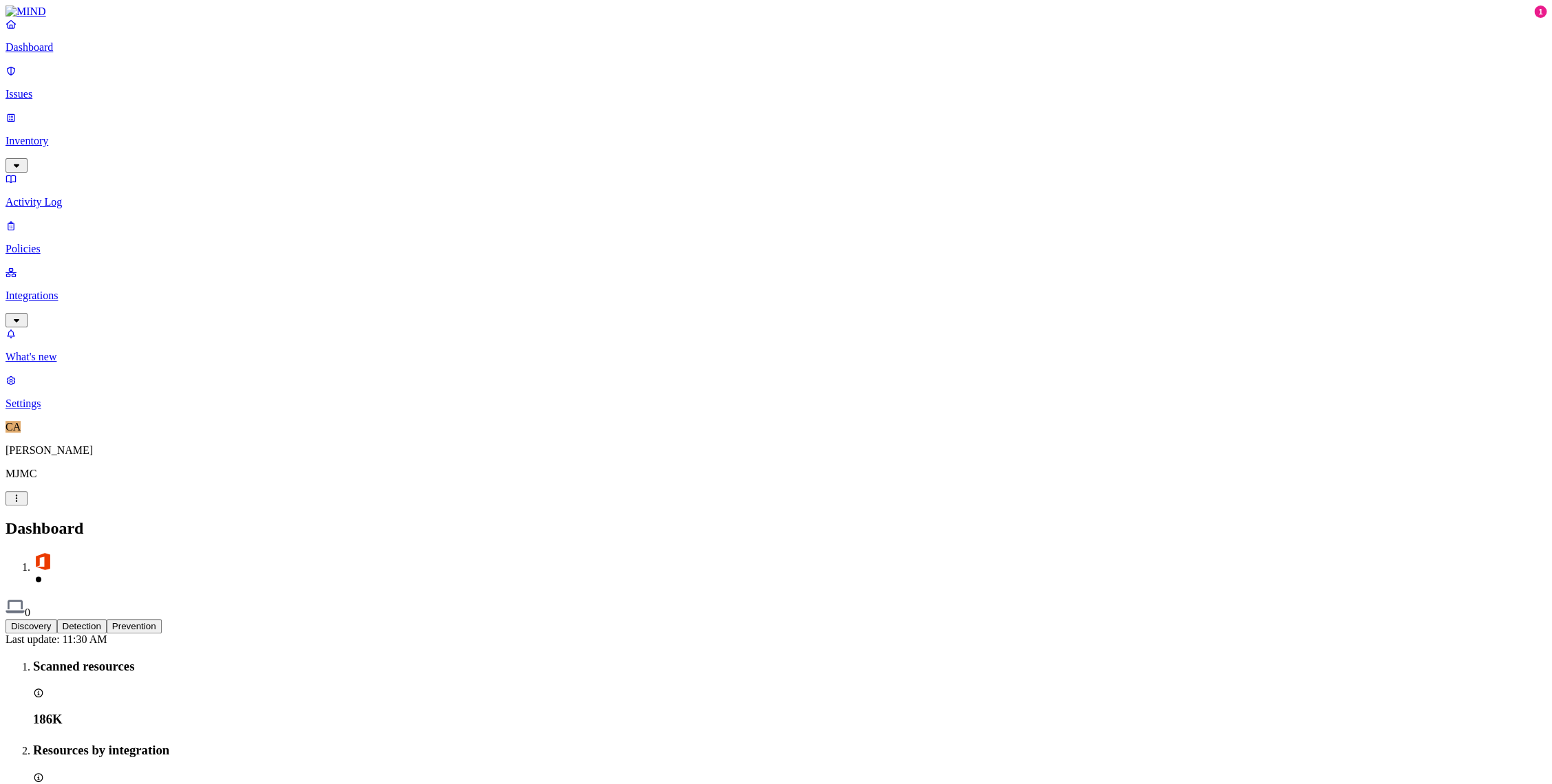
click at [81, 290] on p "Integrations" at bounding box center [775, 296] width 1541 height 12
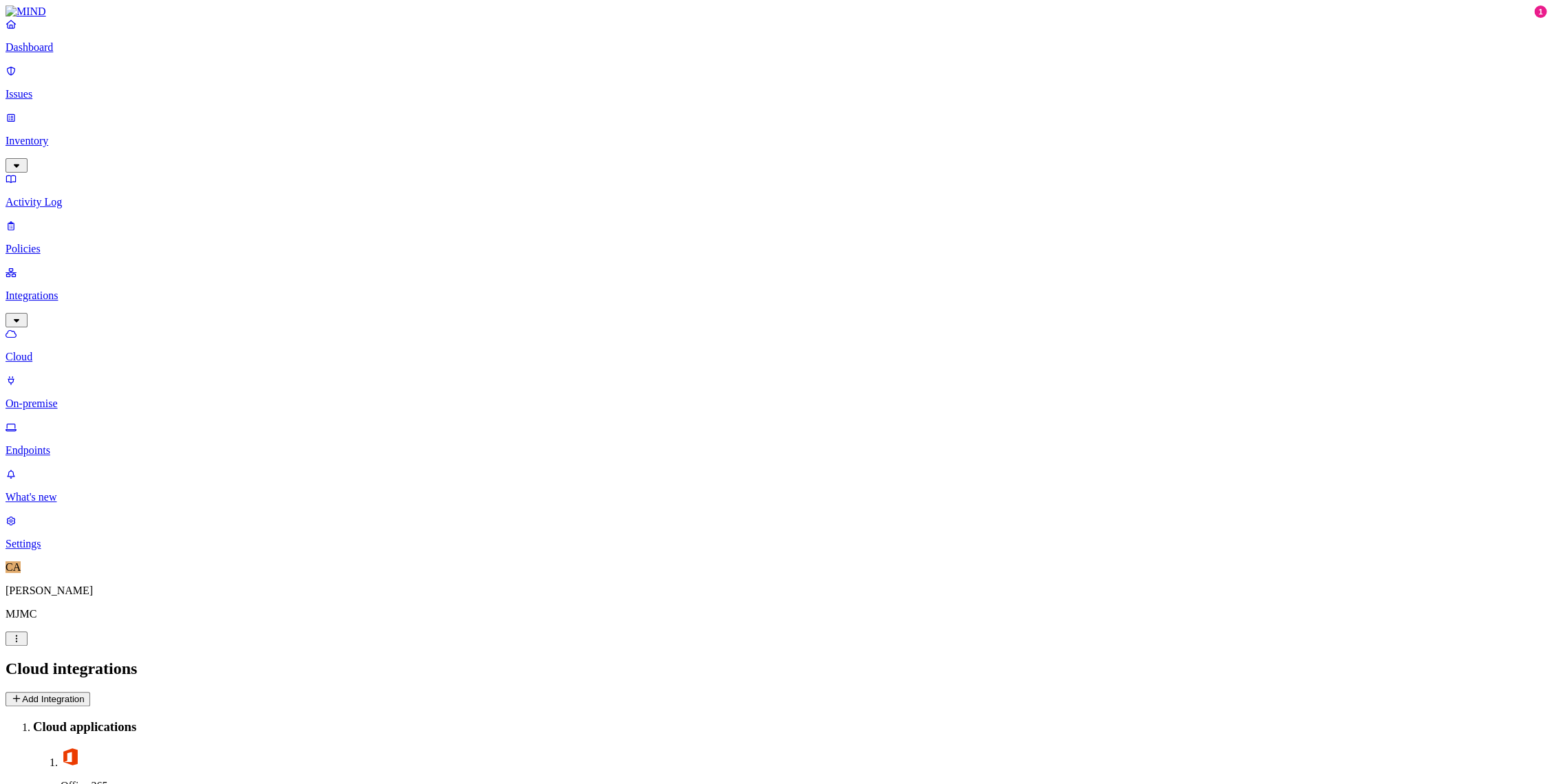
click at [65, 398] on p "On-premise" at bounding box center [775, 404] width 1541 height 12
click at [63, 444] on p "Endpoints" at bounding box center [775, 450] width 1541 height 12
click at [63, 374] on link "On-premise" at bounding box center [775, 392] width 1541 height 35
click at [83, 444] on p "Endpoints" at bounding box center [775, 450] width 1541 height 12
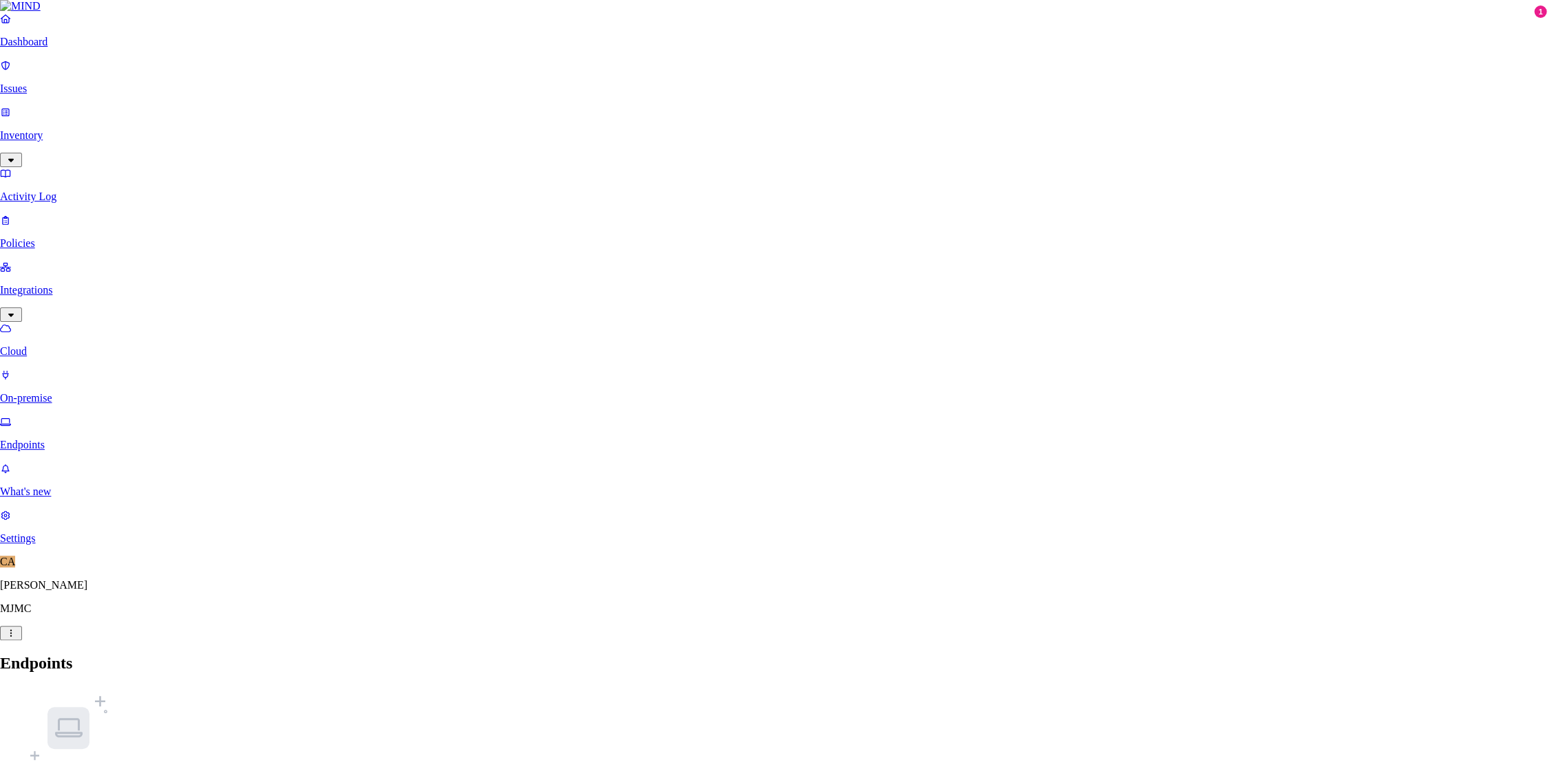
click at [239, 692] on div "No endpoints detected Get started by deploying a new endpoint Deploy" at bounding box center [775, 779] width 1541 height 174
click at [32, 116] on link "Inventory" at bounding box center [775, 141] width 1541 height 59
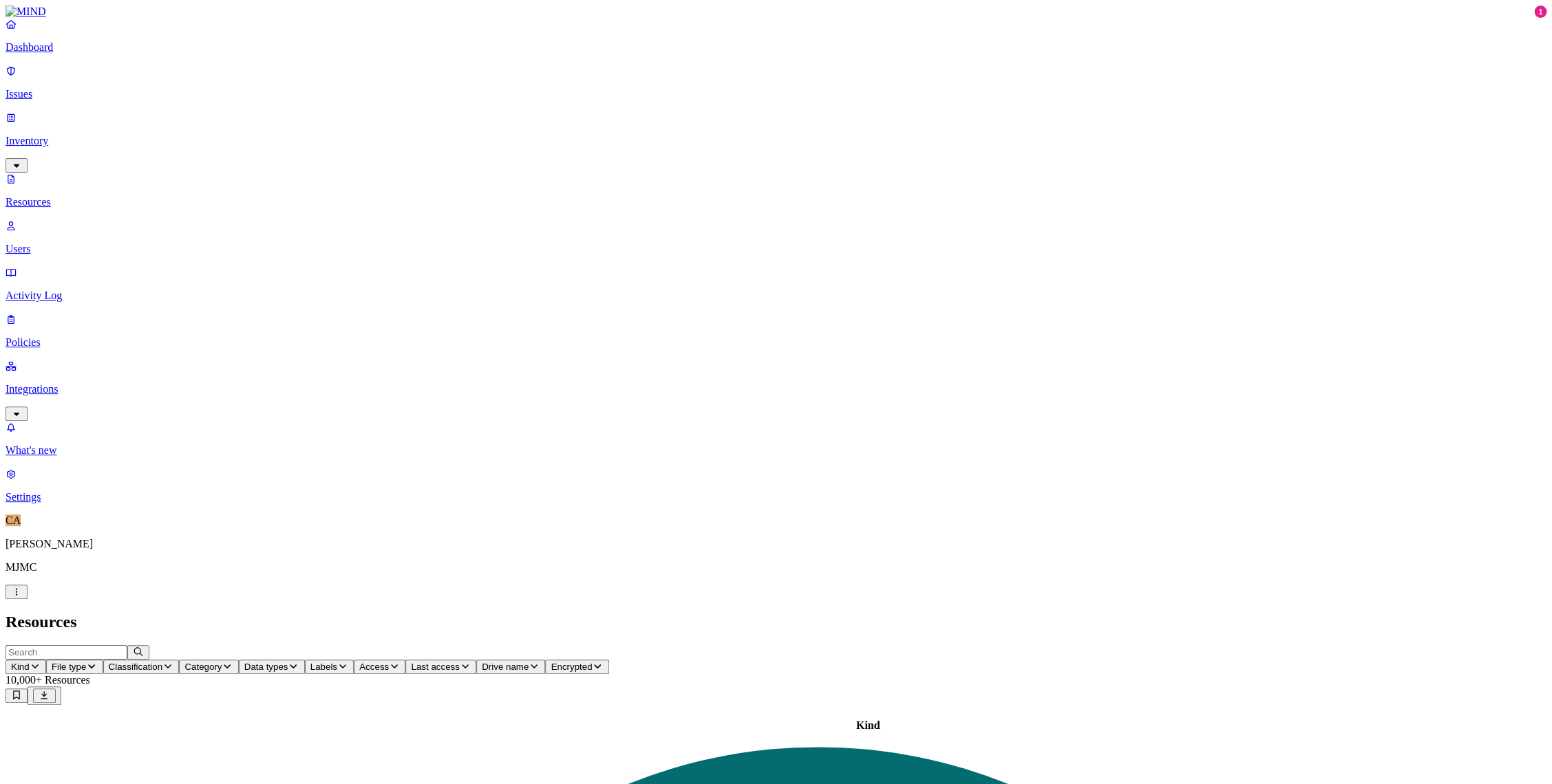
click at [72, 504] on link "Settings" at bounding box center [775, 485] width 1541 height 35
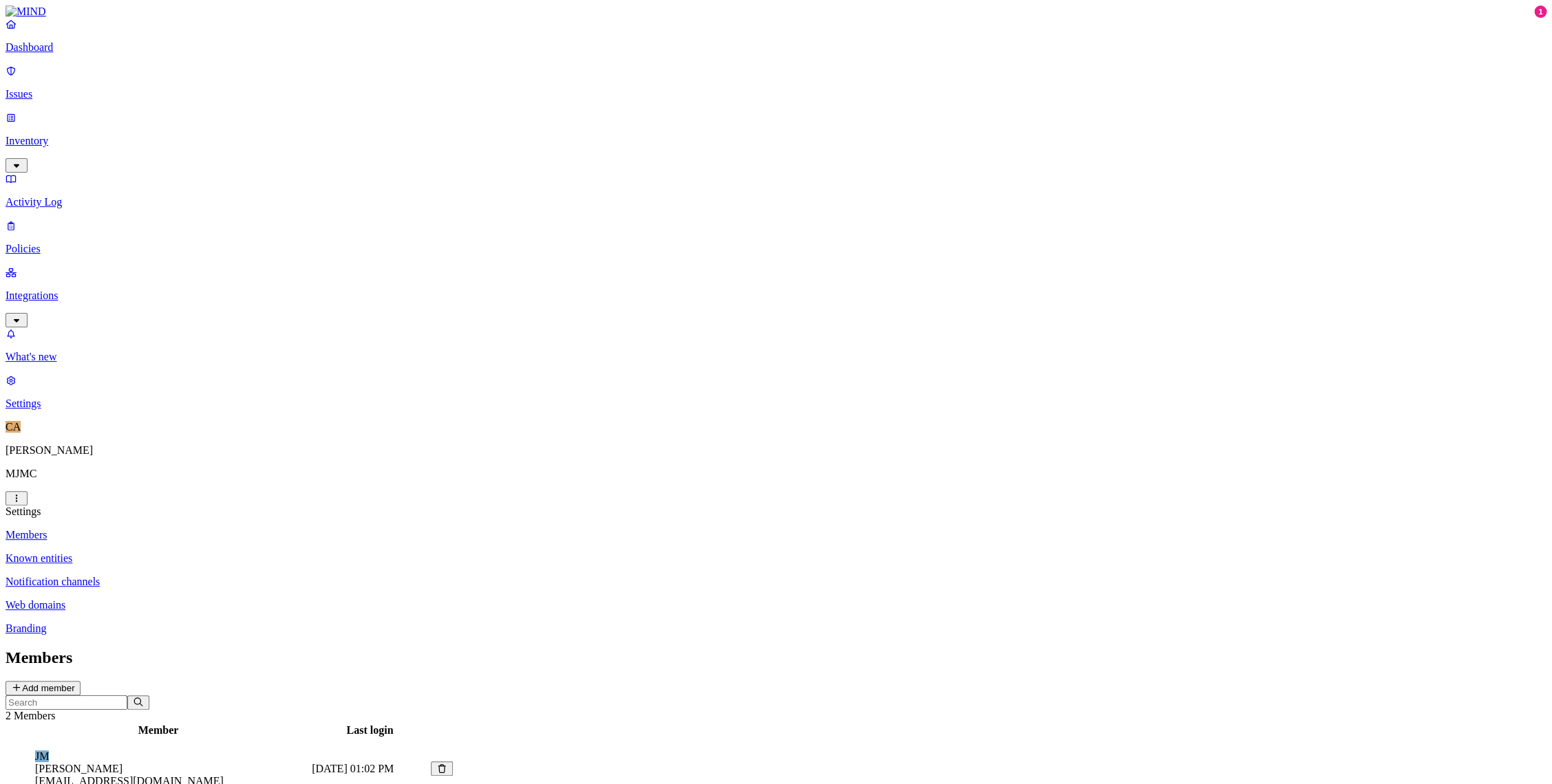
click at [207, 599] on p "Web domains" at bounding box center [775, 606] width 1541 height 12
click at [208, 576] on p "Notification channels" at bounding box center [775, 582] width 1541 height 12
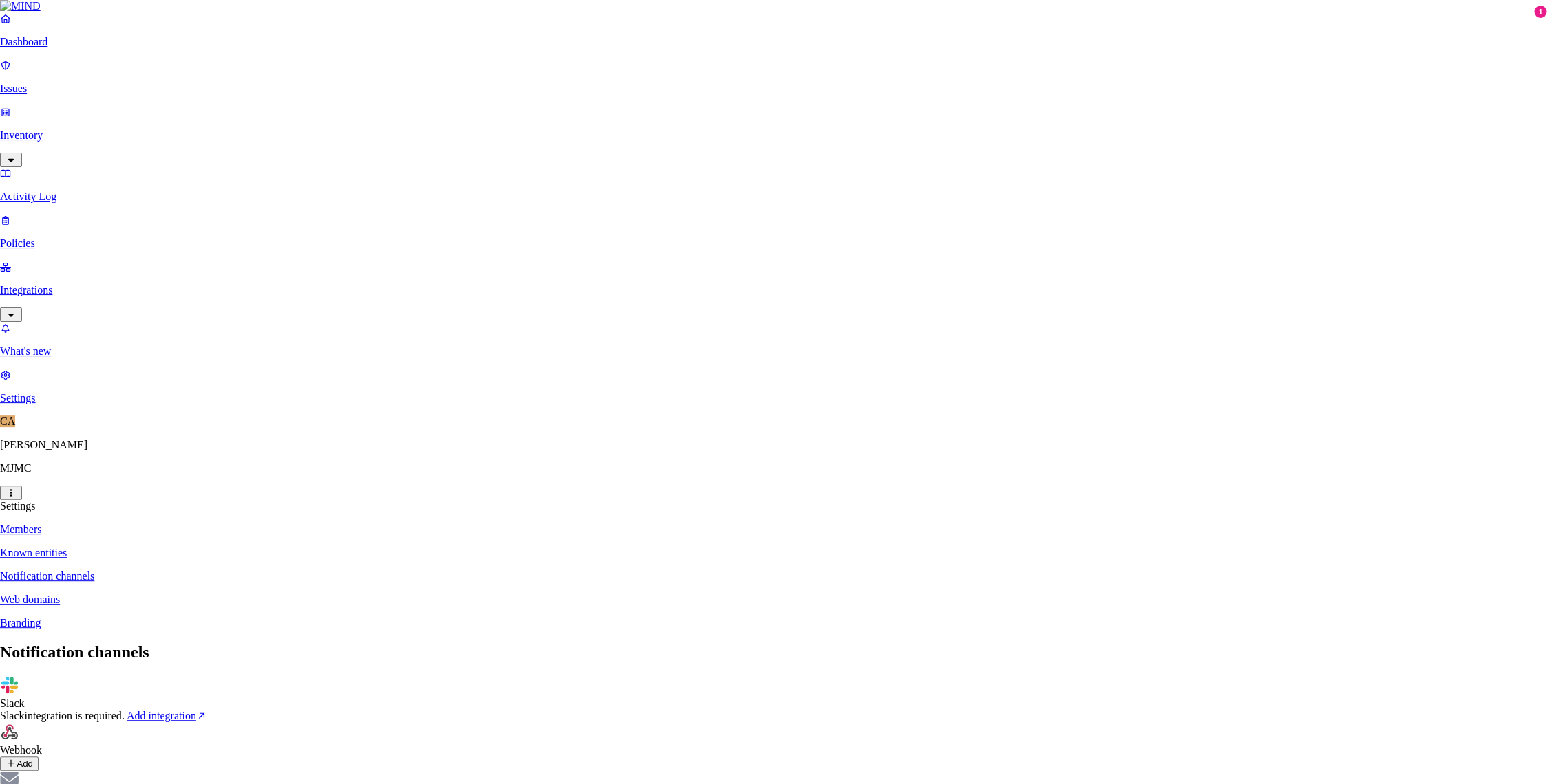
type input "[PERSON_NAME]"
type input "[EMAIL_ADDRESS][DOMAIN_NAME]"
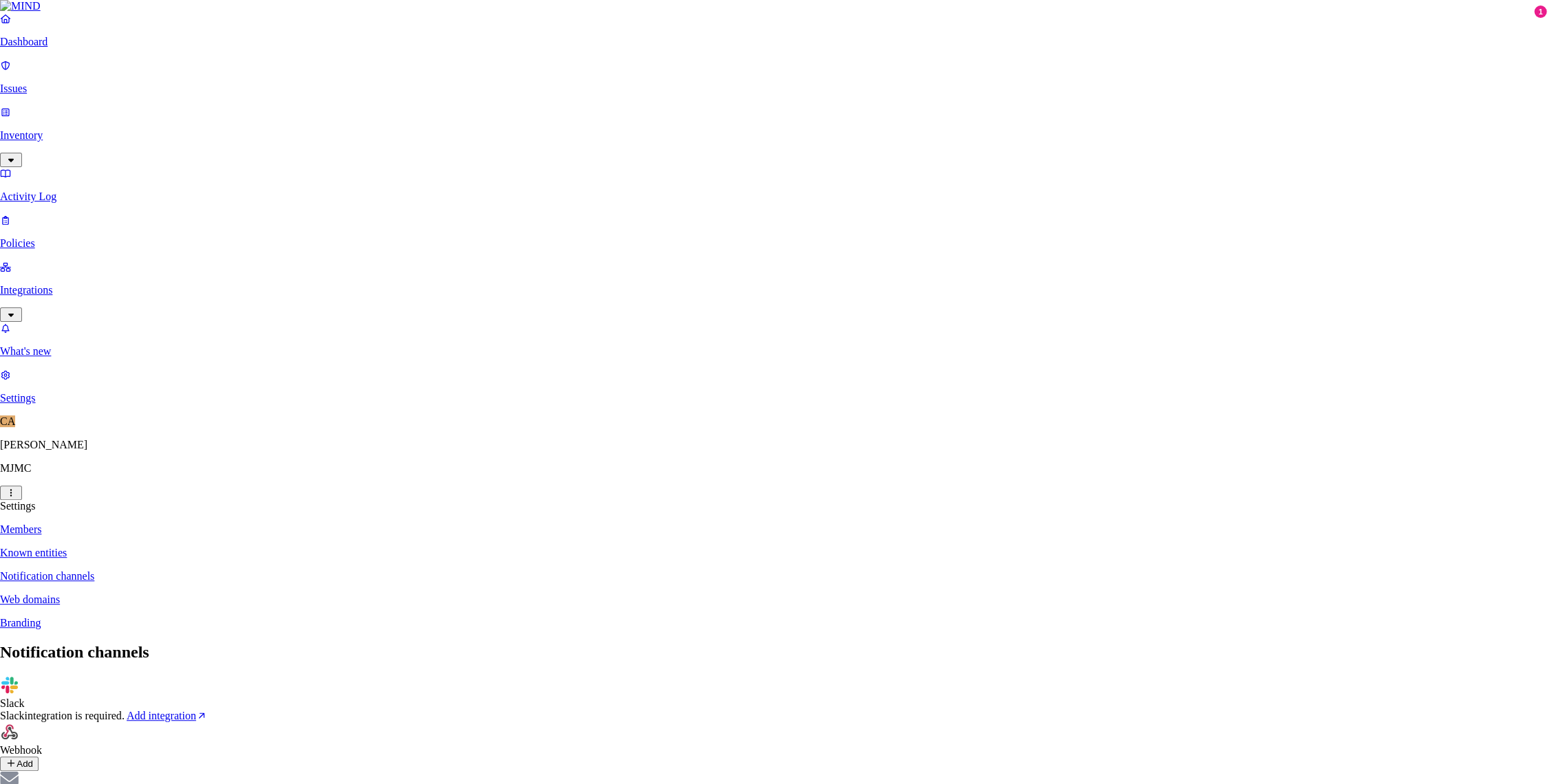
type input "[PERSON_NAME]"
type input "[EMAIL_ADDRESS][DOMAIN_NAME]"
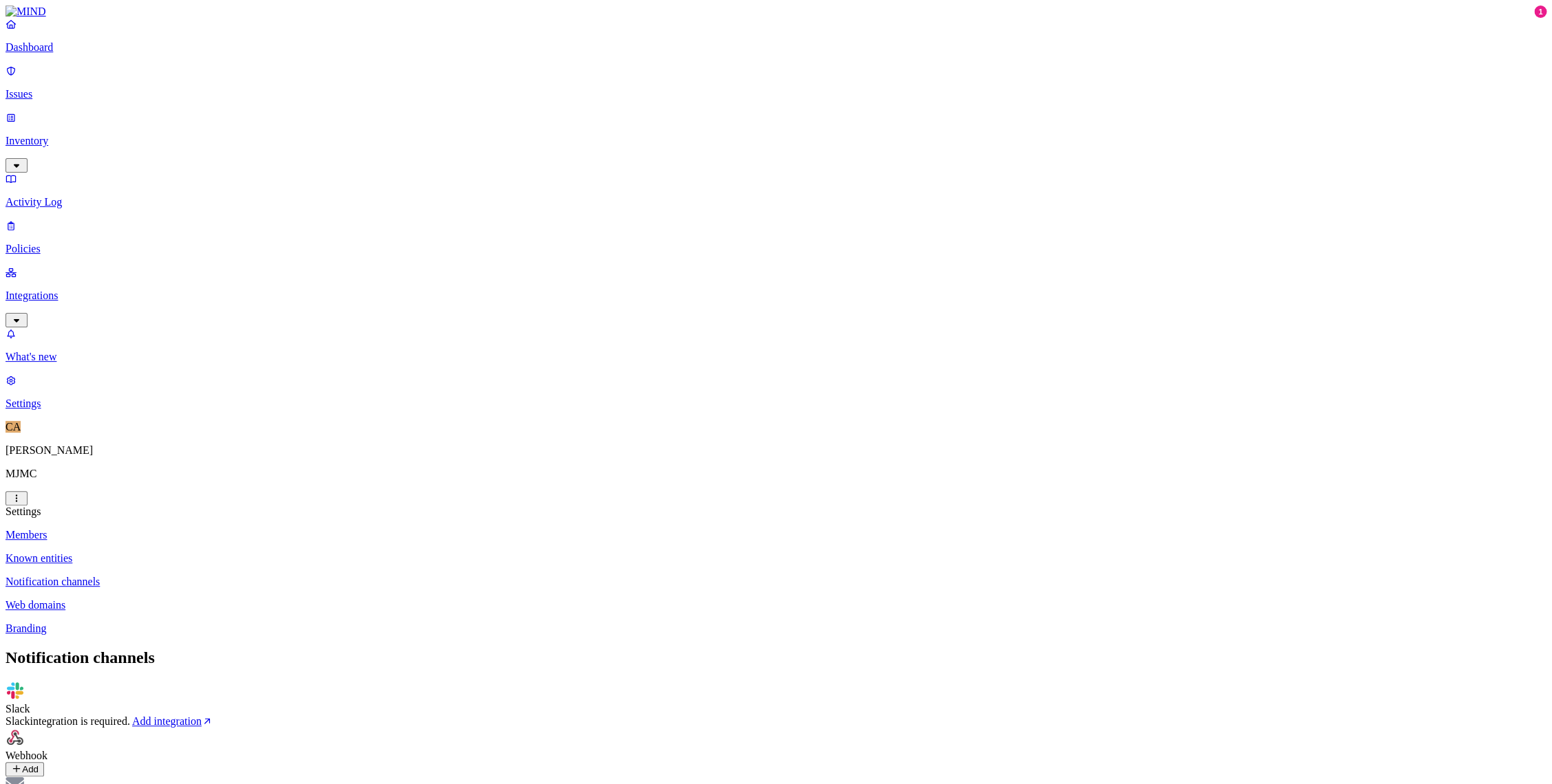
click at [75, 50] on link "Dashboard" at bounding box center [775, 35] width 1541 height 35
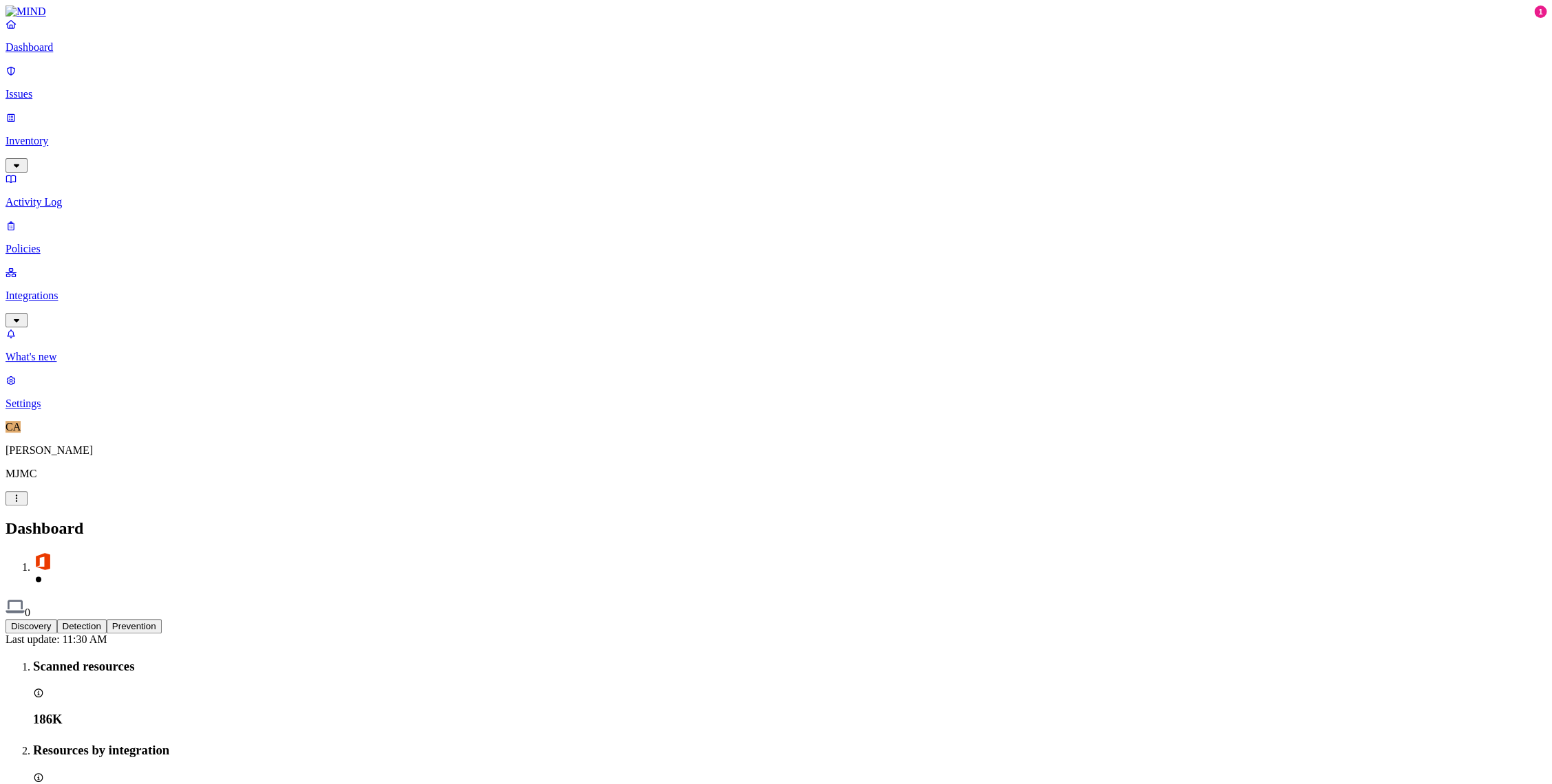
click at [64, 290] on p "Integrations" at bounding box center [775, 296] width 1541 height 12
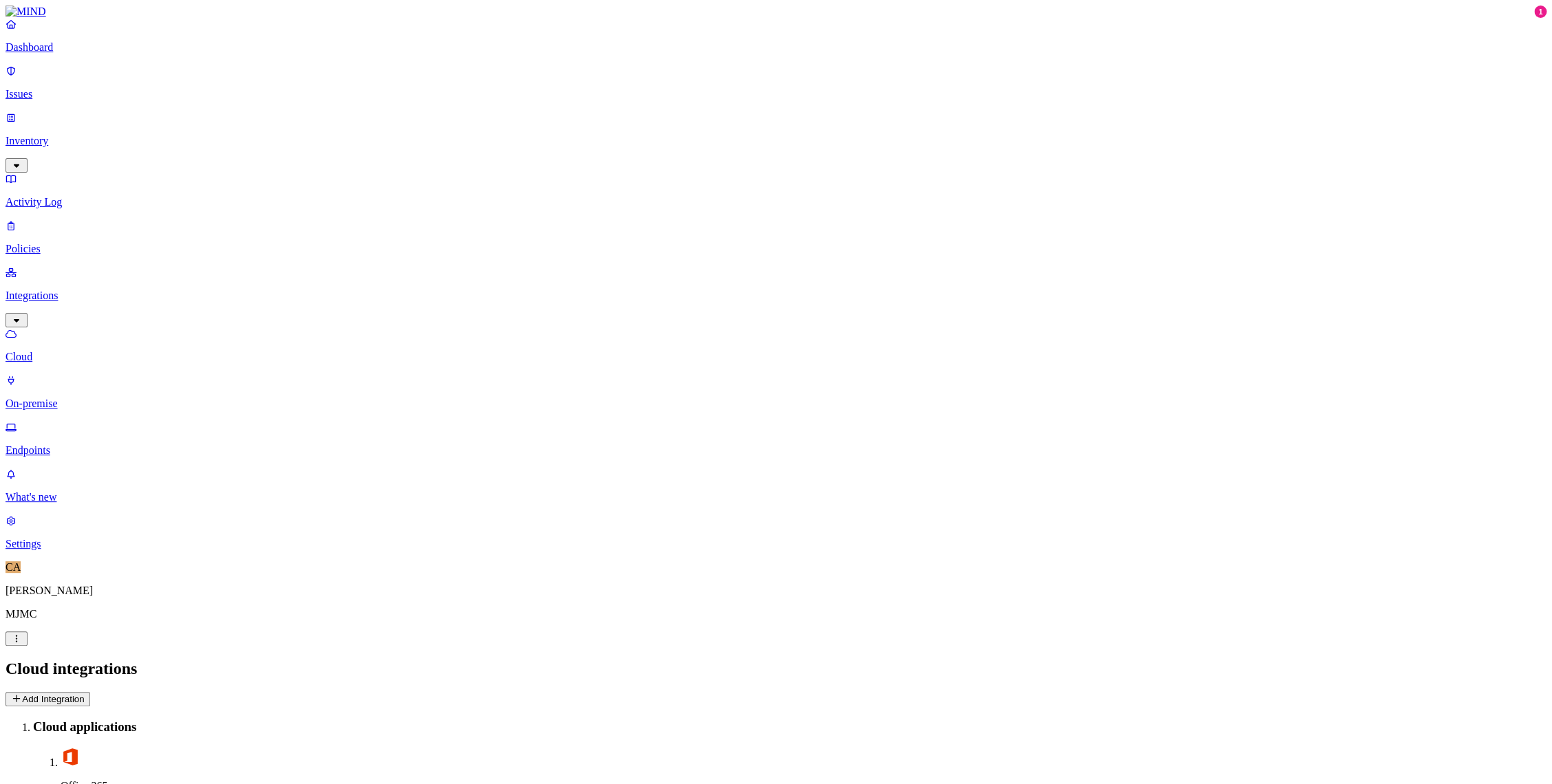
click at [84, 444] on p "Endpoints" at bounding box center [775, 450] width 1541 height 12
drag, startPoint x: 63, startPoint y: 106, endPoint x: 63, endPoint y: 123, distance: 17.0
click at [63, 135] on p "Inventory" at bounding box center [775, 141] width 1541 height 12
